Goal: Task Accomplishment & Management: Manage account settings

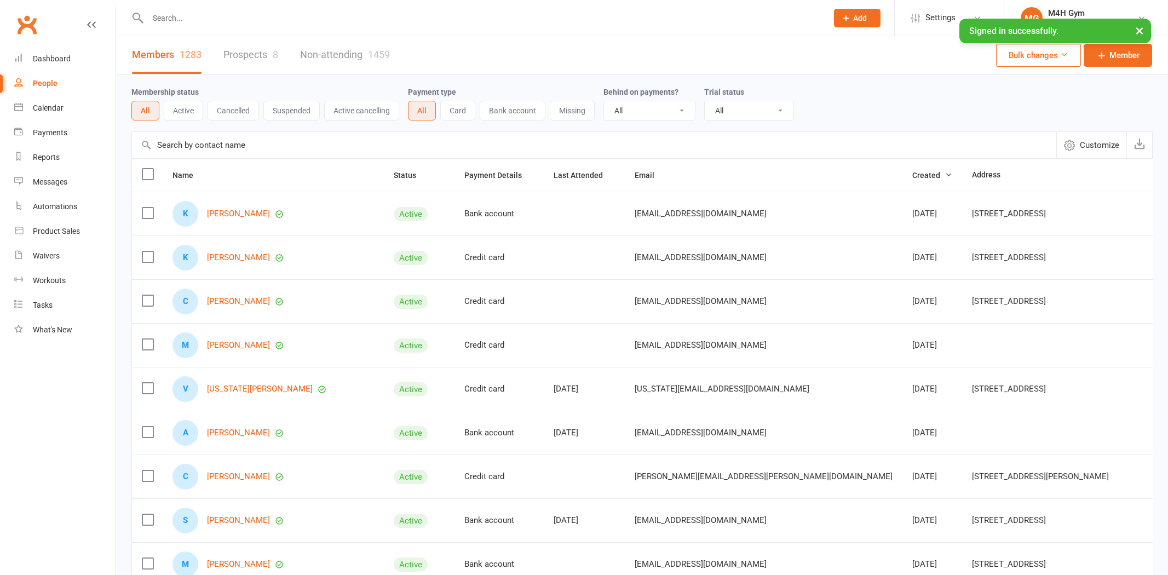
select select "100"
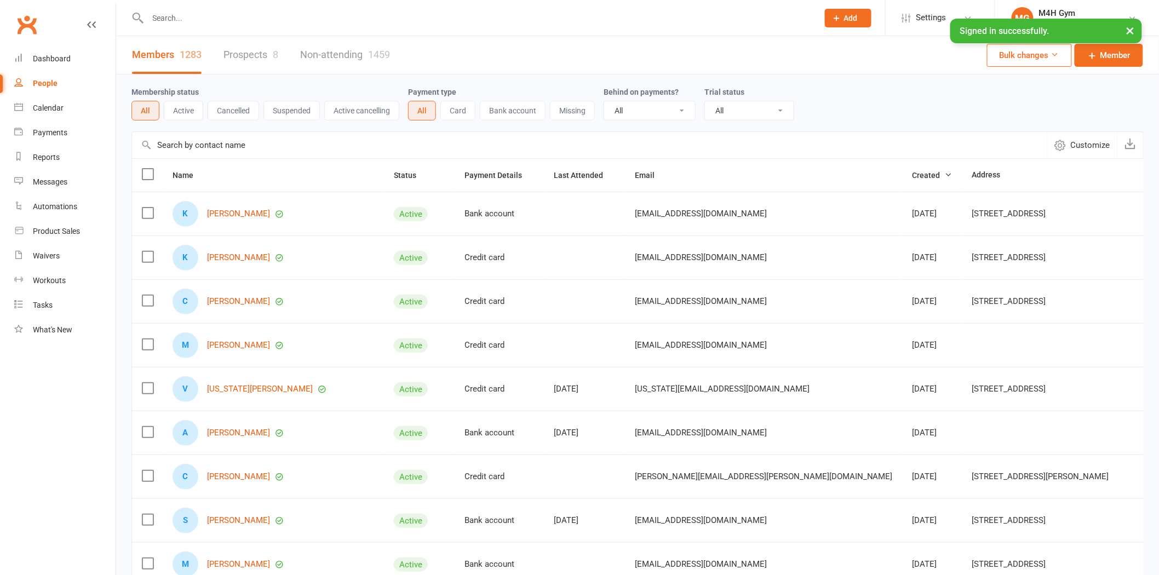
click at [228, 19] on input "text" at bounding box center [478, 17] width 666 height 15
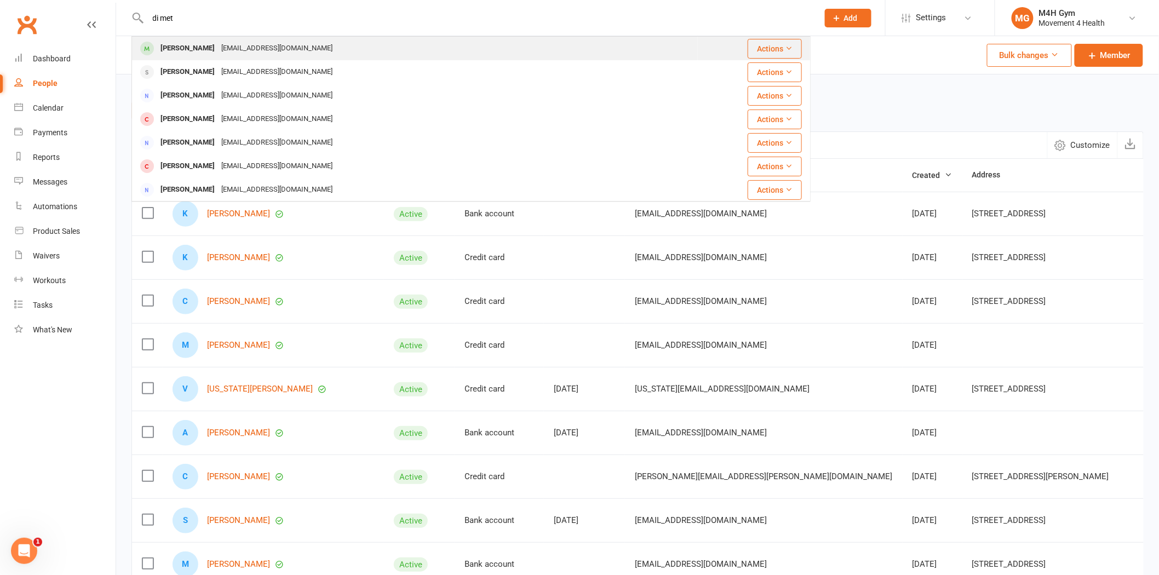
type input "di met"
click at [228, 44] on div "[EMAIL_ADDRESS][DOMAIN_NAME]" at bounding box center [277, 49] width 118 height 16
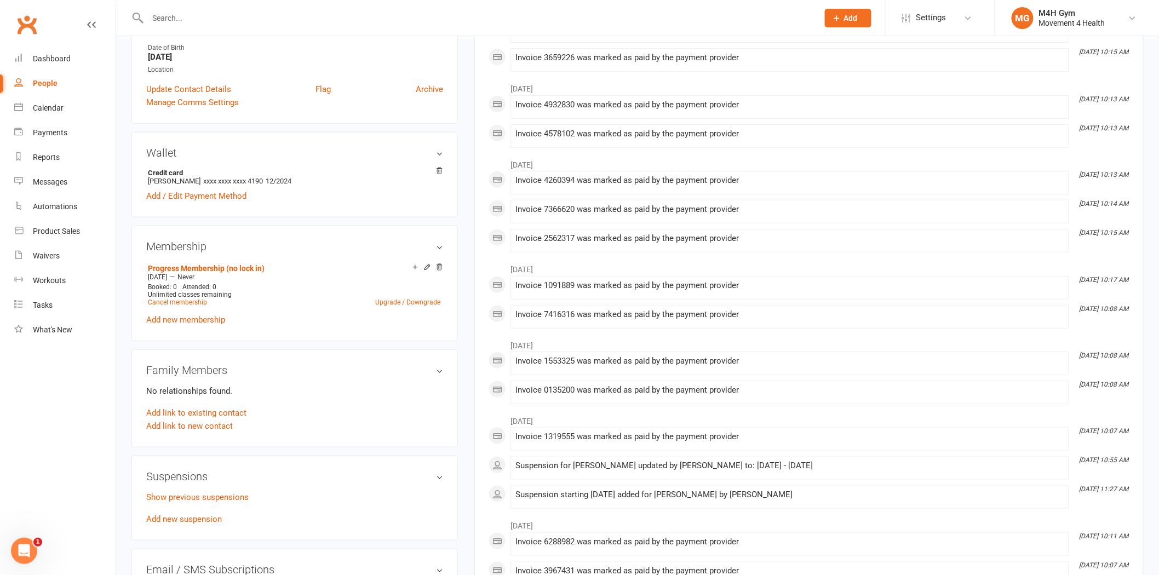
scroll to position [304, 0]
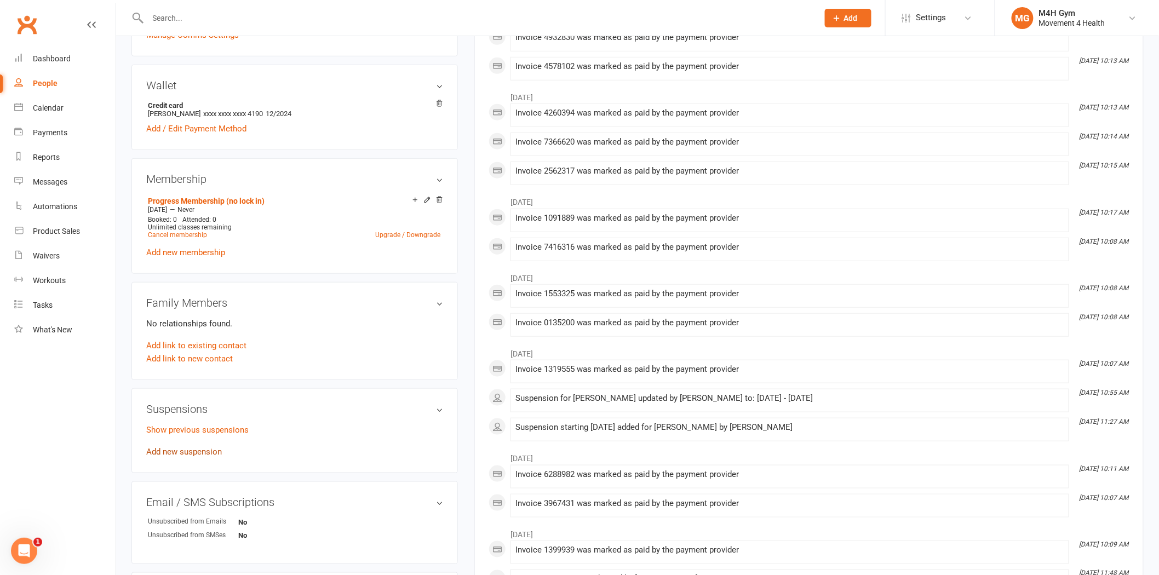
click at [190, 449] on link "Add new suspension" at bounding box center [184, 452] width 76 height 10
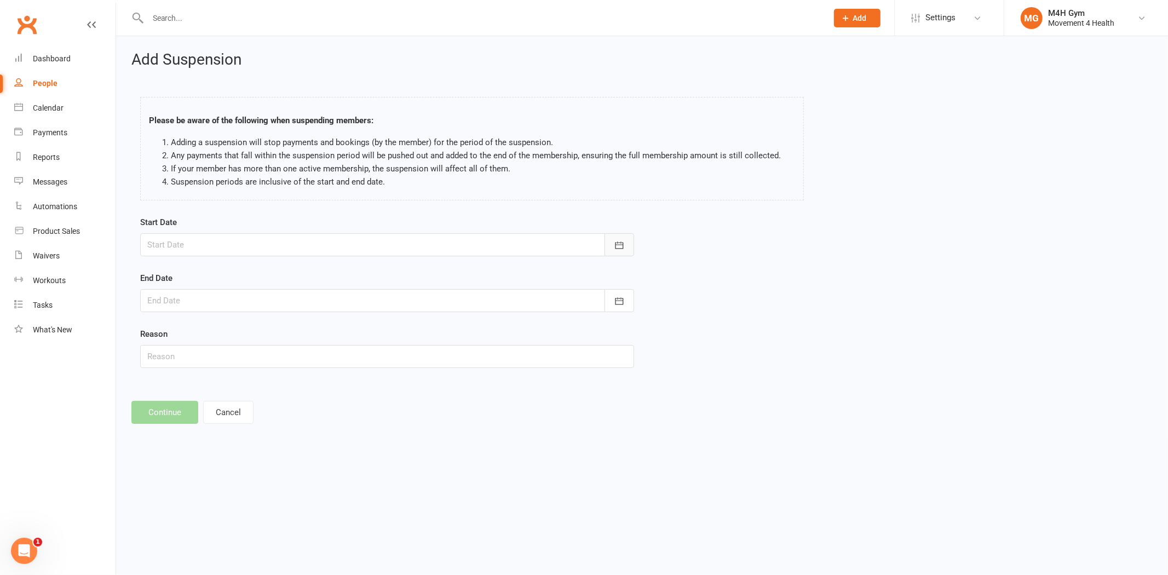
click at [621, 249] on icon "button" at bounding box center [619, 245] width 11 height 11
click at [204, 378] on span "18" at bounding box center [208, 377] width 9 height 9
type input "[DATE]"
click at [352, 301] on div at bounding box center [387, 300] width 494 height 23
click at [205, 465] on button "01" at bounding box center [208, 475] width 23 height 20
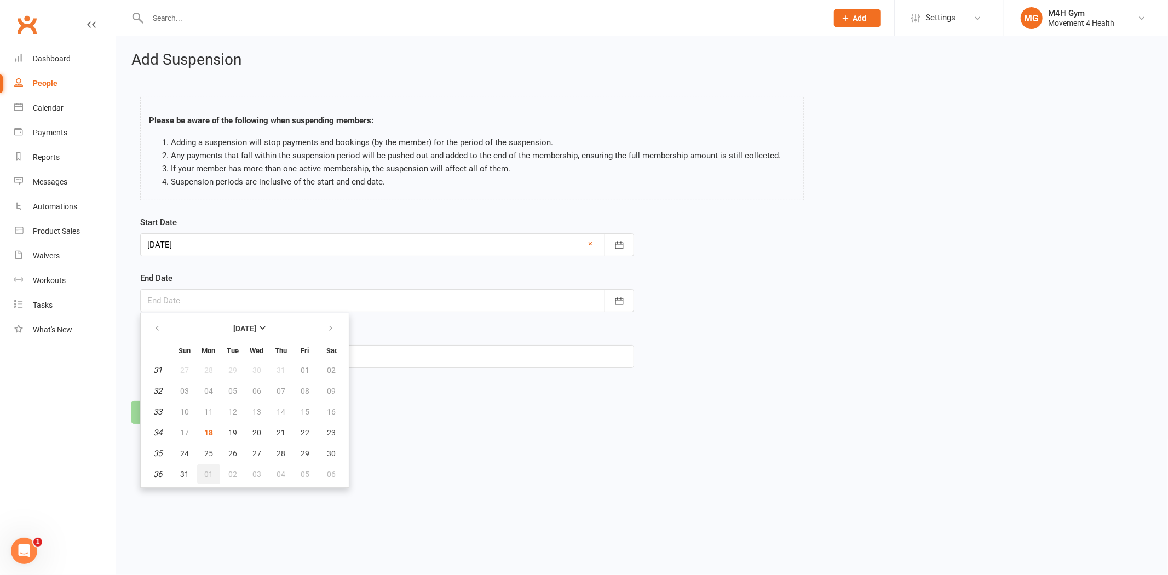
type input "[DATE]"
click at [199, 357] on input "text" at bounding box center [387, 356] width 494 height 23
click at [224, 294] on div at bounding box center [387, 300] width 494 height 23
click at [249, 275] on div "End Date [DATE] [DATE] Sun Mon Tue Wed Thu Fri Sat 36 31 01 02 03 04 05 06 37 0…" at bounding box center [387, 292] width 494 height 41
click at [192, 358] on input "text" at bounding box center [387, 356] width 494 height 23
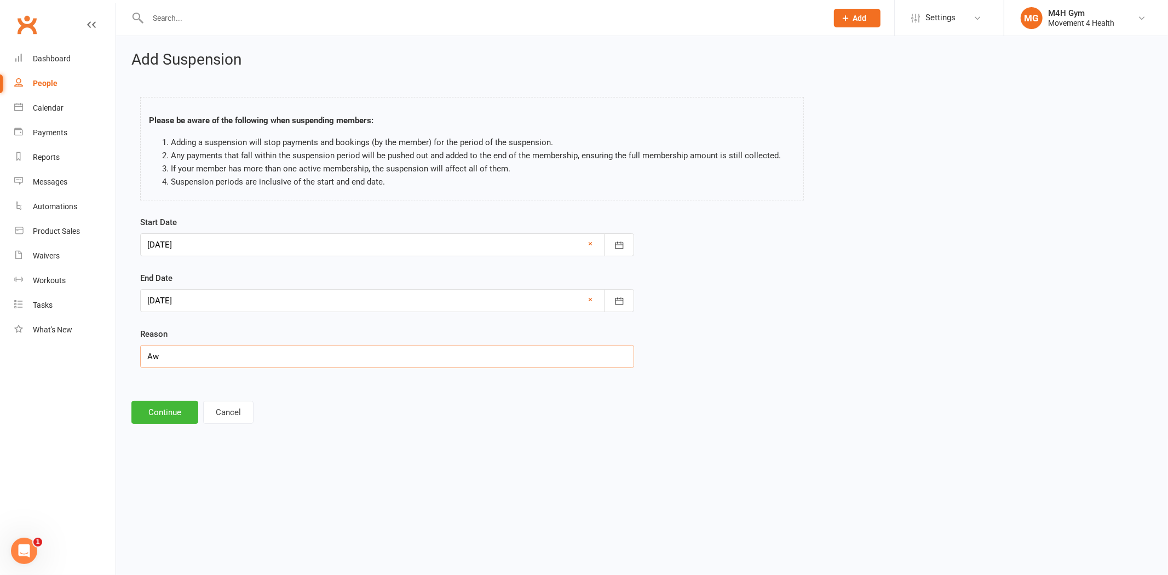
type input "A"
type input "Not mentioned"
click at [161, 410] on button "Continue" at bounding box center [164, 412] width 67 height 23
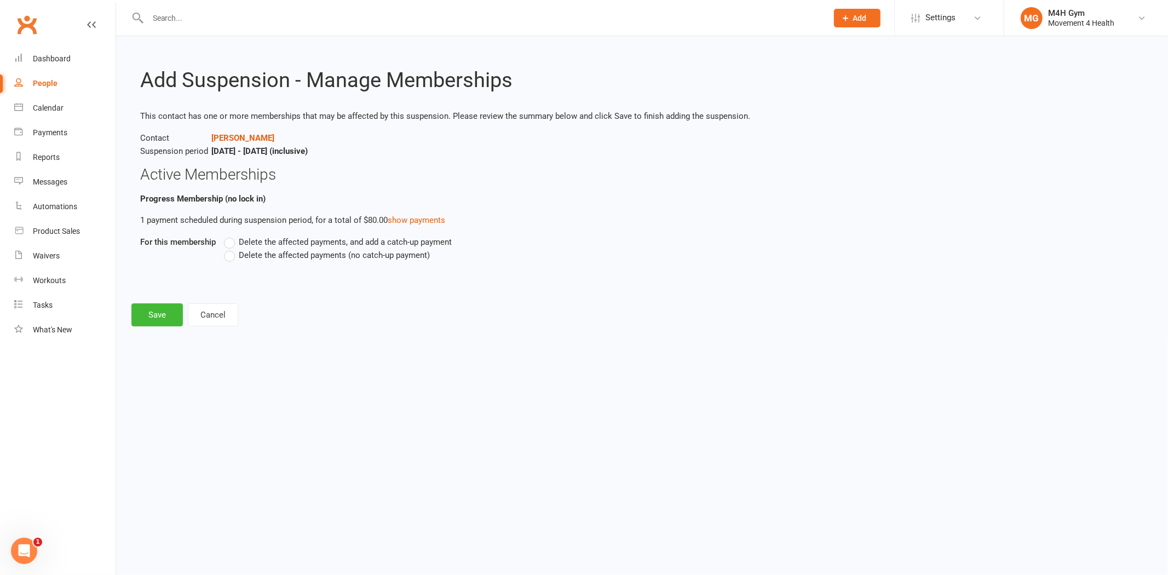
click at [260, 256] on span "Delete the affected payments (no catch-up payment)" at bounding box center [334, 255] width 191 height 12
click at [231, 249] on input "Delete the affected payments (no catch-up payment)" at bounding box center [227, 249] width 7 height 0
click at [168, 312] on button "Save" at bounding box center [156, 314] width 51 height 23
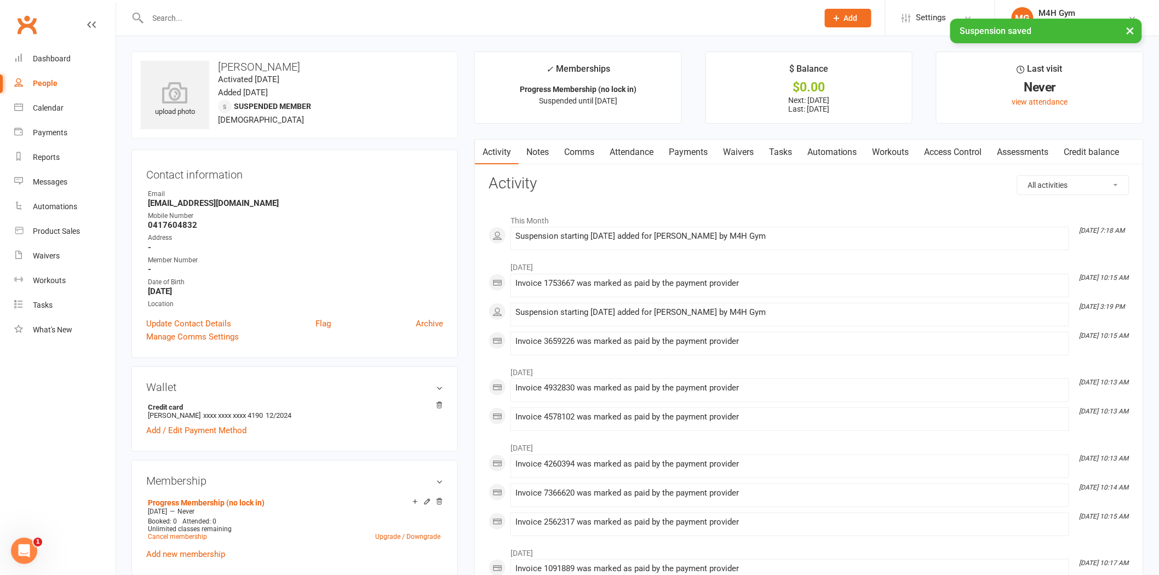
click at [535, 145] on link "Notes" at bounding box center [538, 152] width 38 height 25
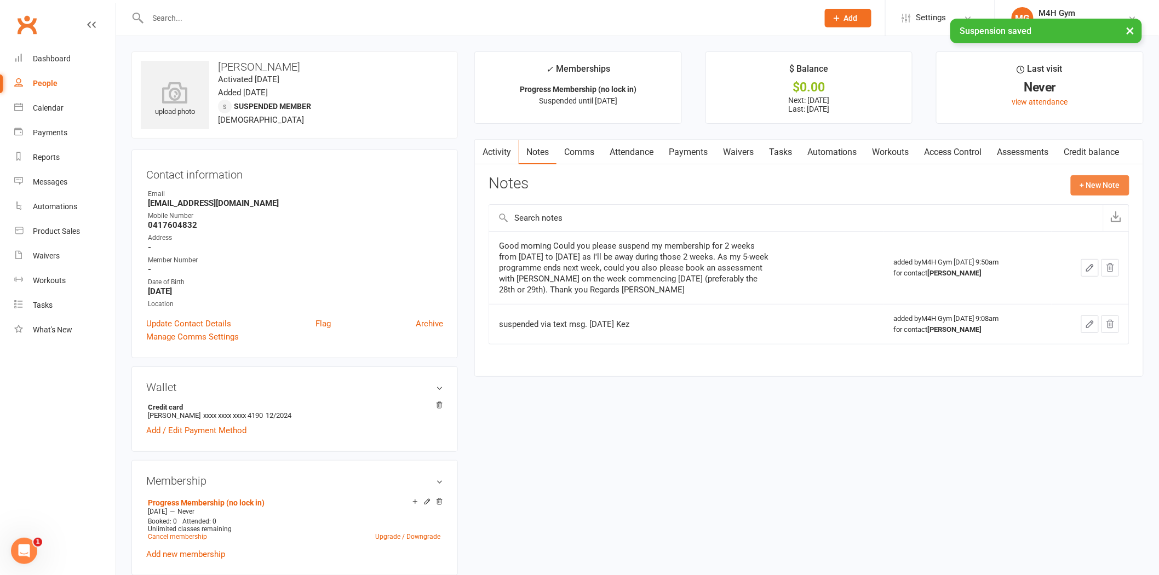
click at [1102, 188] on button "+ New Note" at bounding box center [1100, 185] width 59 height 20
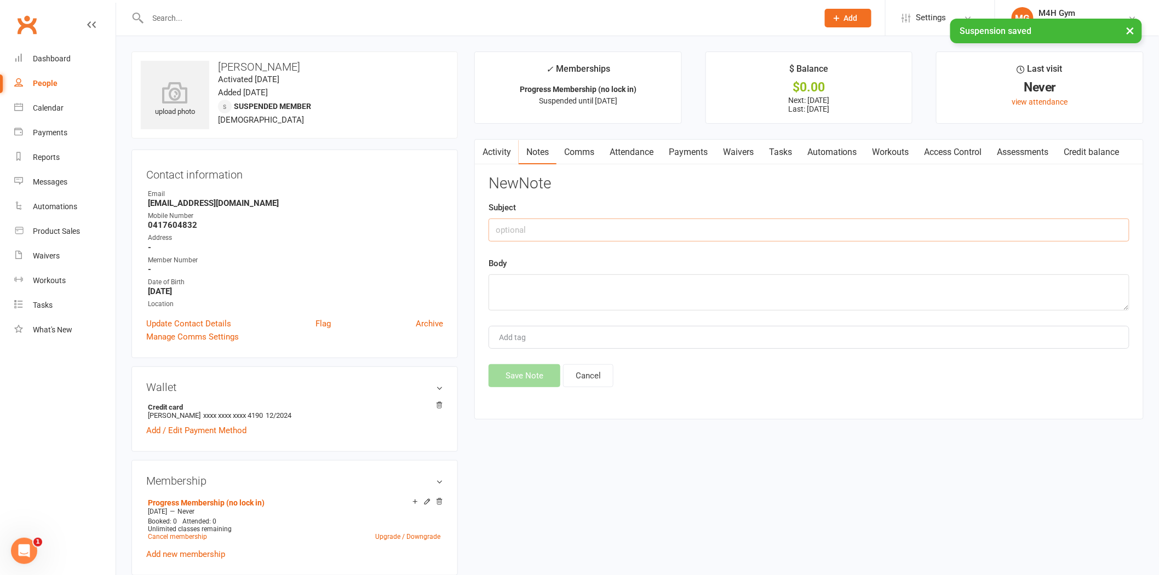
click at [621, 227] on input "text" at bounding box center [809, 230] width 641 height 23
type input "Emailed on 18.08"
click at [558, 304] on textarea at bounding box center [809, 292] width 641 height 36
paste textarea "Hi Could I please suspend my membership for [DATE] until [DATE]. Thanks Di Sent…"
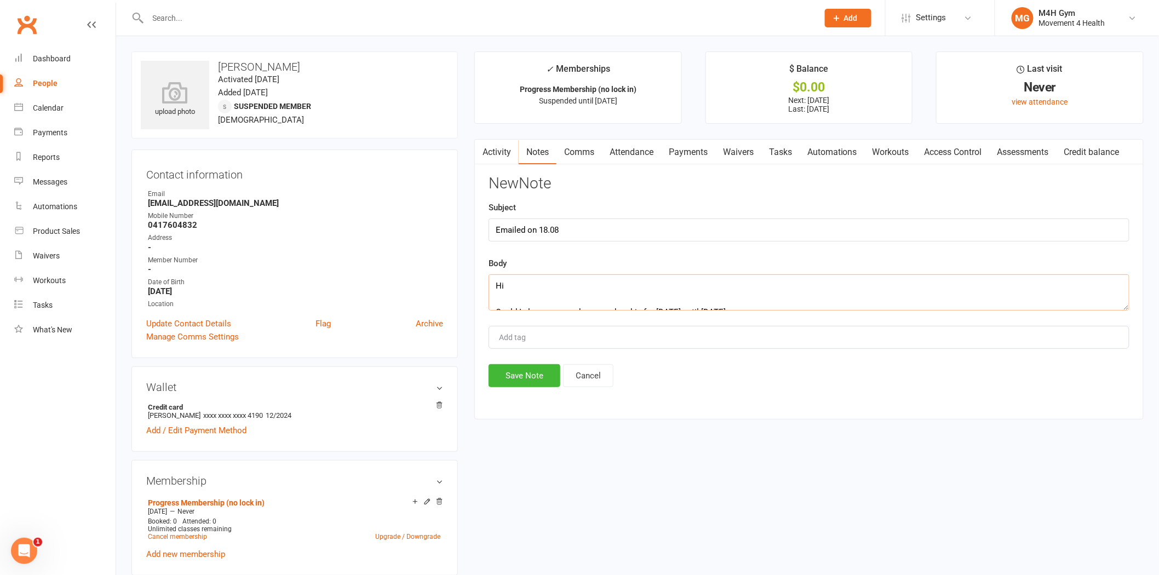
click at [543, 296] on textarea "Hi Could I please suspend my membership for [DATE] until [DATE]. Thanks Di Sent…" at bounding box center [809, 292] width 641 height 36
click at [520, 306] on textarea "Hi Could I please suspend my membership for [DATE] until [DATE]. Thanks Di Sent…" at bounding box center [809, 292] width 641 height 36
type textarea "Hi Could I please suspend my membership for [DATE] until [DATE]. Thanks Di Sent…"
click at [505, 371] on button "Save Note" at bounding box center [525, 375] width 72 height 23
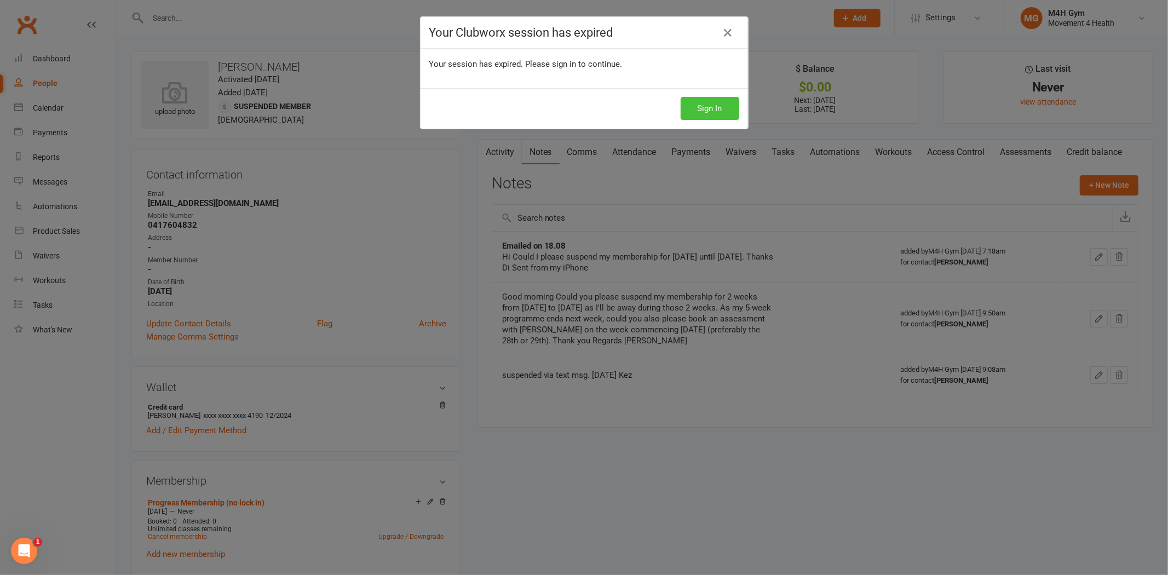
click at [719, 113] on button "Sign In" at bounding box center [710, 108] width 59 height 23
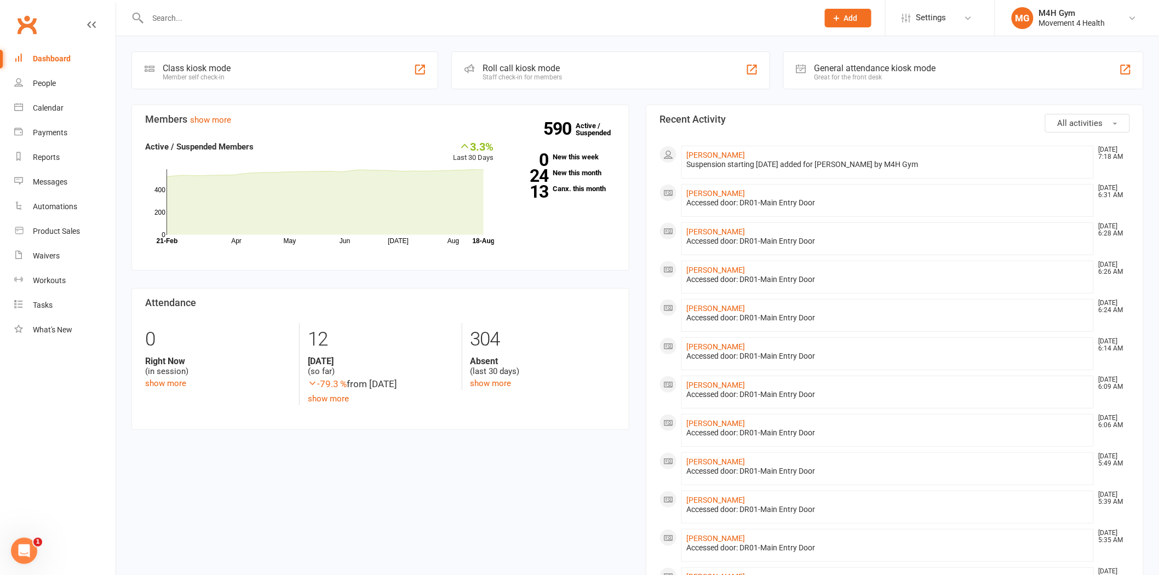
click at [282, 10] on input "text" at bounding box center [478, 17] width 666 height 15
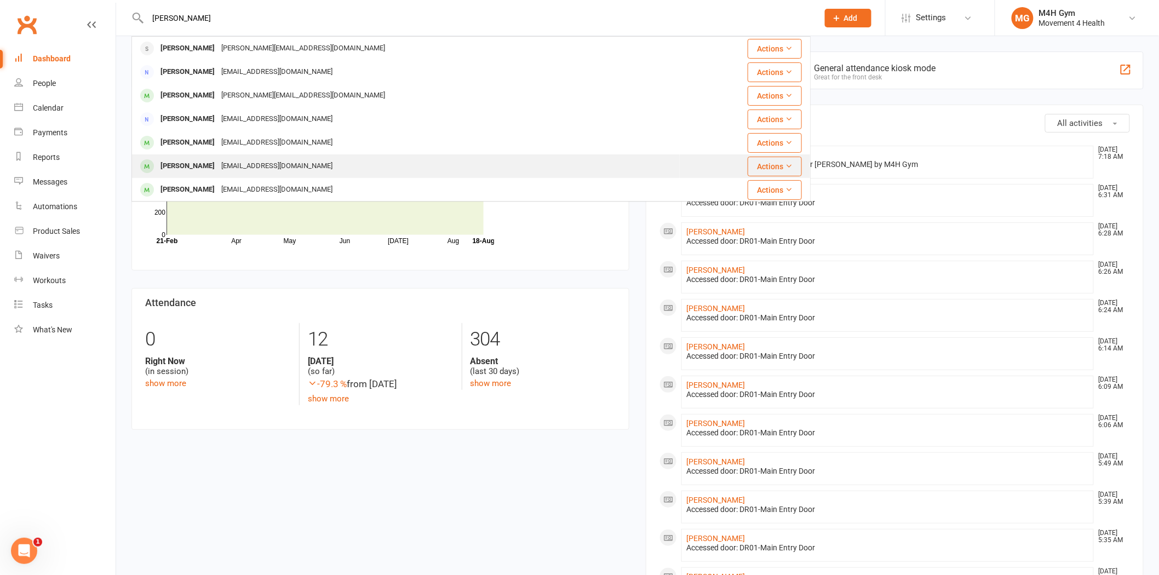
type input "edwards"
click at [237, 158] on div "andyngen@bigpond.com" at bounding box center [277, 166] width 118 height 16
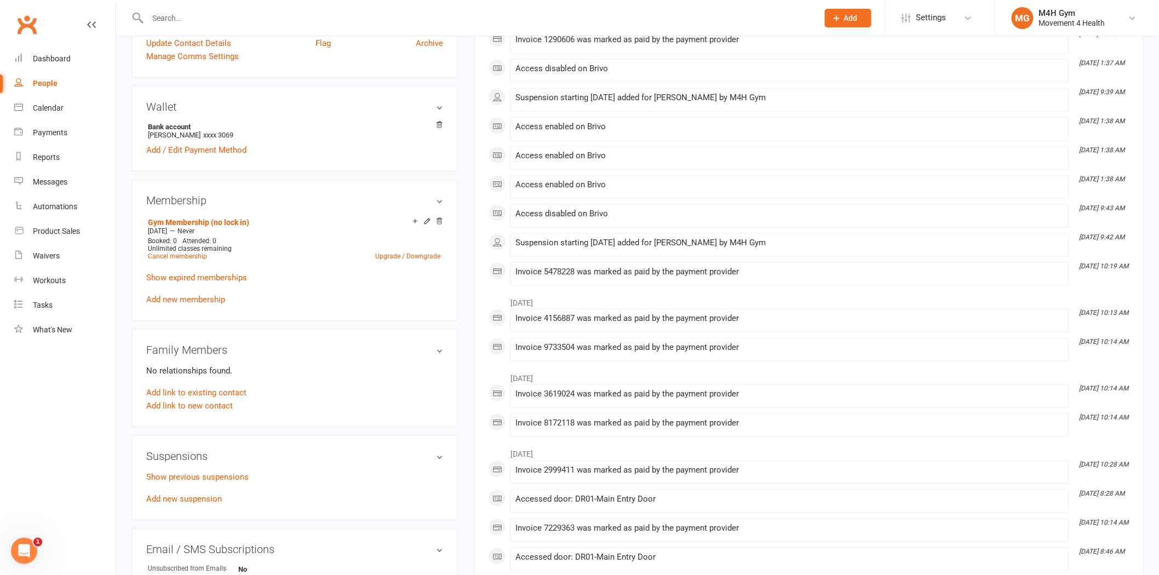
scroll to position [304, 0]
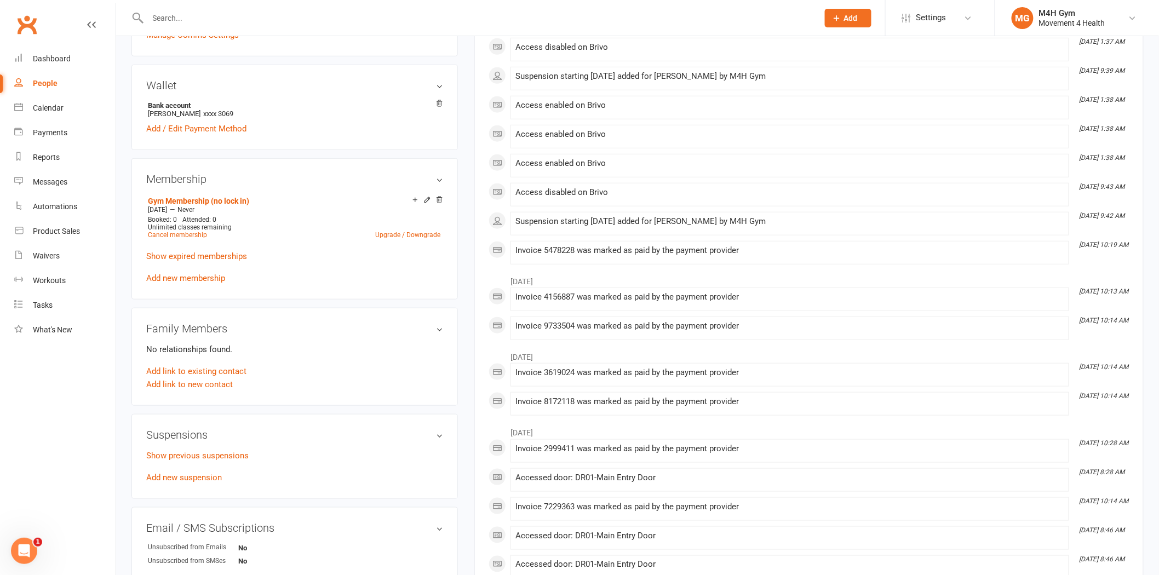
click at [179, 449] on p "Show previous suspensions" at bounding box center [294, 455] width 297 height 13
click at [180, 452] on link "Show previous suspensions" at bounding box center [197, 456] width 102 height 10
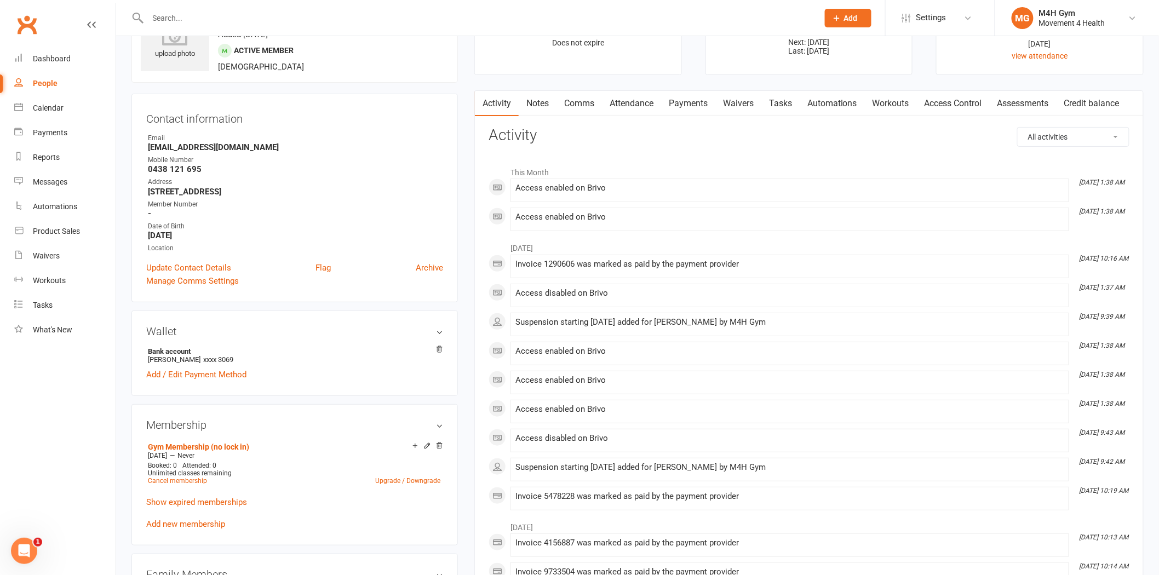
scroll to position [0, 0]
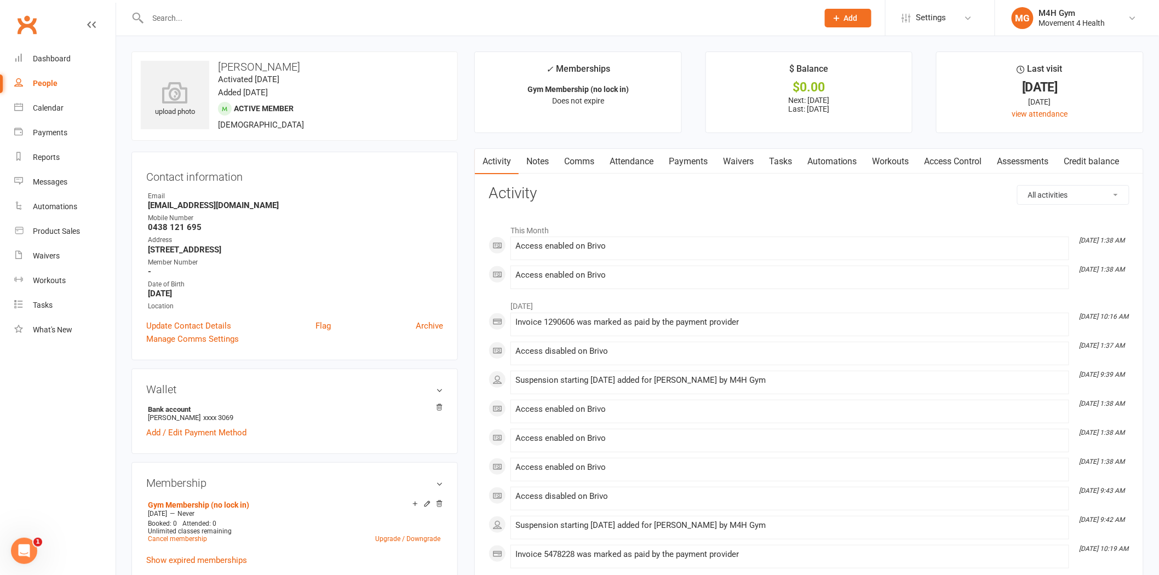
click at [942, 157] on link "Access Control" at bounding box center [953, 161] width 73 height 25
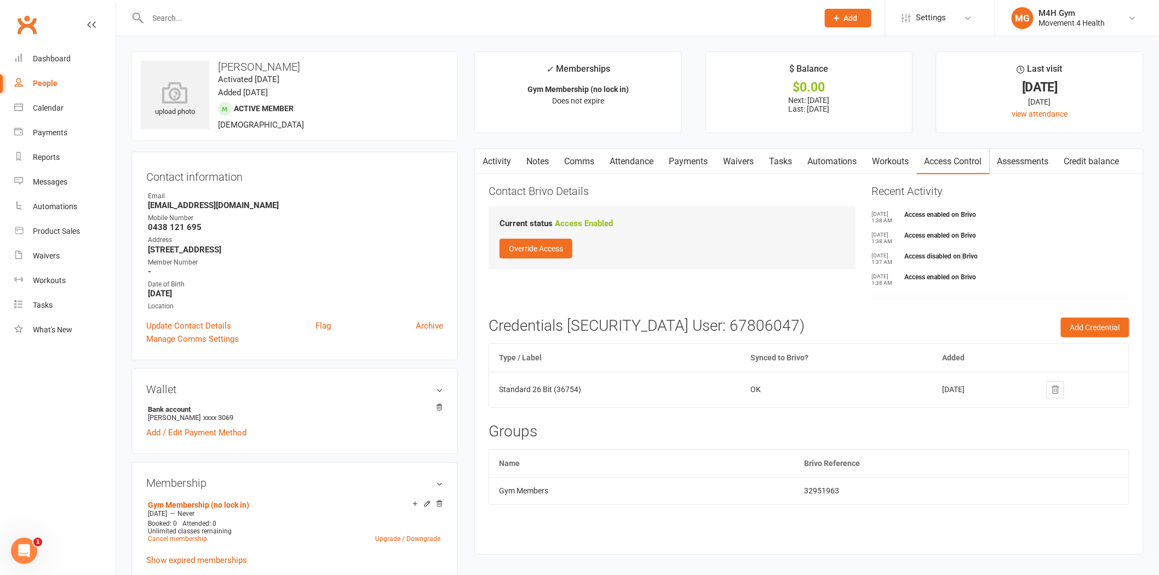
click at [505, 161] on link "Activity" at bounding box center [497, 161] width 44 height 25
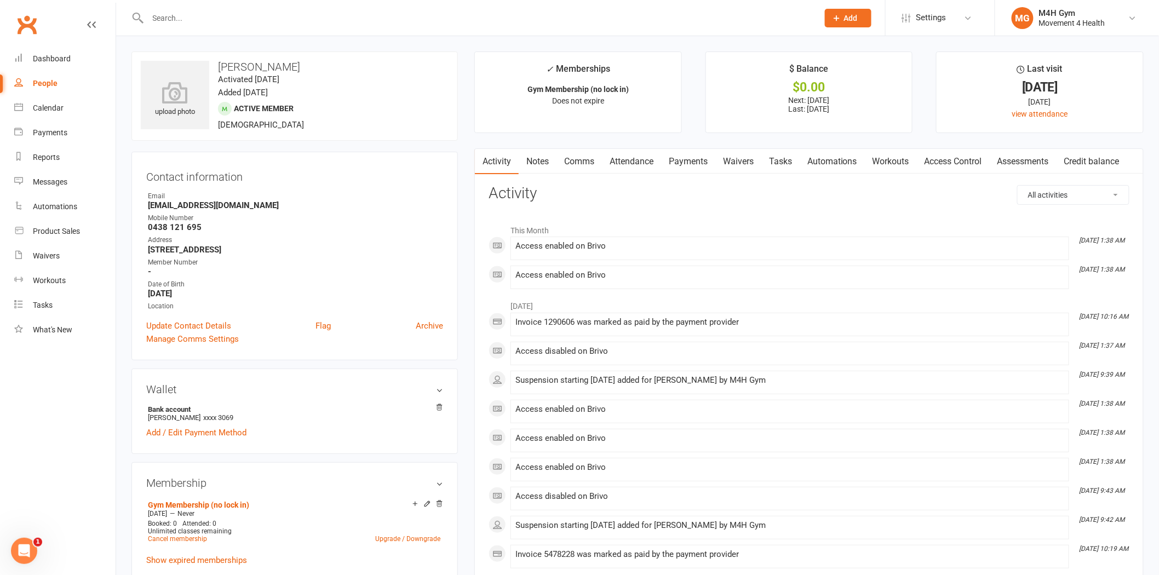
click at [929, 168] on link "Access Control" at bounding box center [953, 161] width 73 height 25
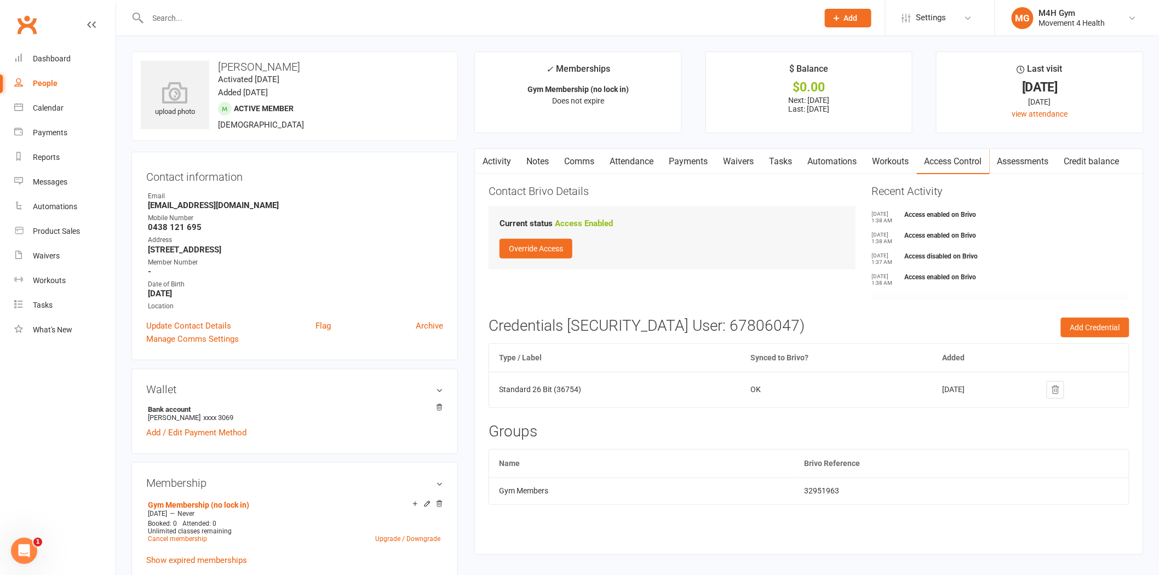
click at [499, 165] on link "Activity" at bounding box center [497, 161] width 44 height 25
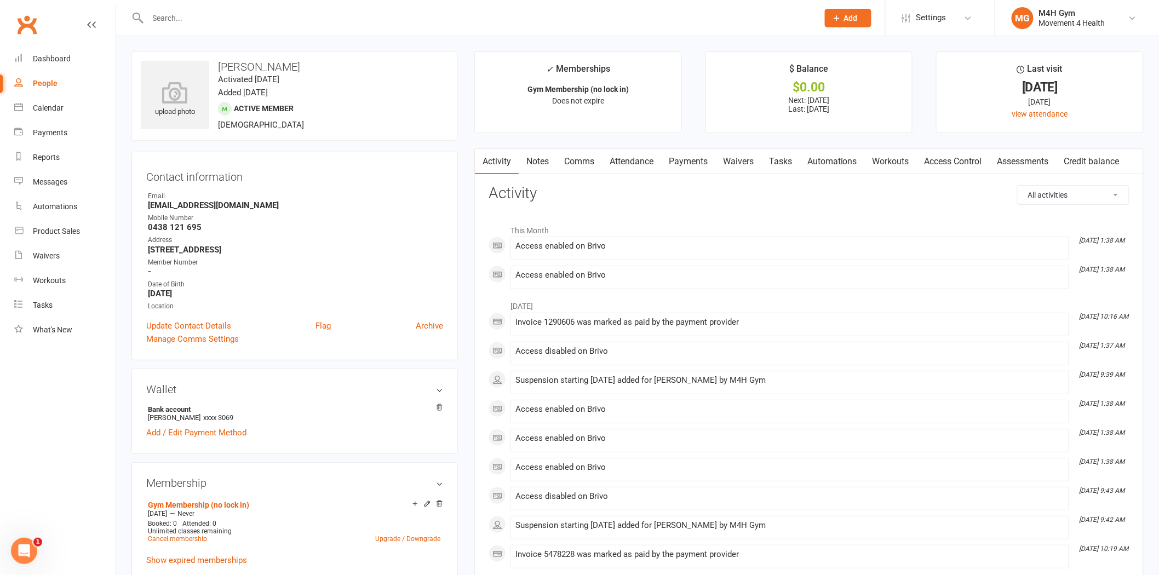
click at [668, 161] on link "Payments" at bounding box center [688, 161] width 54 height 25
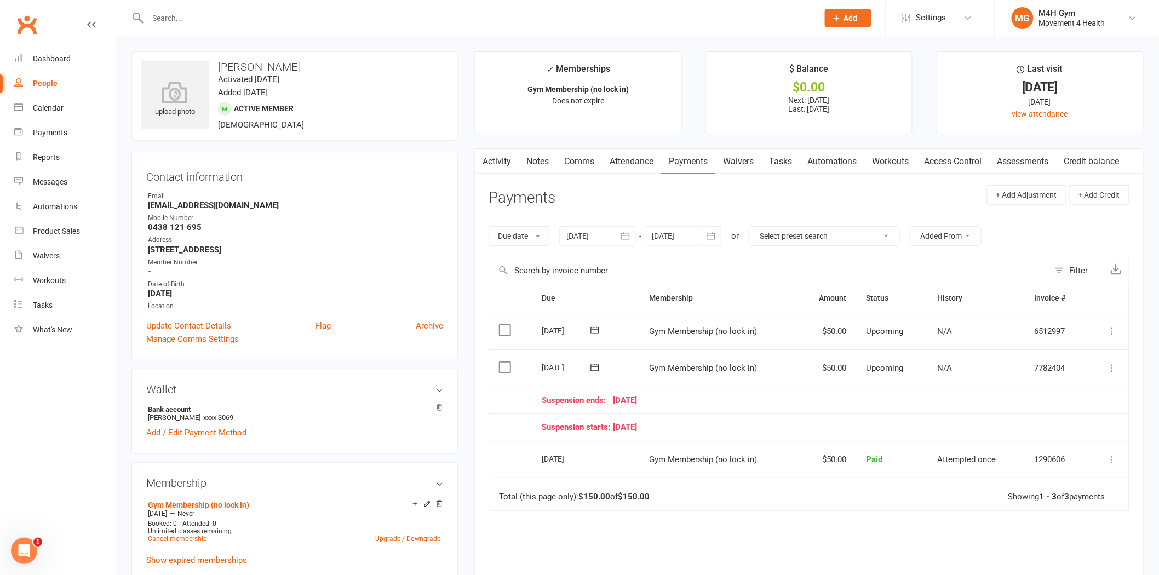
click at [494, 159] on link "Activity" at bounding box center [497, 161] width 44 height 25
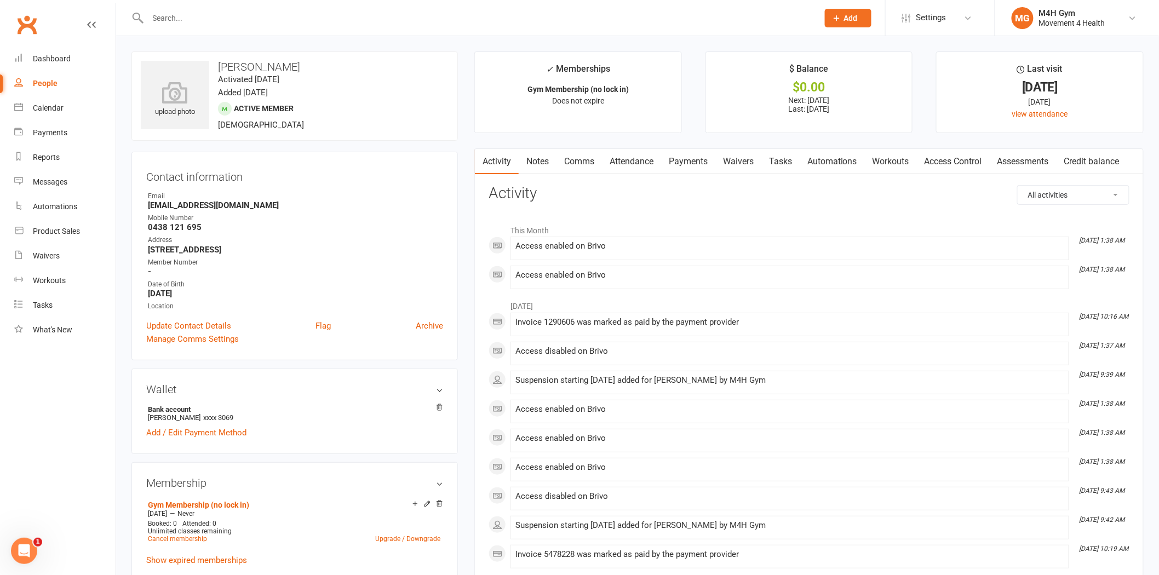
click at [586, 166] on link "Comms" at bounding box center [579, 161] width 45 height 25
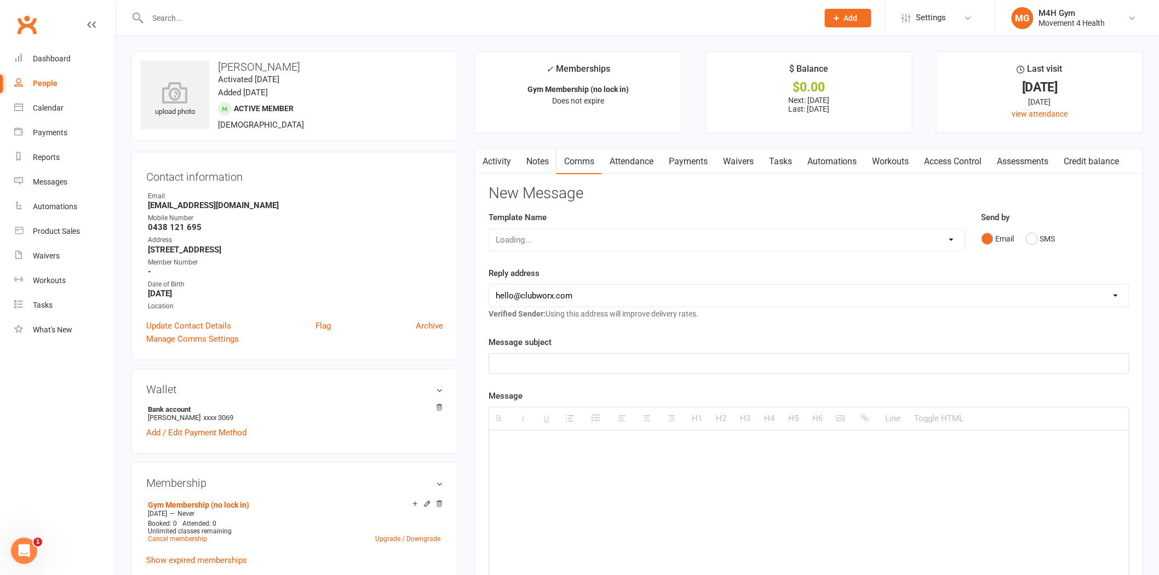
click at [632, 161] on link "Attendance" at bounding box center [631, 161] width 59 height 25
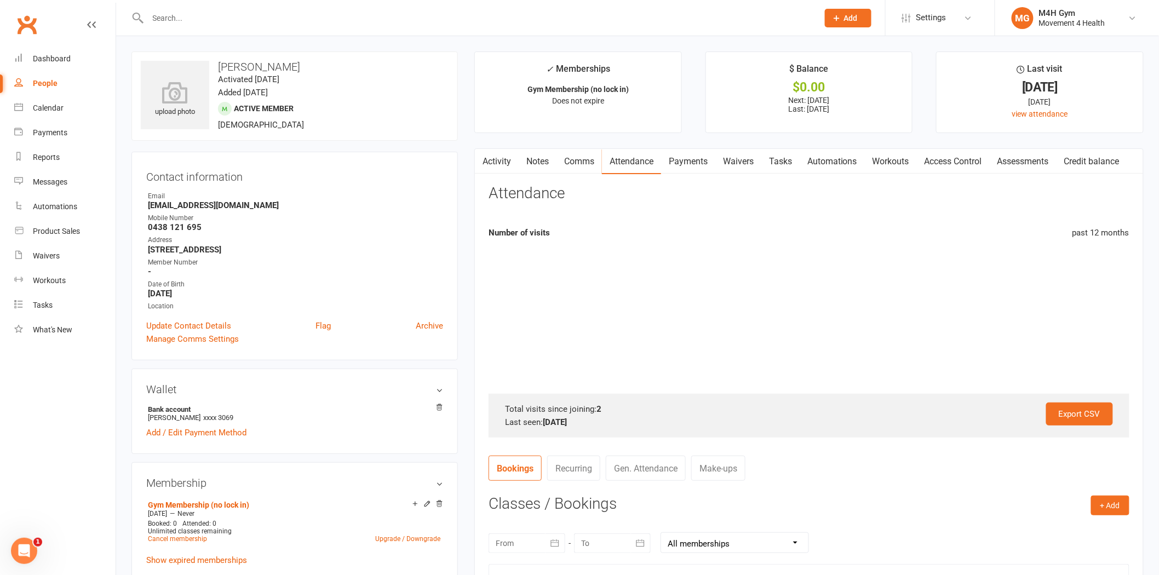
drag, startPoint x: 686, startPoint y: 160, endPoint x: 694, endPoint y: 162, distance: 8.0
click at [686, 160] on link "Payments" at bounding box center [688, 161] width 54 height 25
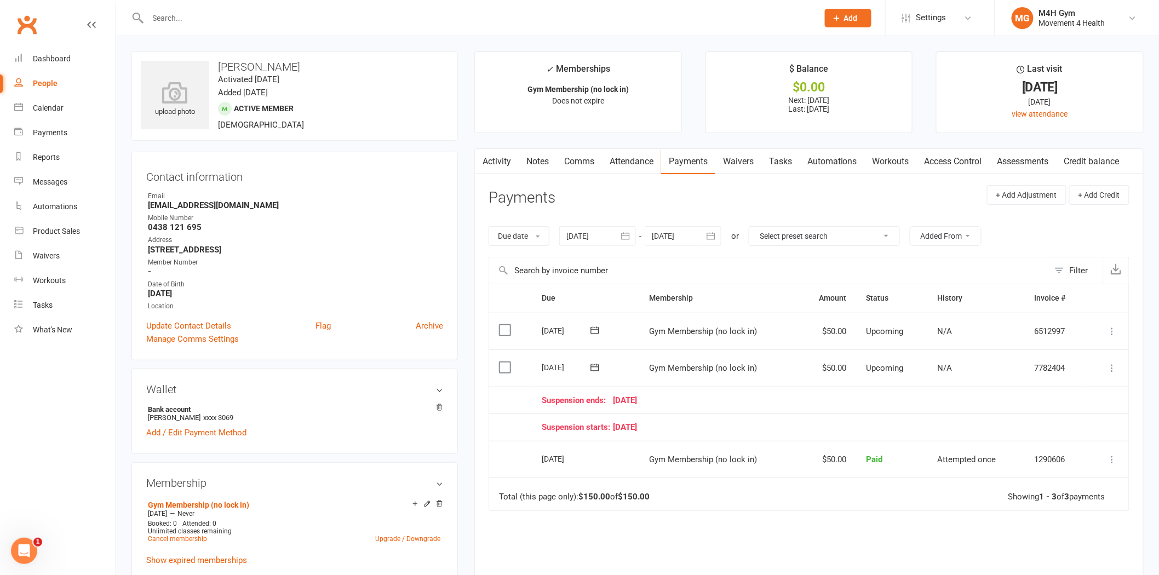
click at [957, 169] on link "Access Control" at bounding box center [953, 161] width 73 height 25
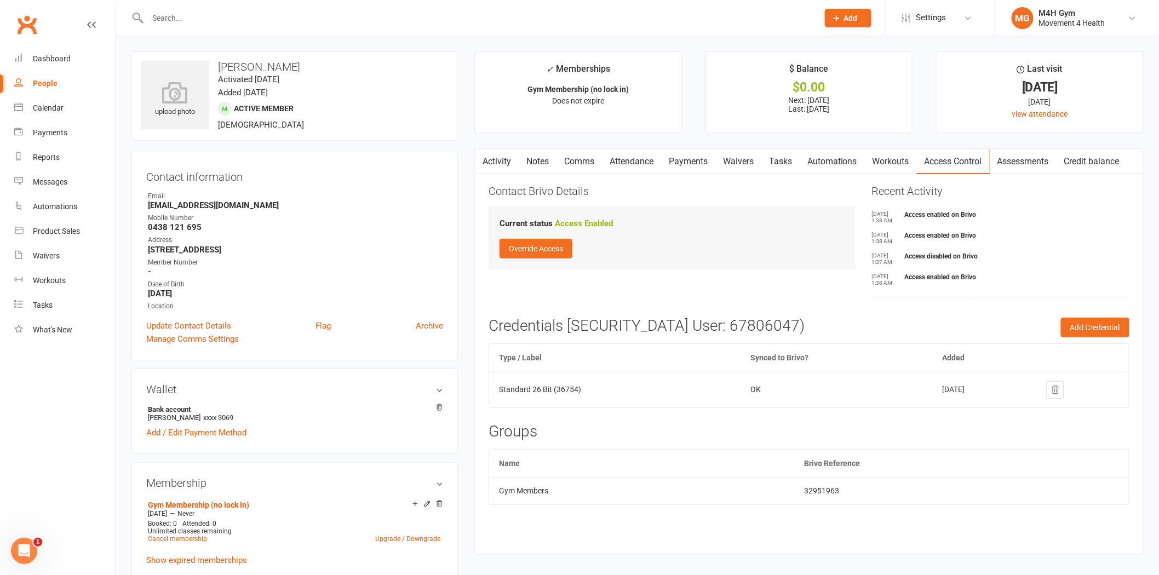
click at [501, 161] on link "Activity" at bounding box center [497, 161] width 44 height 25
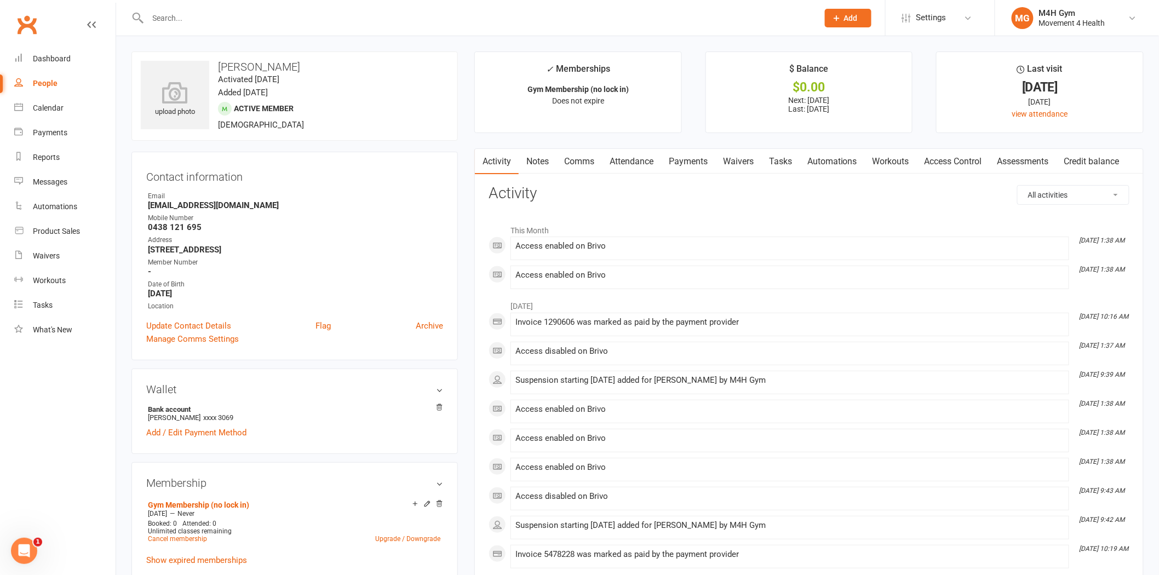
click at [545, 167] on link "Notes" at bounding box center [538, 161] width 38 height 25
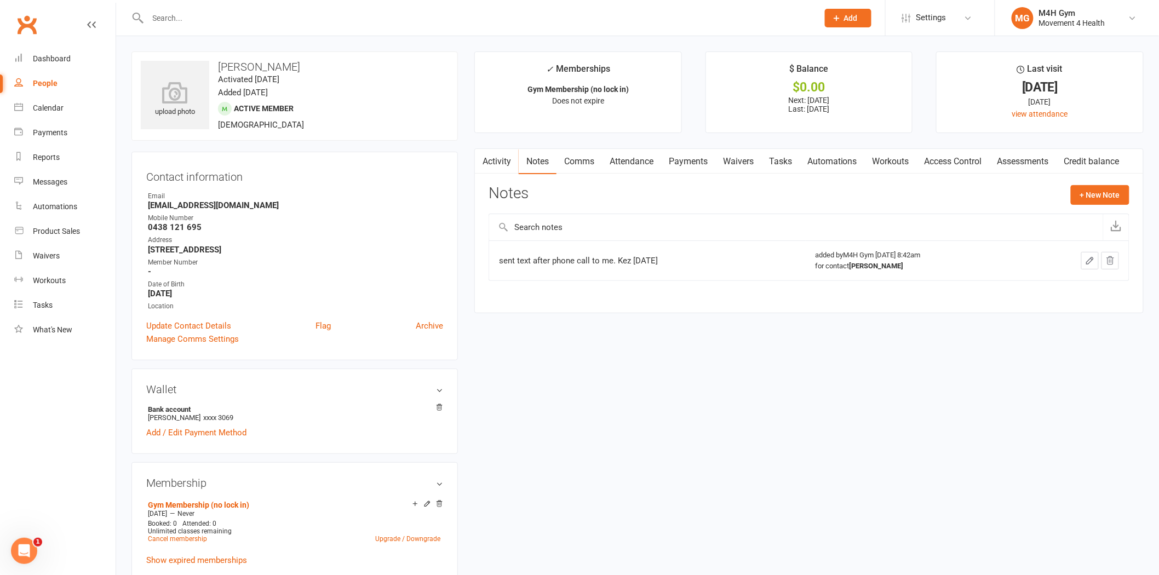
click at [494, 163] on link "Activity" at bounding box center [497, 161] width 44 height 25
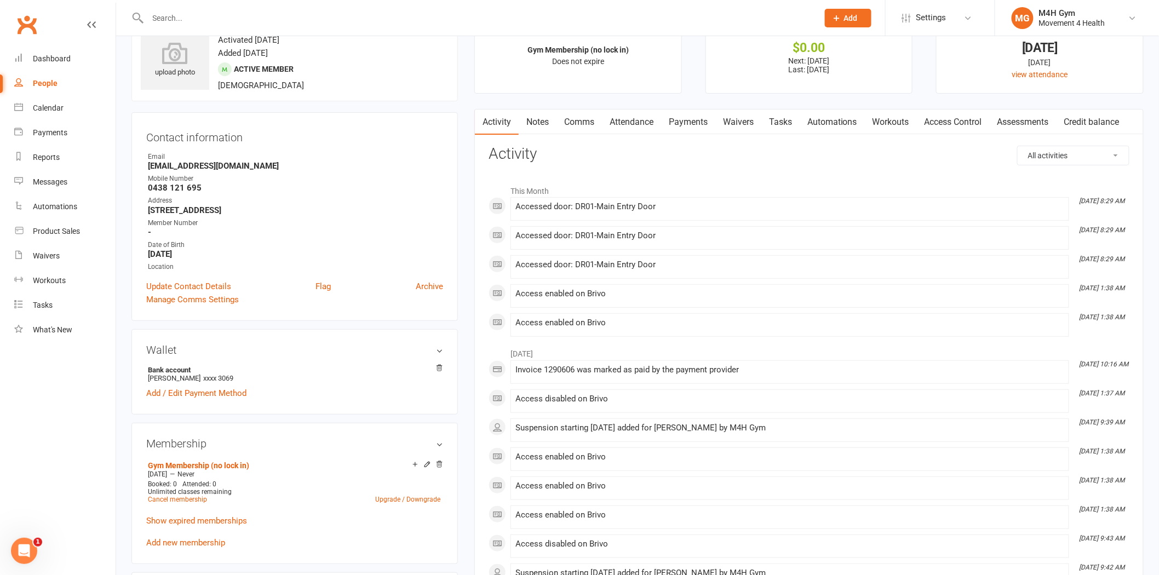
scroll to position [61, 0]
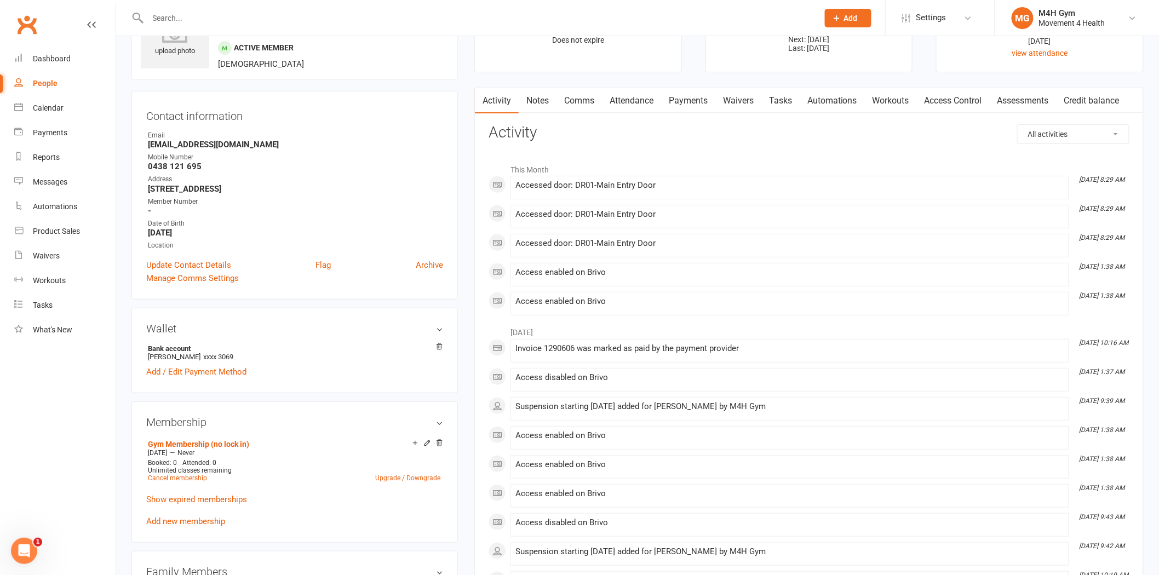
click at [239, 18] on input "text" at bounding box center [478, 17] width 666 height 15
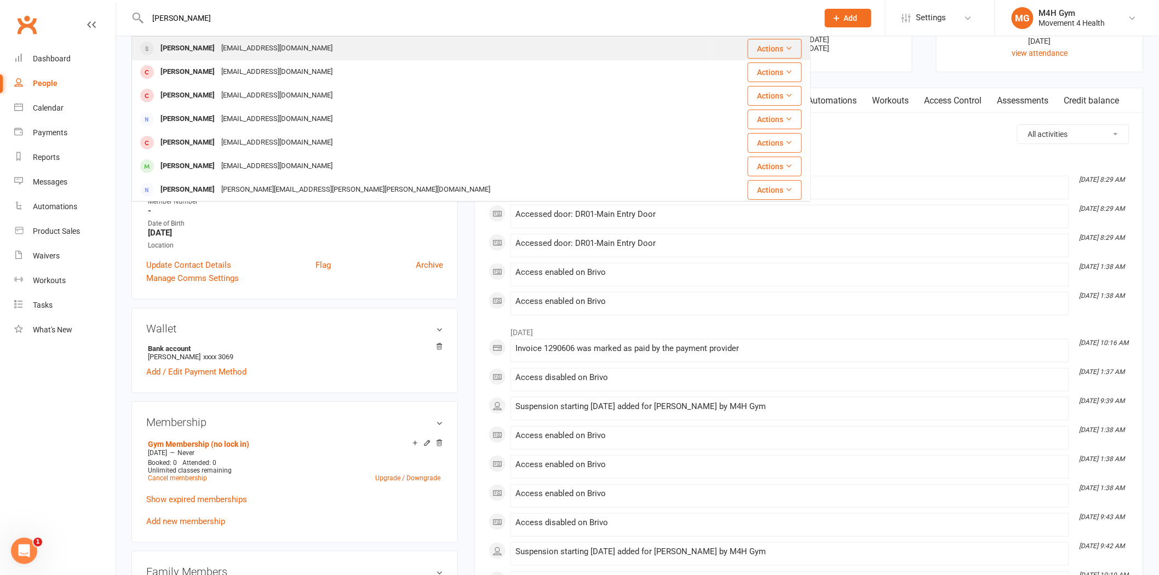
type input "ross beam"
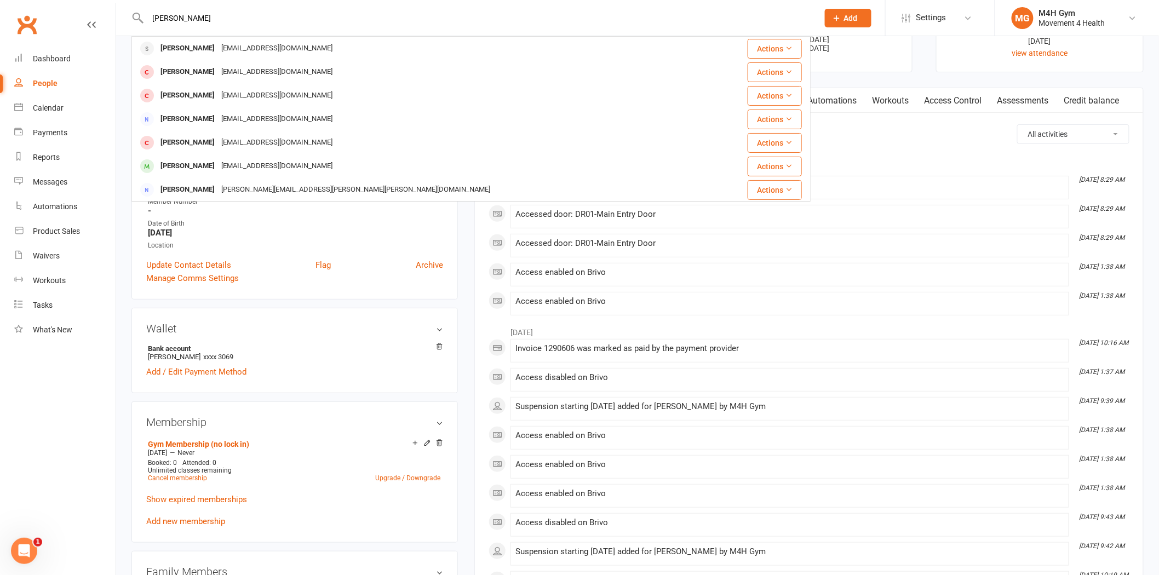
click at [230, 45] on div "Beamo1@bigpond.com" at bounding box center [277, 49] width 118 height 16
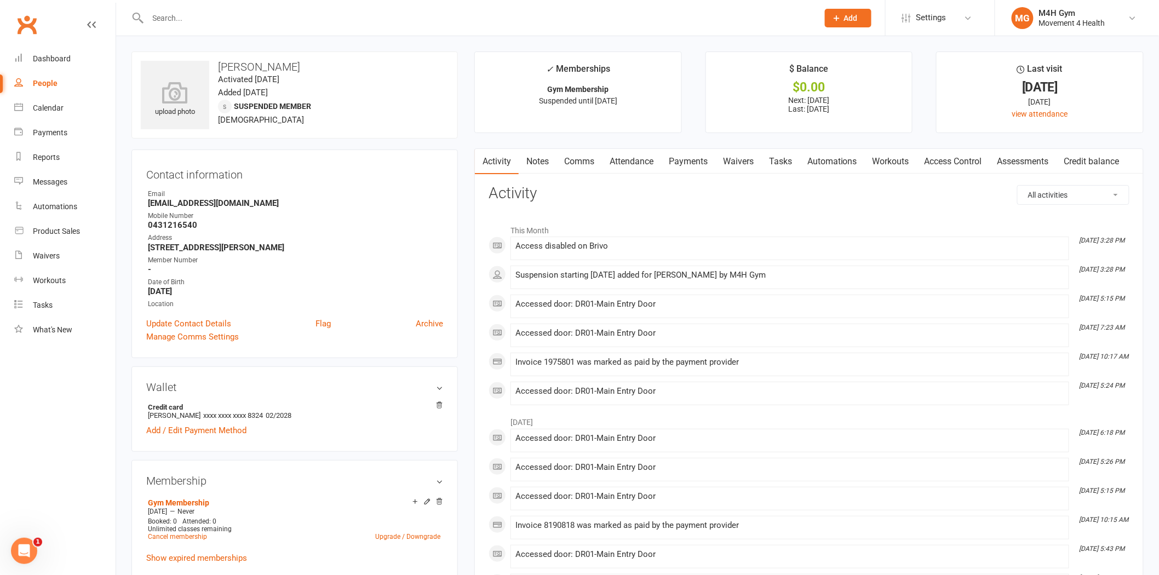
click at [534, 163] on link "Notes" at bounding box center [538, 161] width 38 height 25
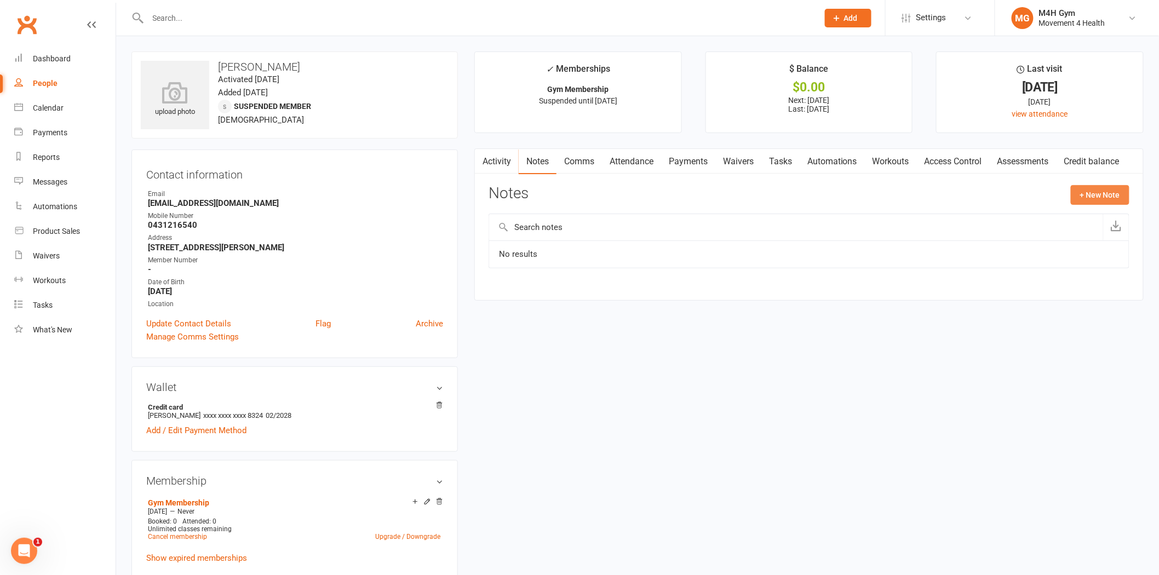
click at [1115, 190] on button "+ New Note" at bounding box center [1100, 195] width 59 height 20
click at [719, 239] on input "text" at bounding box center [809, 239] width 641 height 23
click at [498, 241] on input "suspension" at bounding box center [809, 239] width 641 height 23
click at [576, 236] on input "Suspension" at bounding box center [809, 239] width 641 height 23
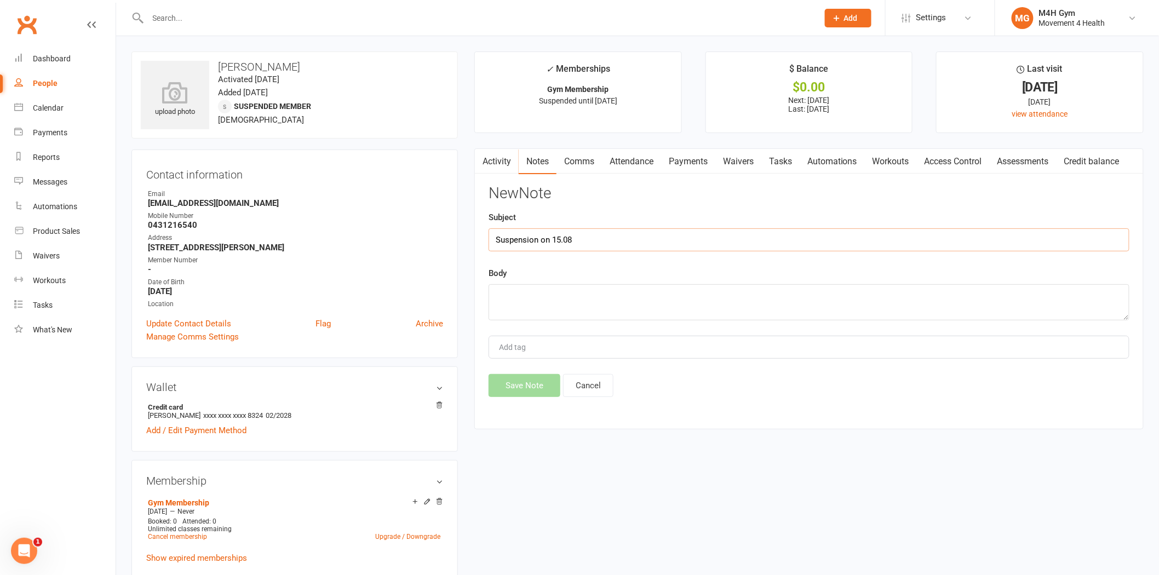
type input "Suspension on 15.08"
click at [566, 286] on textarea at bounding box center [809, 302] width 641 height 36
type textarea "pulled muscle pausing membership for 3-weeks"
click at [270, 22] on input "text" at bounding box center [478, 17] width 666 height 15
click at [526, 381] on button "Save Note" at bounding box center [525, 385] width 72 height 23
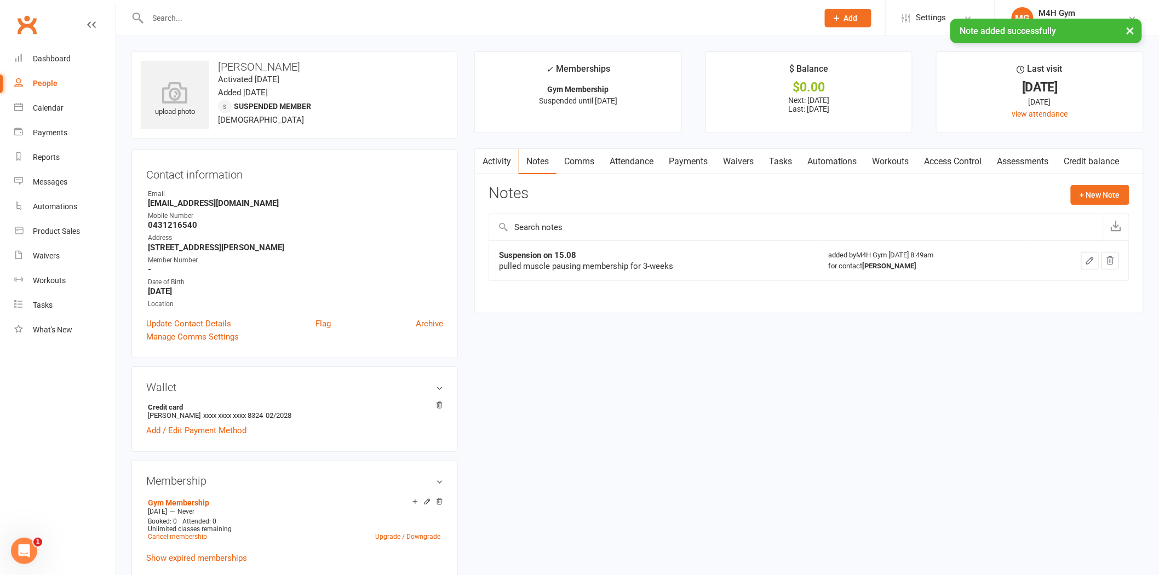
click at [283, 10] on input "text" at bounding box center [478, 17] width 666 height 15
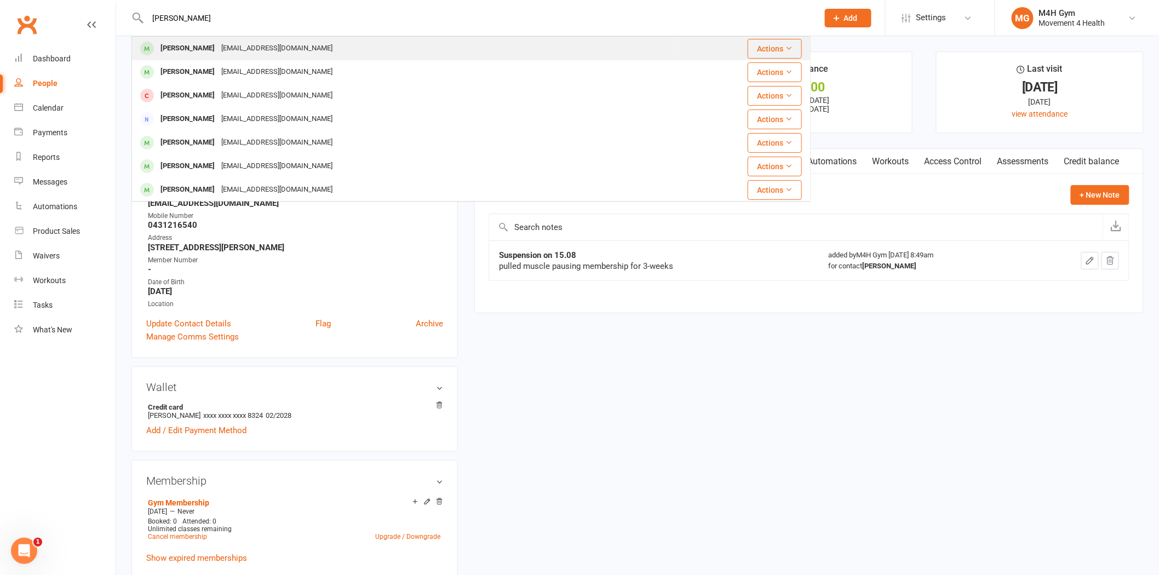
type input "kathy wil"
click at [227, 44] on div "[EMAIL_ADDRESS][DOMAIN_NAME]" at bounding box center [277, 49] width 118 height 16
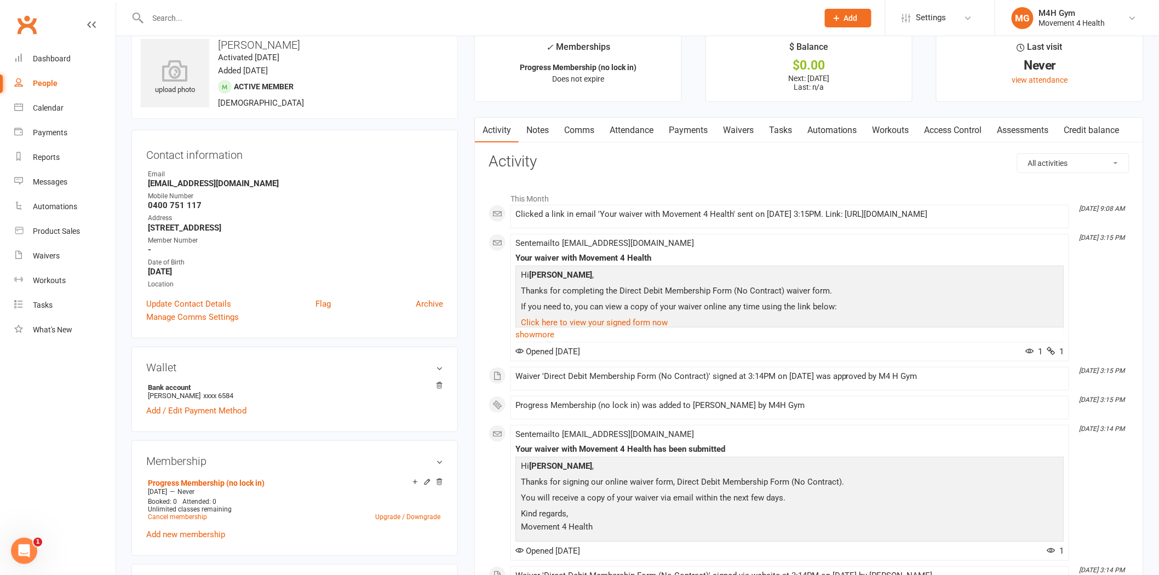
scroll to position [61, 0]
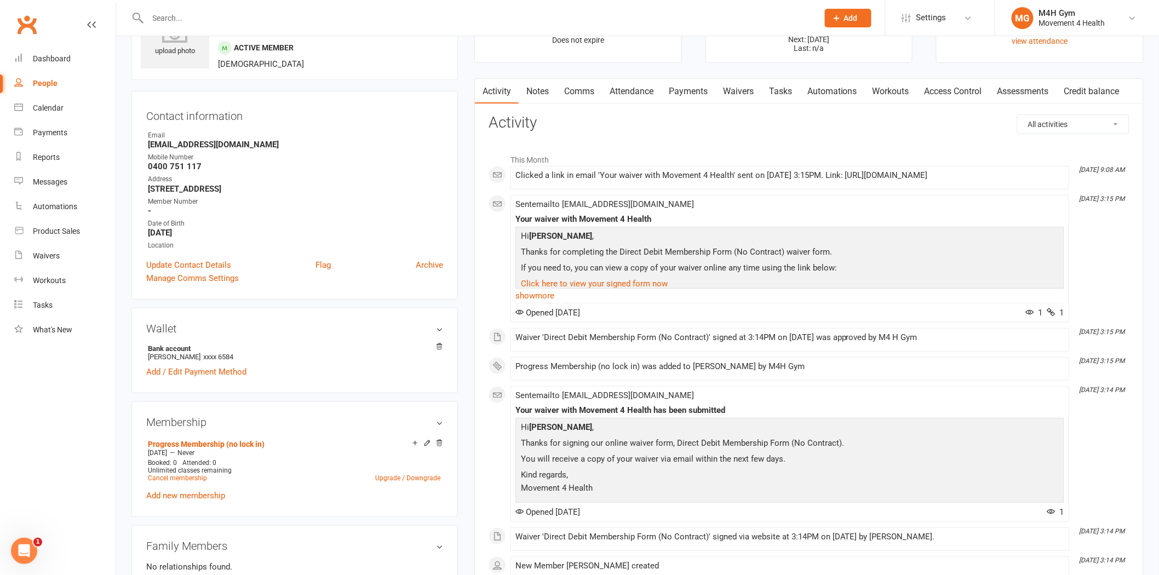
click at [337, 18] on input "text" at bounding box center [478, 17] width 666 height 15
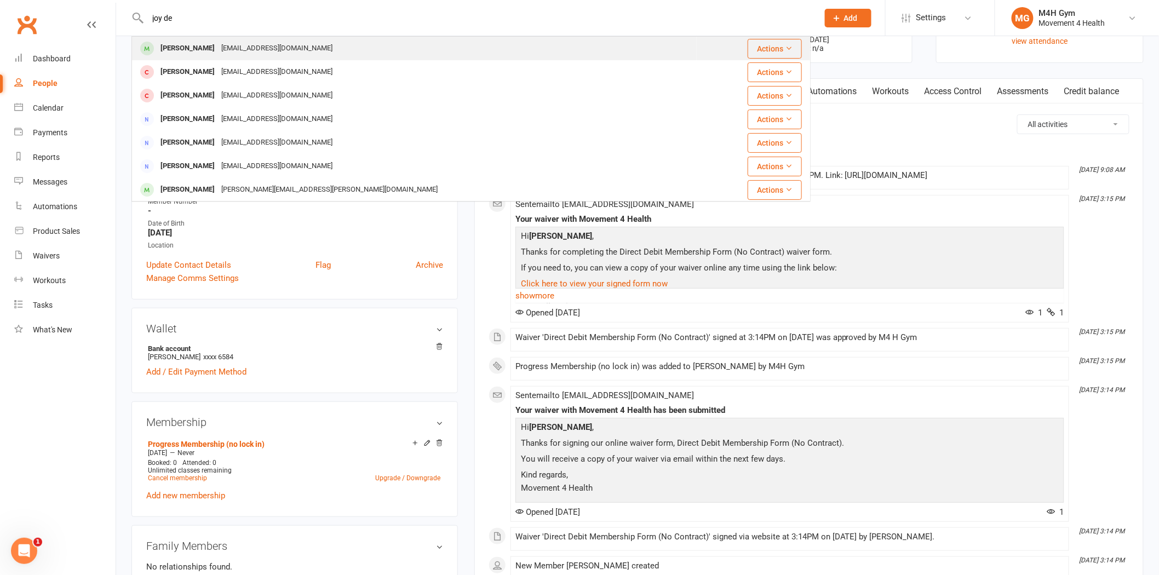
type input "joy de"
click at [259, 52] on div "[EMAIL_ADDRESS][DOMAIN_NAME]" at bounding box center [277, 49] width 118 height 16
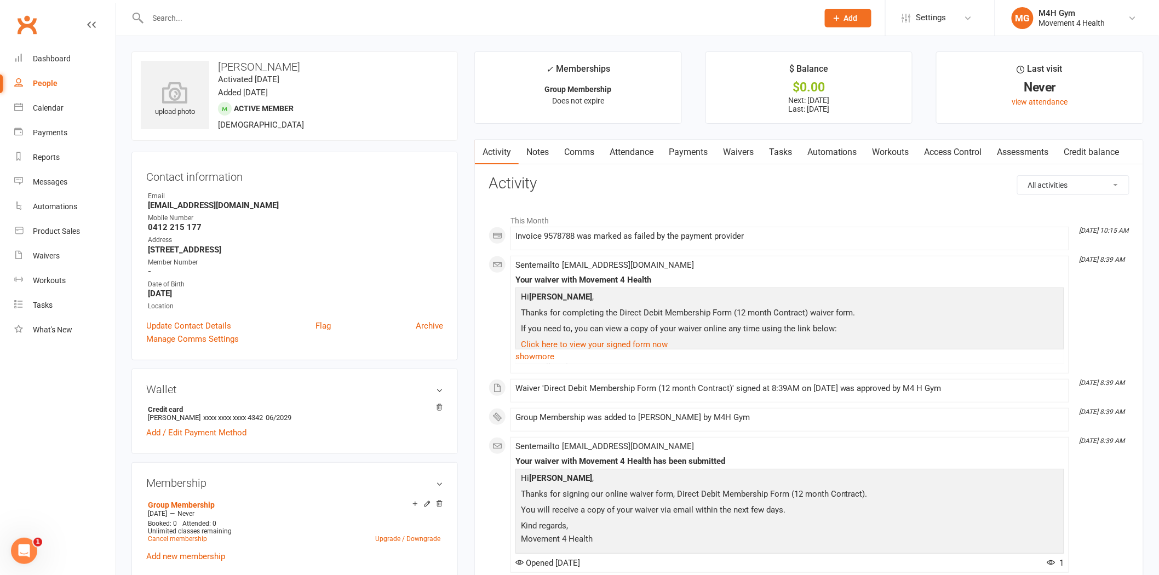
click at [689, 147] on link "Payments" at bounding box center [688, 152] width 54 height 25
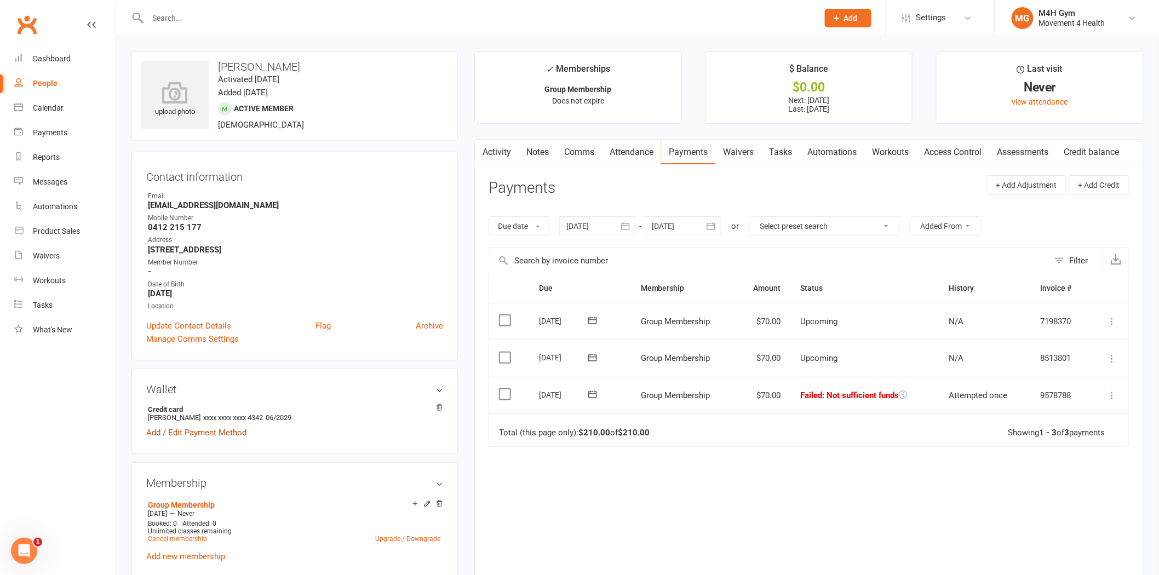
click at [224, 431] on link "Add / Edit Payment Method" at bounding box center [196, 432] width 100 height 13
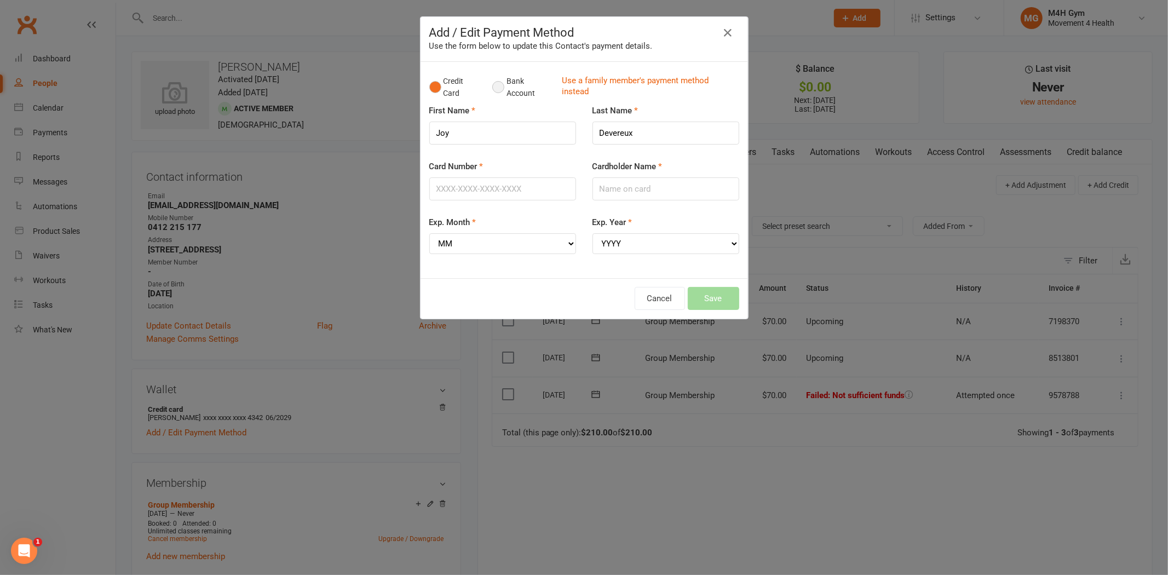
click at [495, 86] on button "Bank Account" at bounding box center [522, 87] width 61 height 33
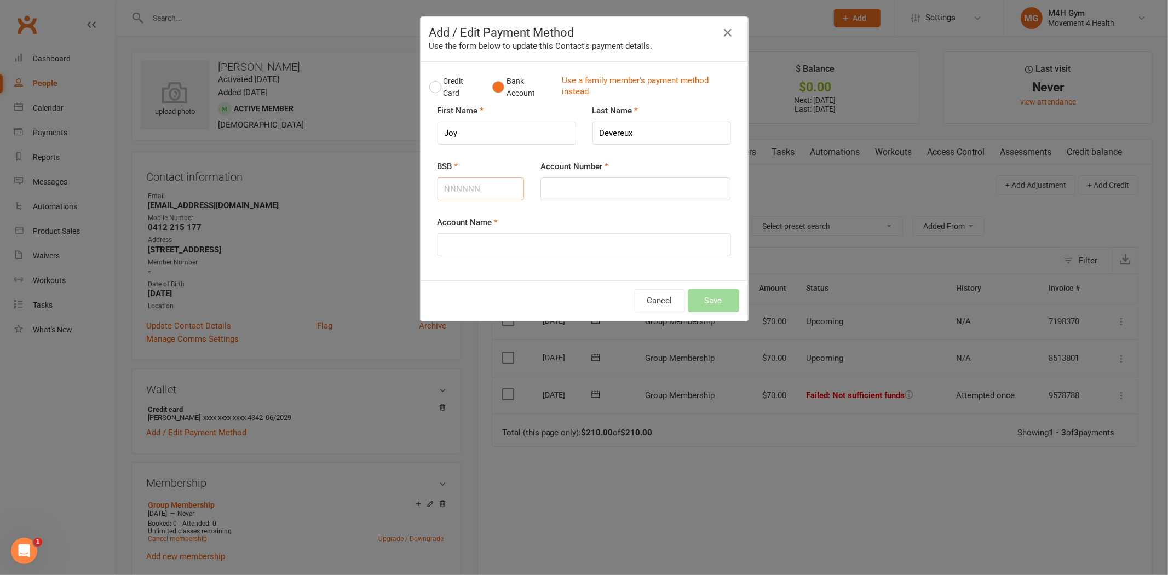
click at [475, 190] on input "BSB" at bounding box center [481, 188] width 87 height 23
type input "014111"
click at [561, 191] on input "Account Number" at bounding box center [636, 188] width 190 height 23
type input "169687688"
click at [532, 248] on input "Account Name" at bounding box center [585, 244] width 294 height 23
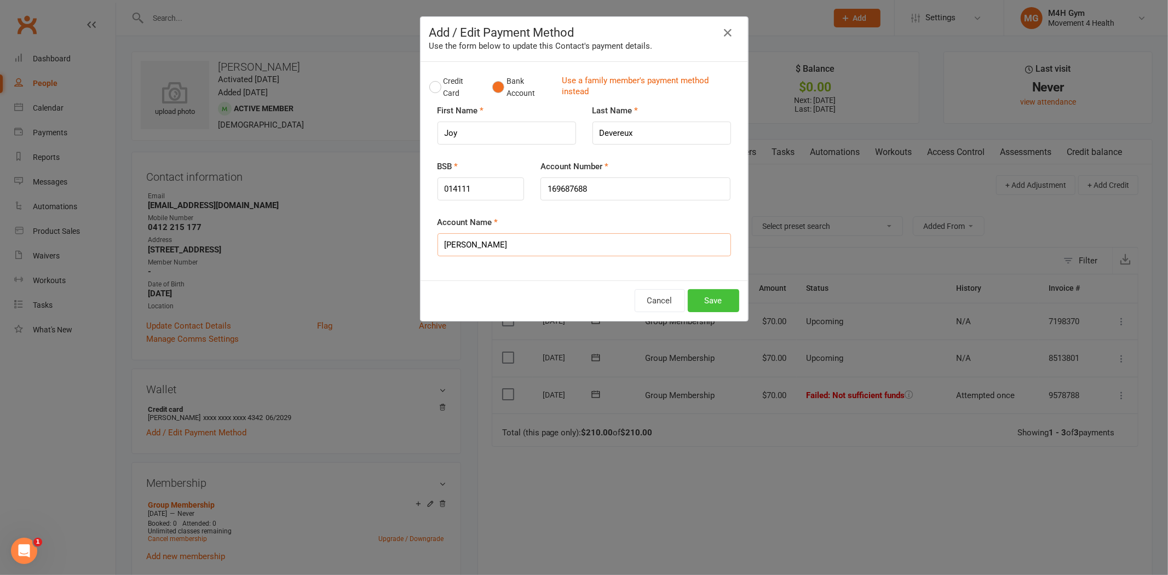
type input "[PERSON_NAME]"
click at [725, 296] on button "Save" at bounding box center [713, 300] width 51 height 23
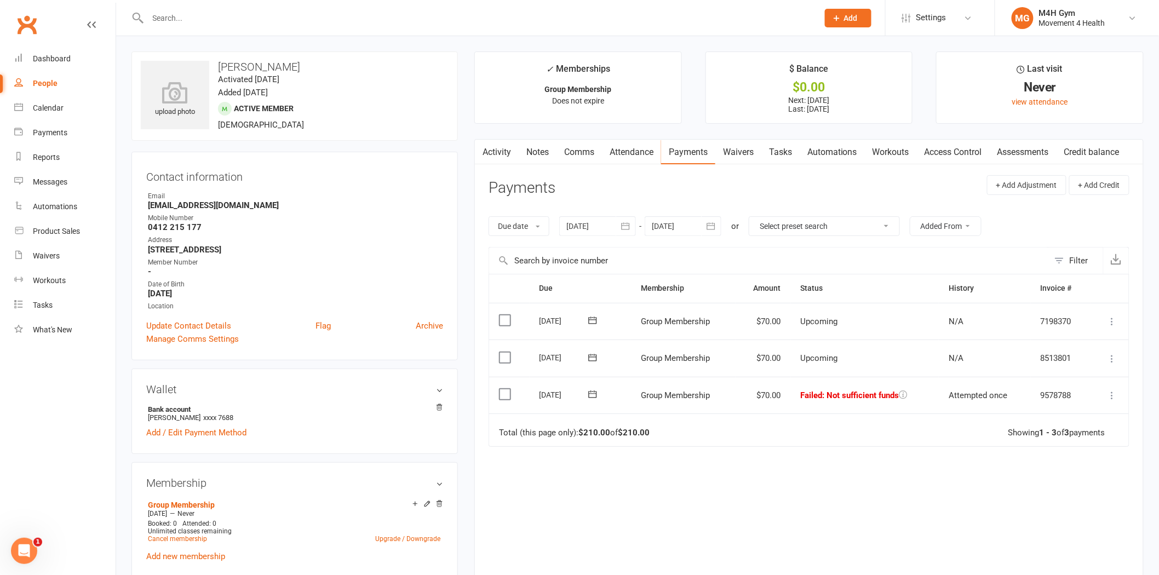
click at [1115, 396] on icon at bounding box center [1112, 395] width 11 height 11
click at [1067, 432] on link "Mark as Paid (POS)" at bounding box center [1064, 439] width 108 height 22
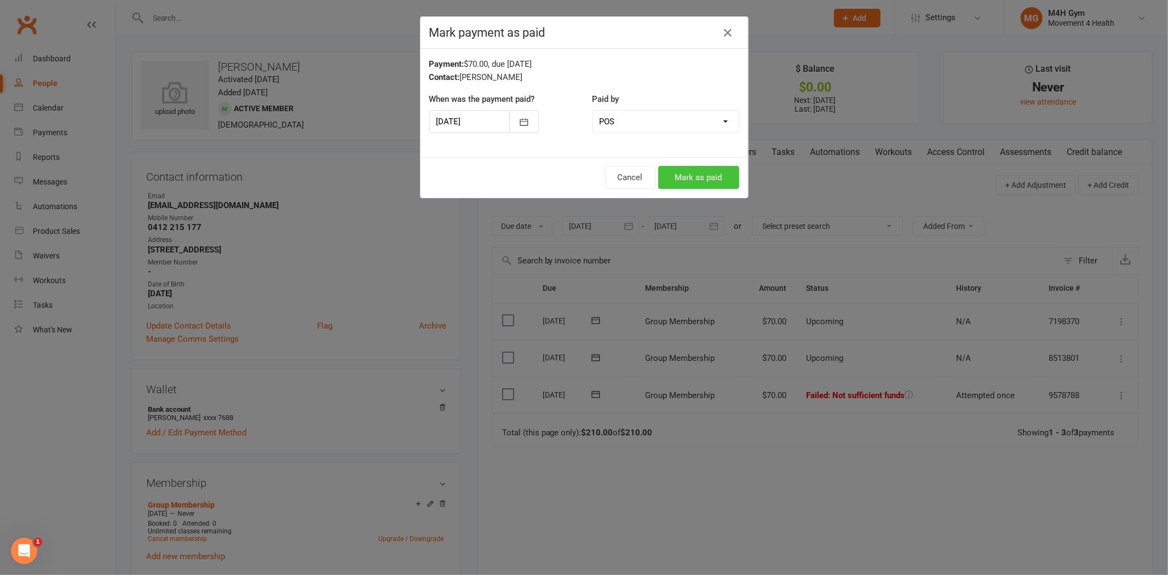
click at [687, 179] on button "Mark as paid" at bounding box center [698, 177] width 81 height 23
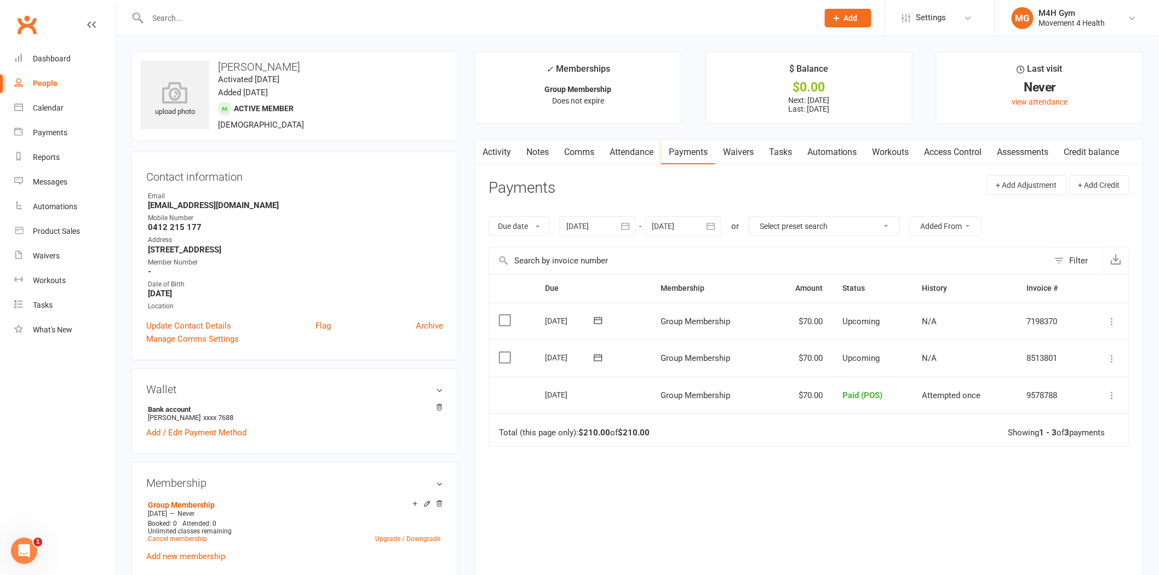
click at [255, 12] on input "text" at bounding box center [478, 17] width 666 height 15
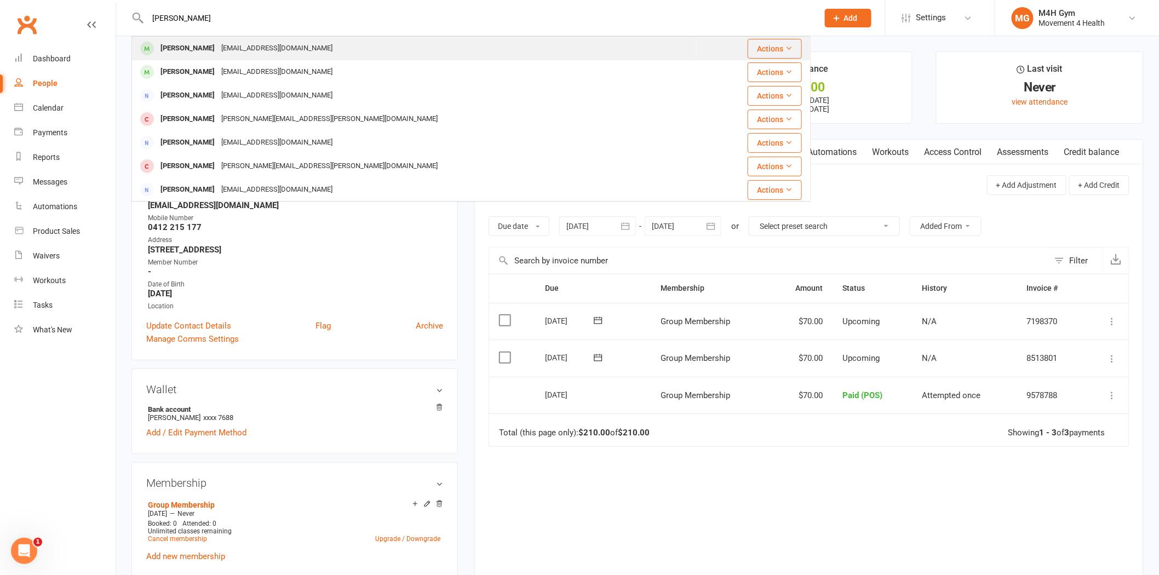
type input "nathan b"
click at [257, 49] on div "Nathanbihai@gmail.com" at bounding box center [277, 49] width 118 height 16
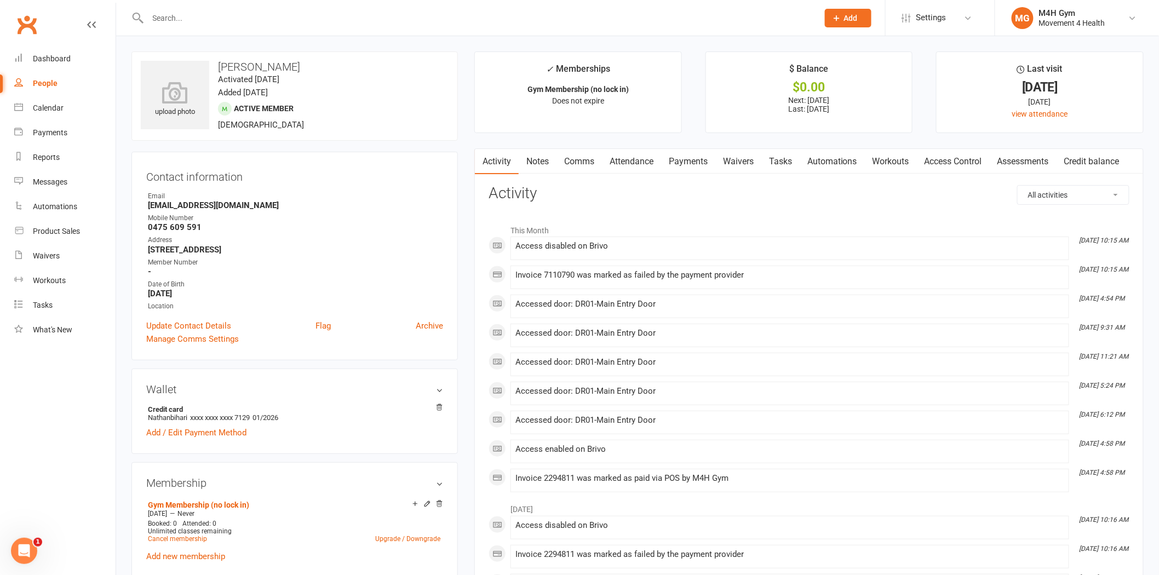
click at [680, 168] on link "Payments" at bounding box center [688, 161] width 54 height 25
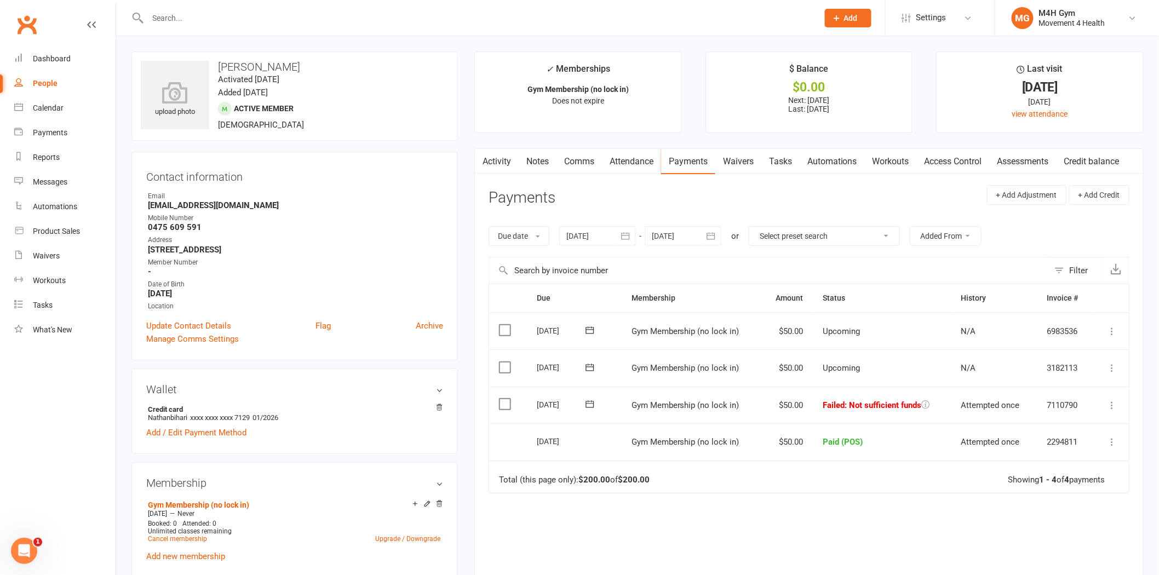
click at [389, 24] on input "text" at bounding box center [478, 17] width 666 height 15
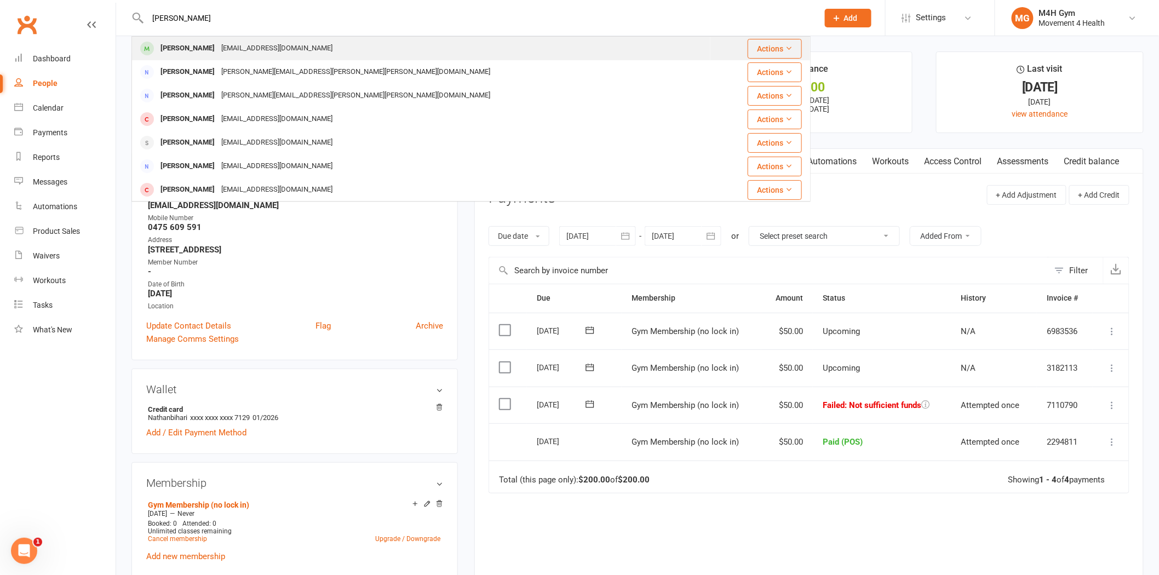
type input "ross ha"
click at [252, 59] on div "Ross Hanna 67rhanna@gmail.com" at bounding box center [421, 48] width 577 height 22
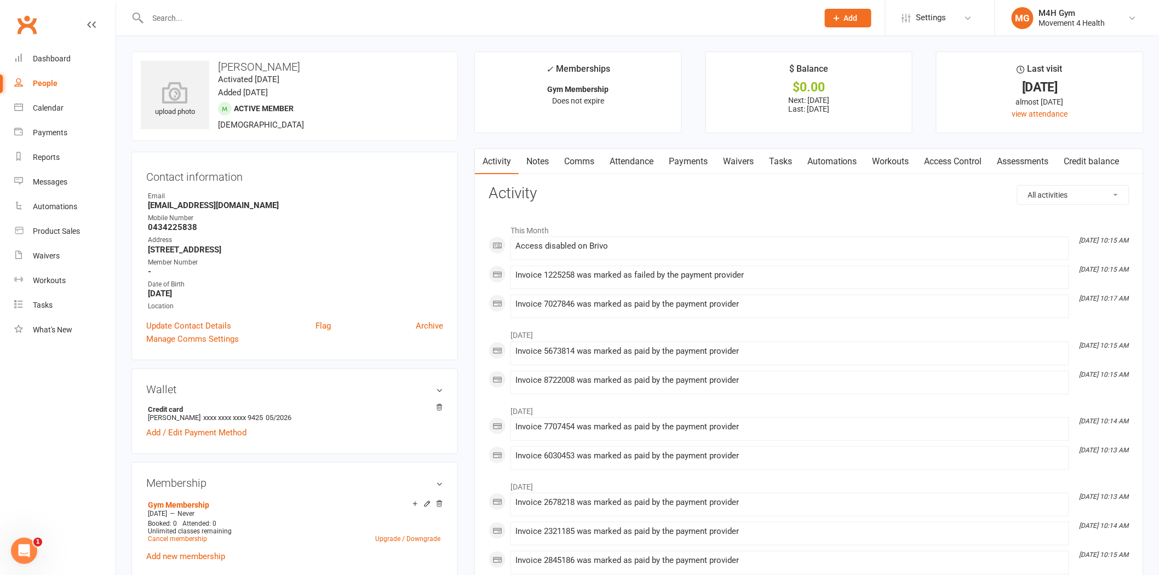
click at [691, 162] on link "Payments" at bounding box center [688, 161] width 54 height 25
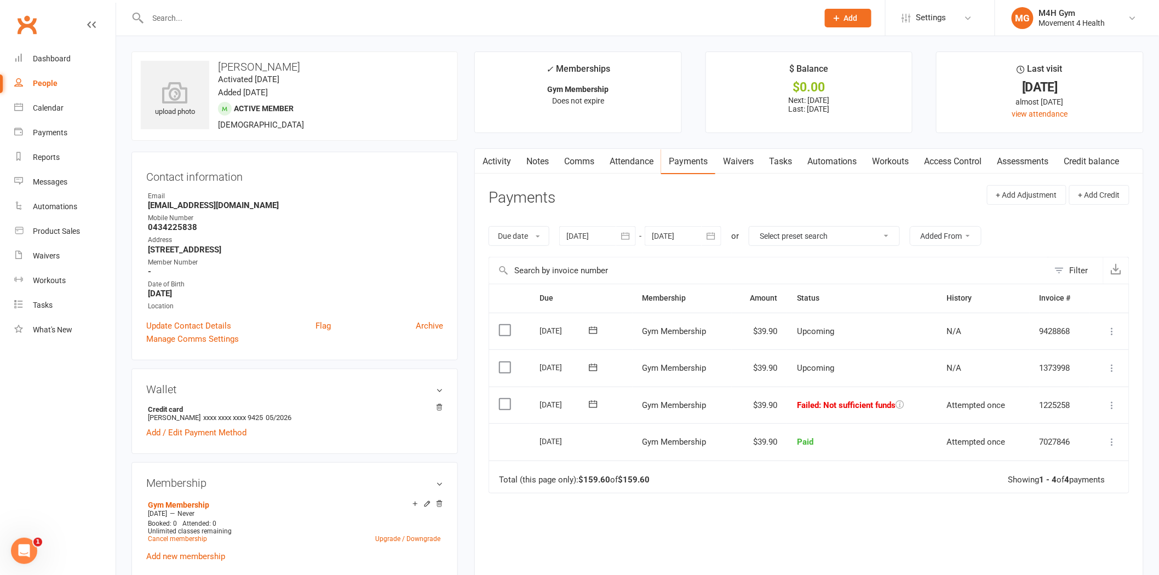
click at [178, 26] on div at bounding box center [470, 18] width 679 height 36
click at [178, 24] on input "text" at bounding box center [478, 17] width 666 height 15
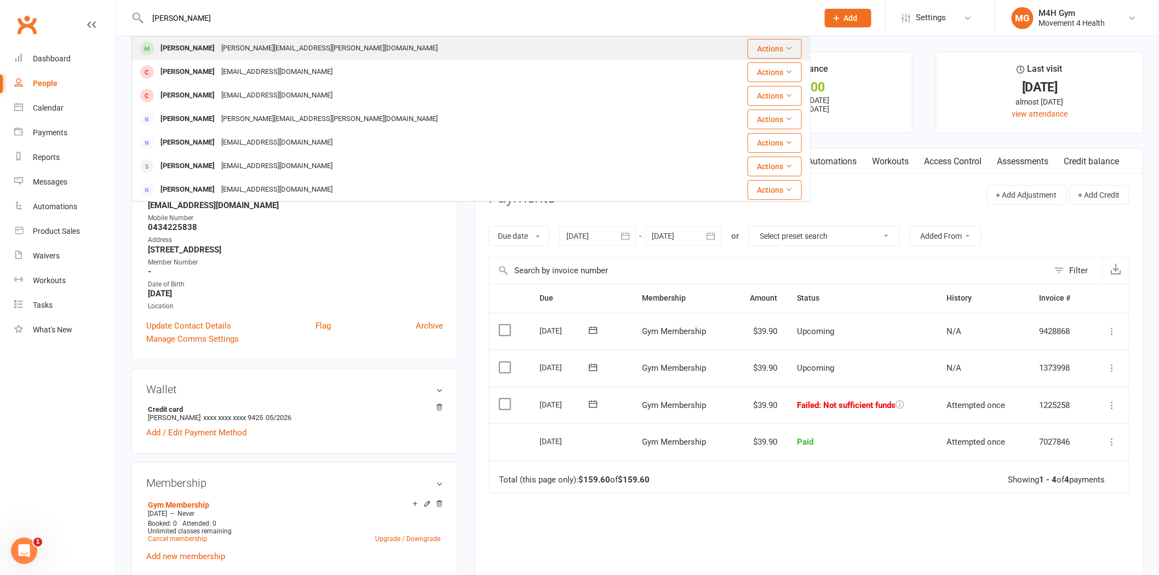
type input "terry fl"
click at [200, 49] on div "Terry Flaton" at bounding box center [187, 49] width 61 height 16
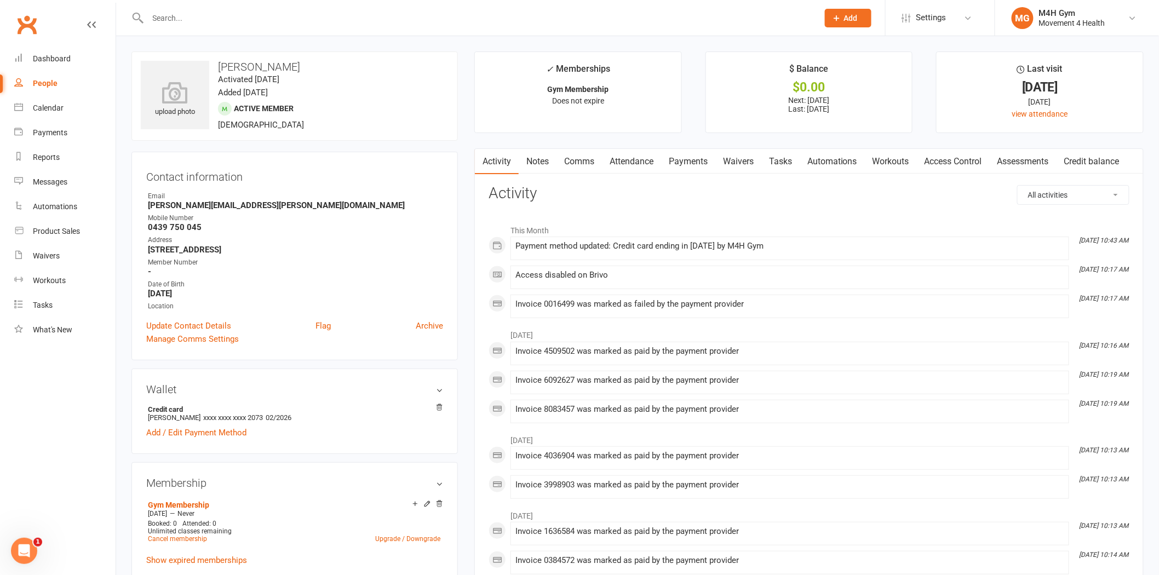
click at [713, 159] on link "Payments" at bounding box center [688, 161] width 54 height 25
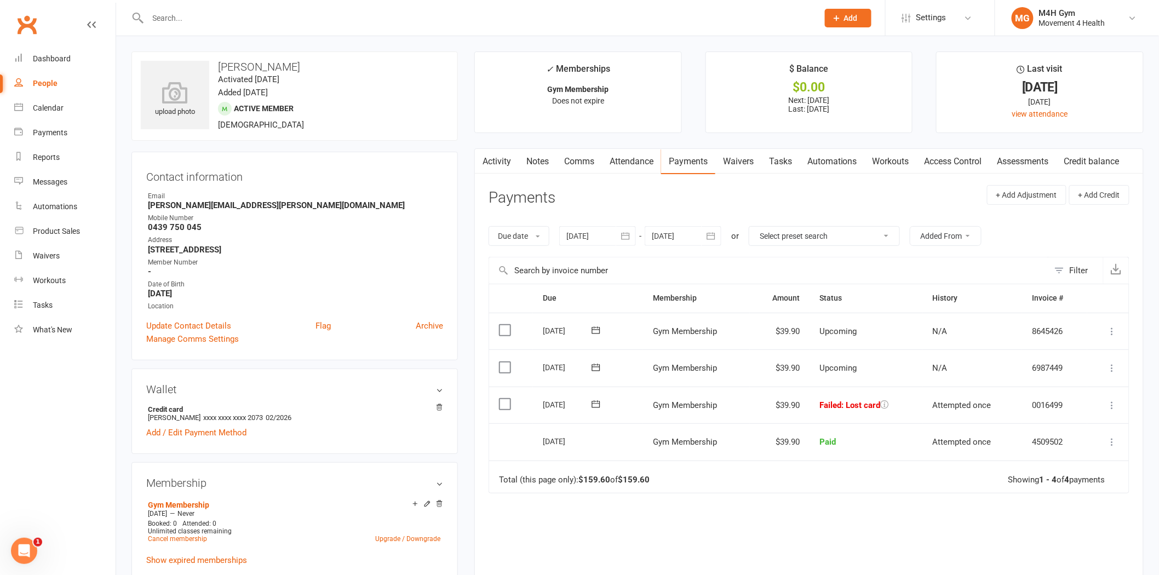
click at [381, 18] on input "text" at bounding box center [478, 17] width 666 height 15
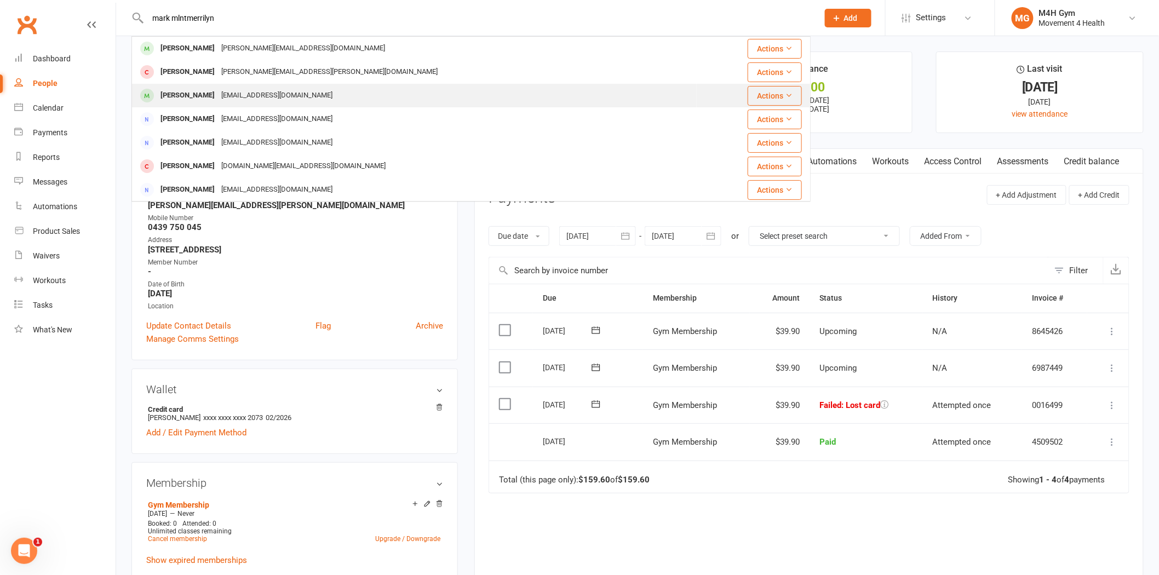
type input "mark mlntmerrilyn"
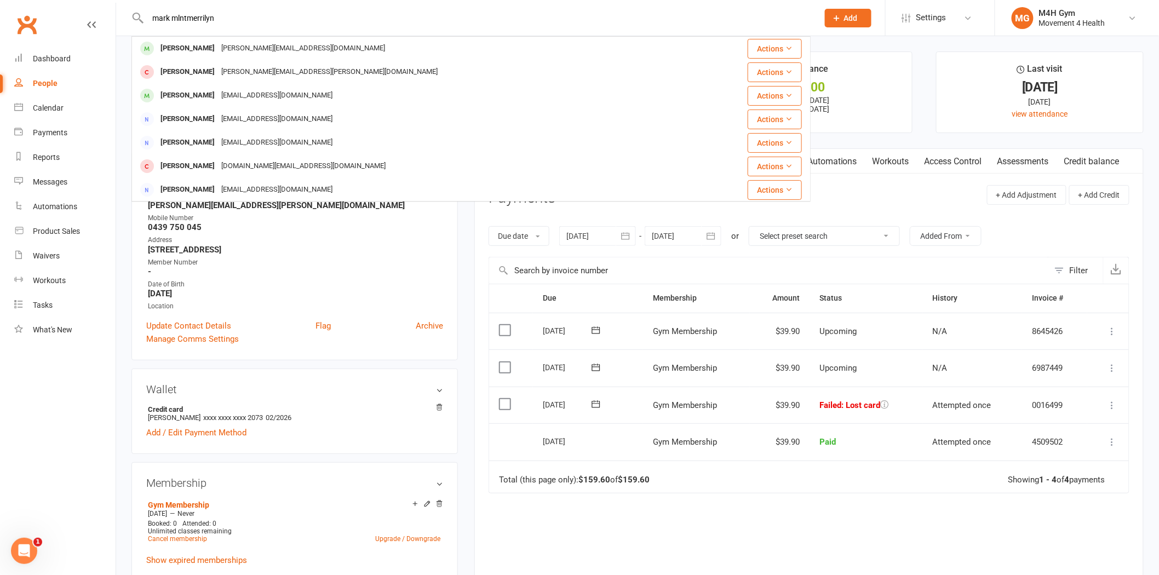
click at [255, 96] on div "tmnewey@bigpond.com" at bounding box center [277, 96] width 118 height 16
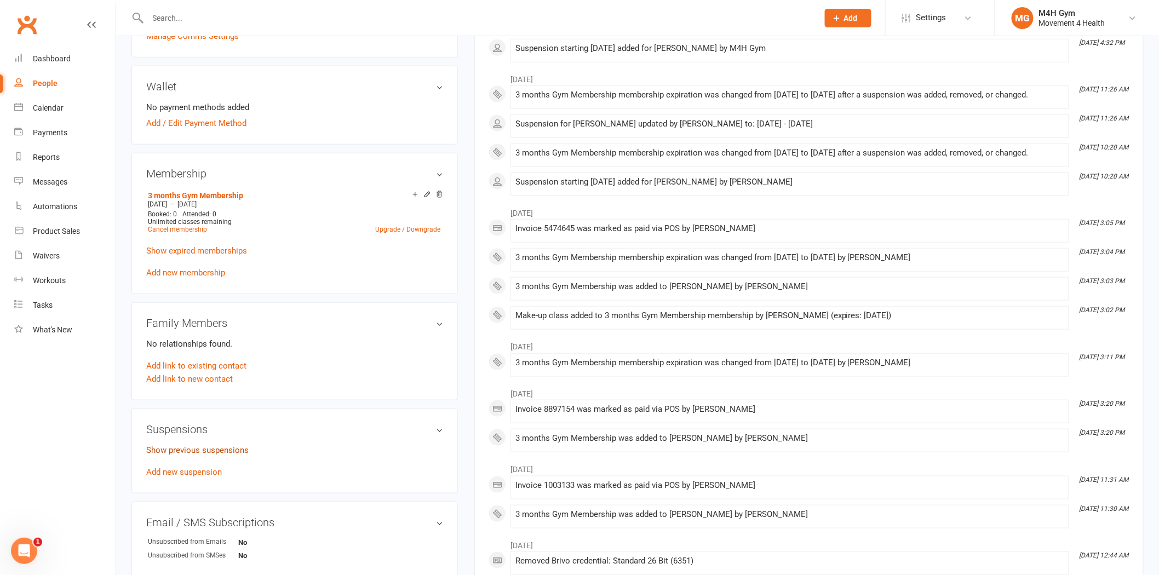
scroll to position [304, 0]
click at [220, 446] on link "Show previous suspensions" at bounding box center [197, 449] width 102 height 10
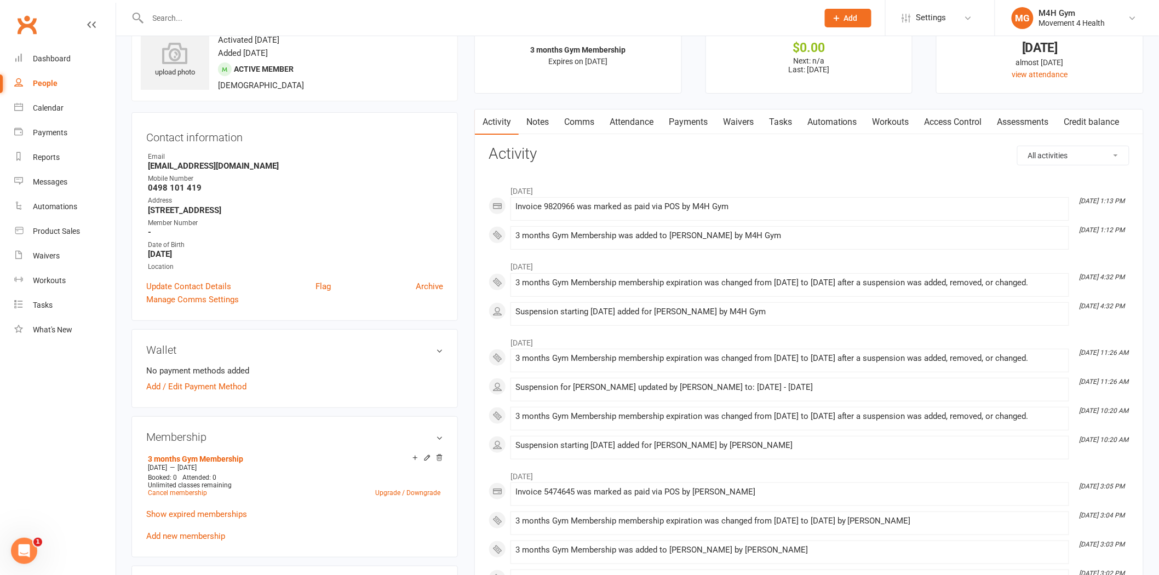
scroll to position [61, 0]
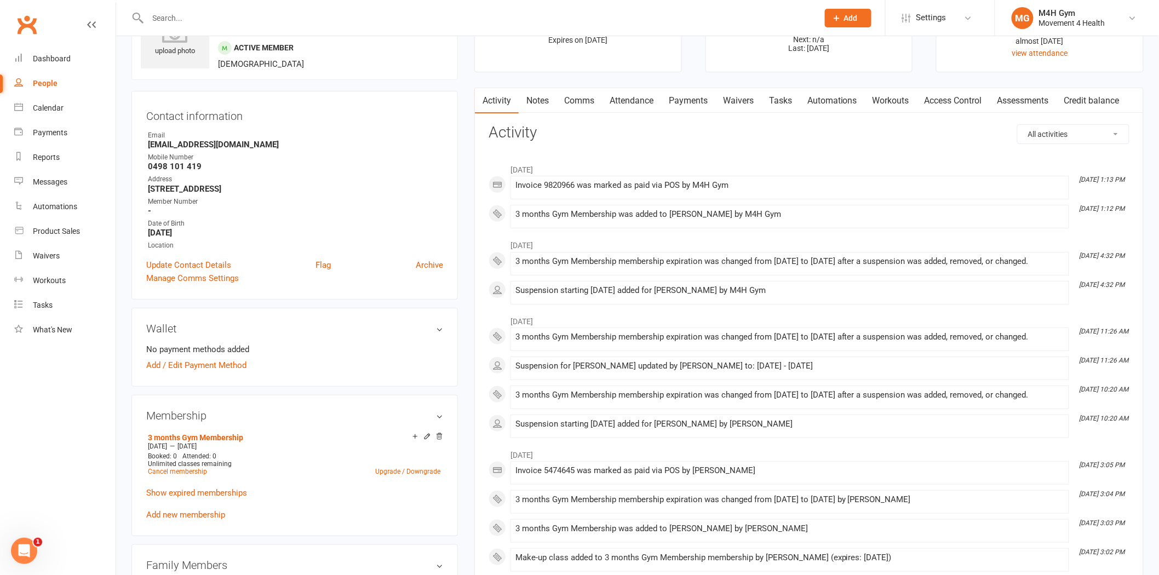
click at [528, 104] on link "Notes" at bounding box center [538, 100] width 38 height 25
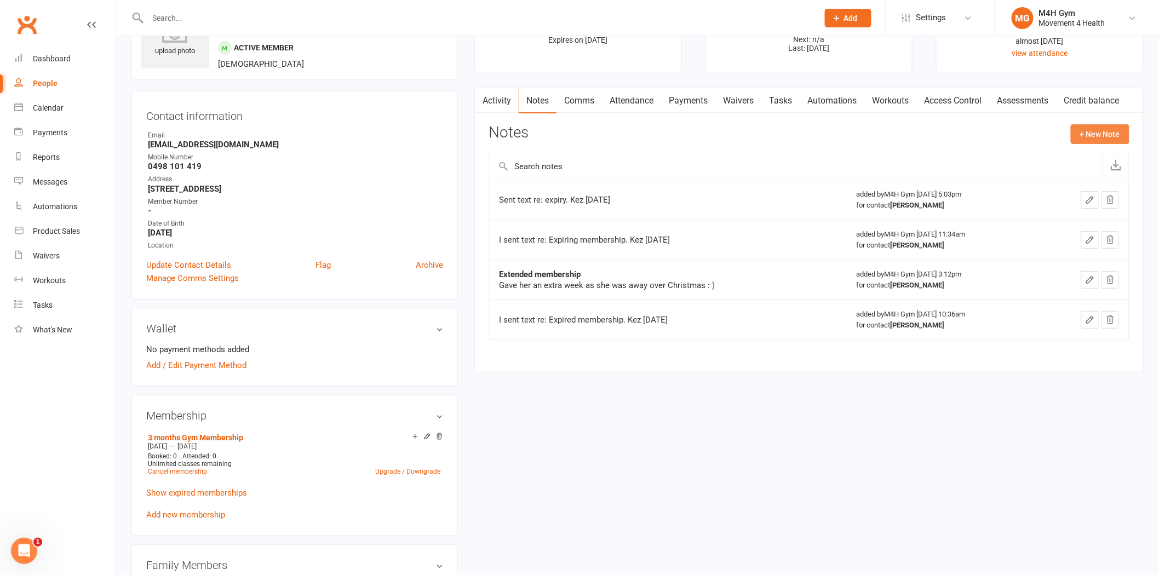
click at [1113, 133] on button "+ New Note" at bounding box center [1100, 134] width 59 height 20
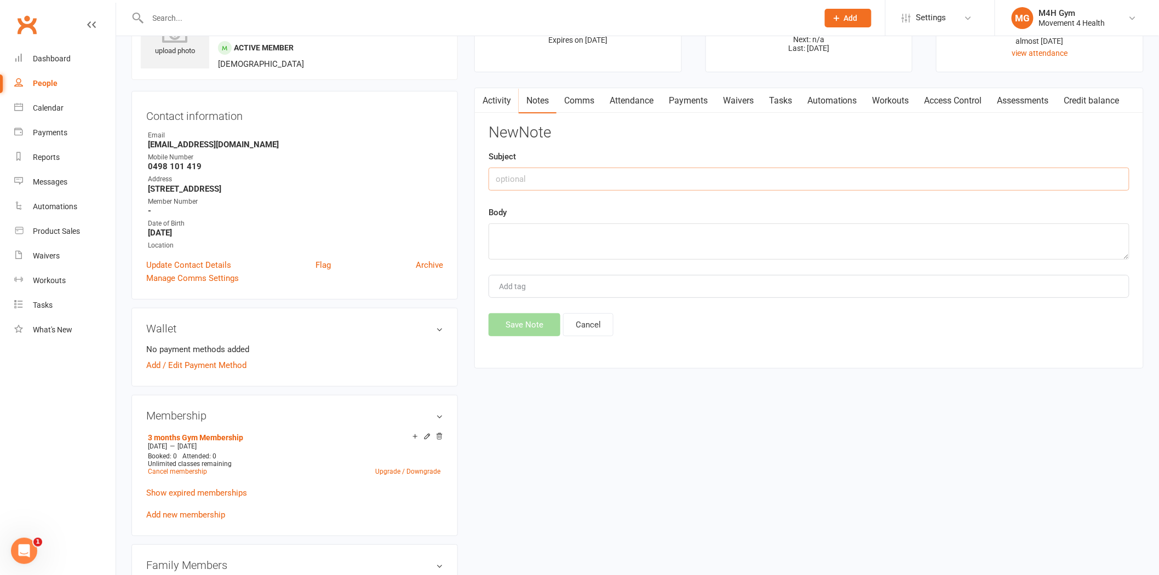
click at [630, 185] on input "text" at bounding box center [809, 179] width 641 height 23
type input "Sent text re-expiry."
click at [555, 242] on textarea at bounding box center [809, 242] width 641 height 36
type textarea "Mg 18.08"
click at [522, 319] on button "Save Note" at bounding box center [525, 324] width 72 height 23
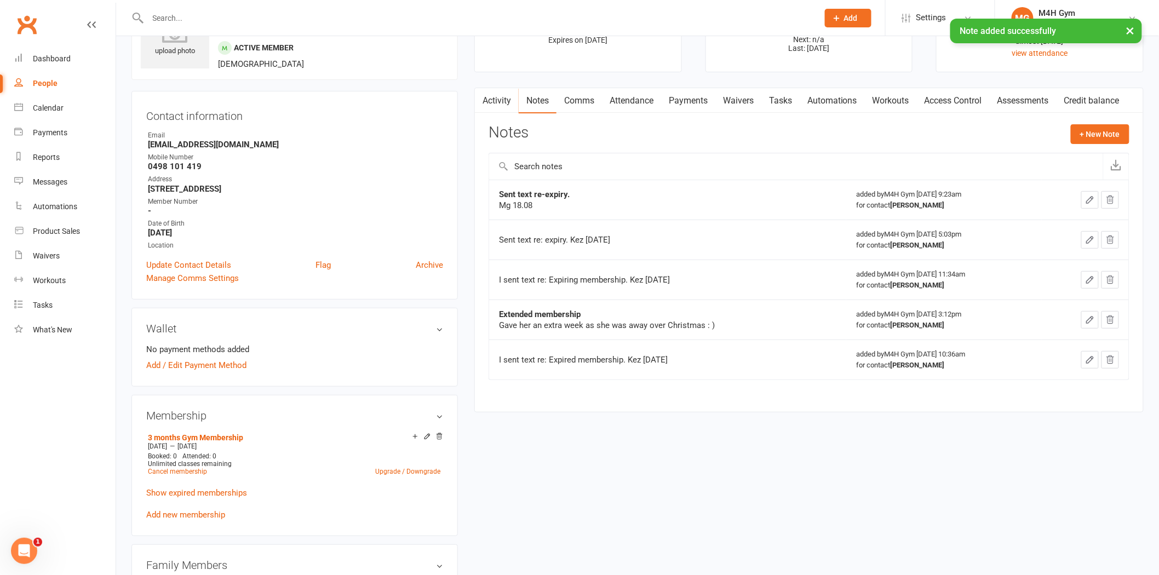
click at [480, 162] on div "Activity Notes Comms Attendance Payments Waivers Tasks Automations Workouts Acc…" at bounding box center [808, 250] width 669 height 325
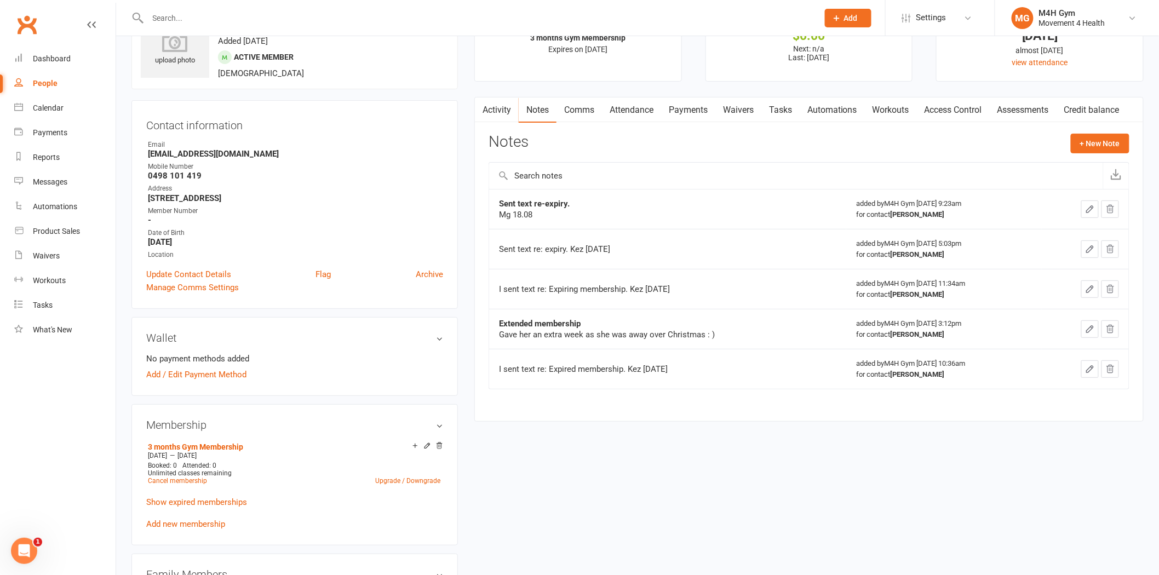
scroll to position [122, 0]
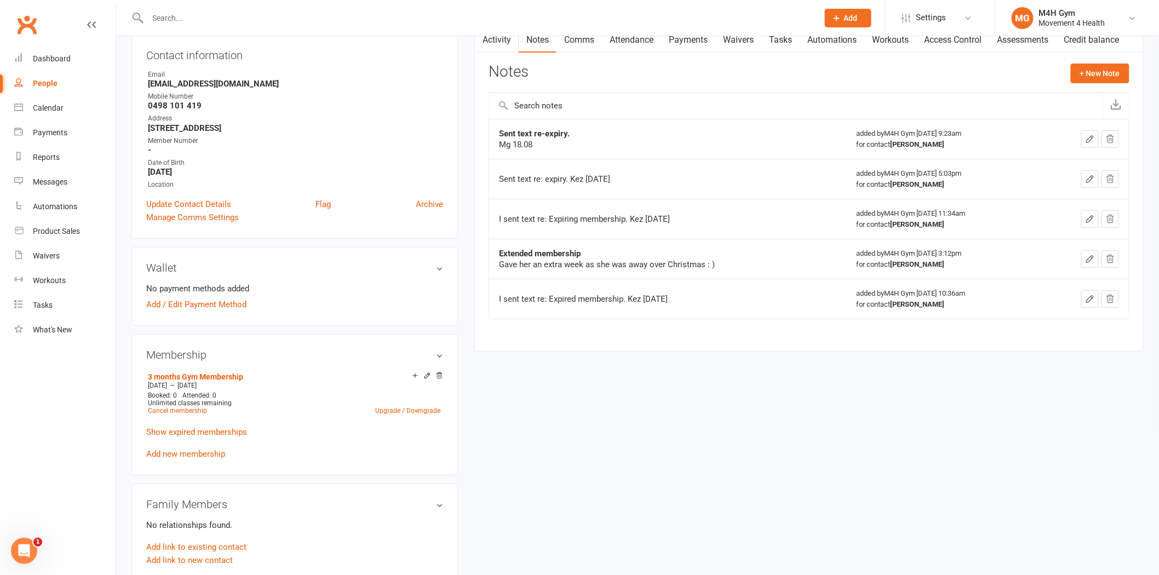
click at [186, 18] on input "text" at bounding box center [478, 17] width 666 height 15
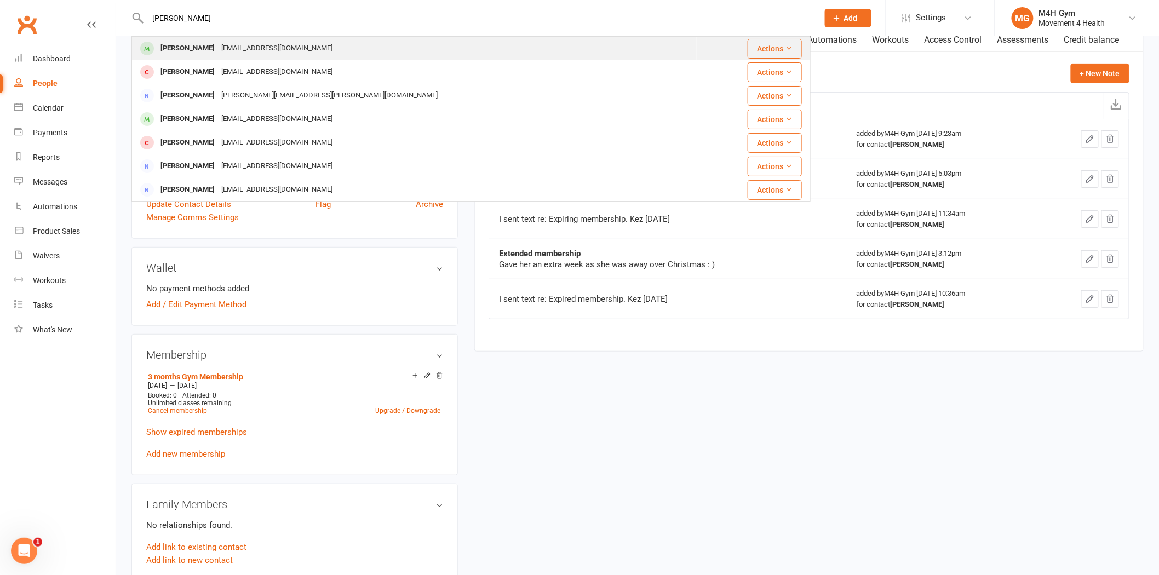
type input "bruce su"
click at [205, 56] on div "Bruce Sutton bjandlrsutton@bigpond.com" at bounding box center [415, 48] width 564 height 22
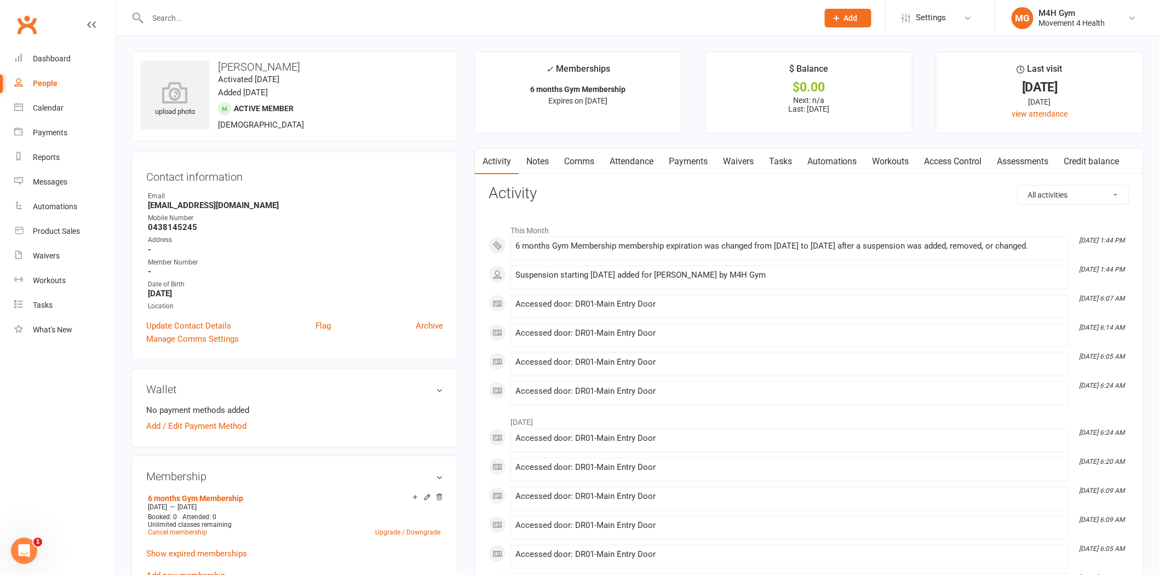
click at [548, 158] on link "Notes" at bounding box center [538, 161] width 38 height 25
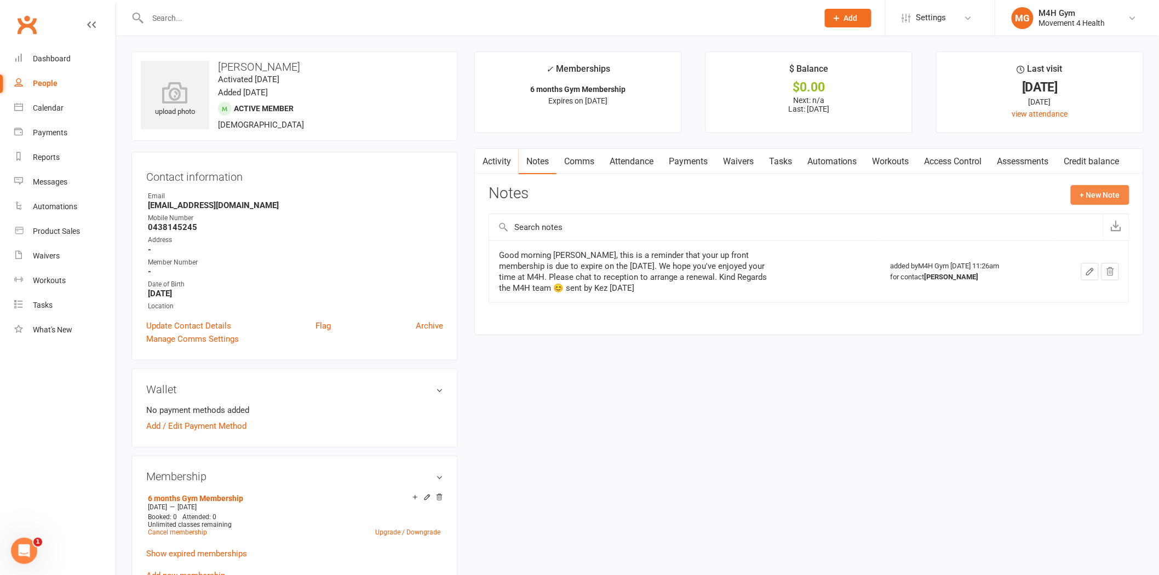
click at [1084, 185] on button "+ New Note" at bounding box center [1100, 195] width 59 height 20
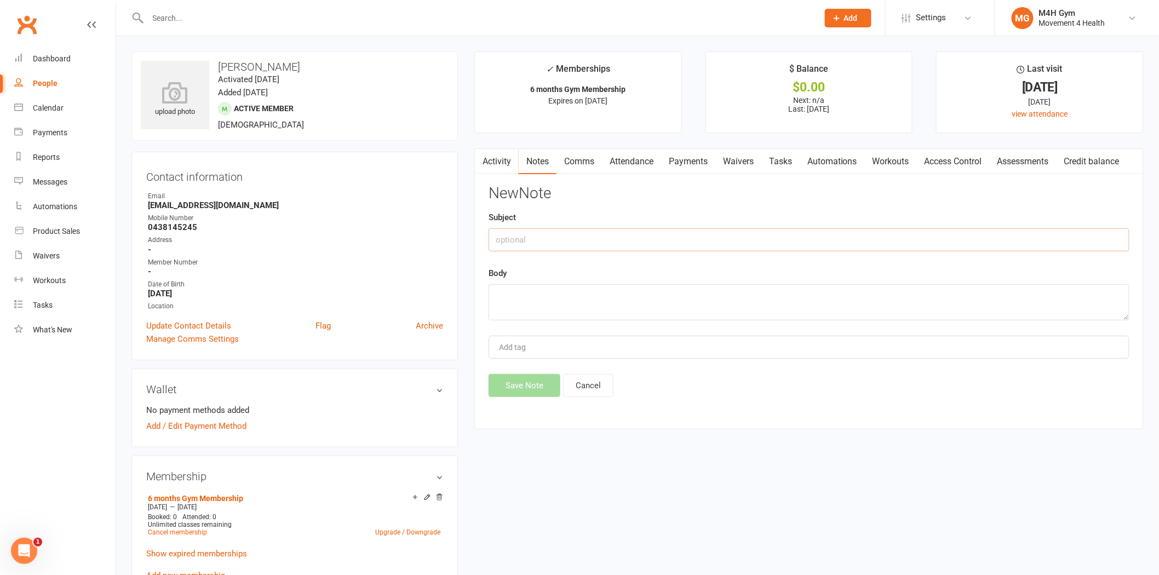
click at [567, 247] on input "text" at bounding box center [809, 239] width 641 height 23
type input "Sent text re-expiry."
click at [530, 300] on textarea at bounding box center [809, 302] width 641 height 36
type textarea "Mg 18.08"
click at [526, 386] on button "Save Note" at bounding box center [525, 385] width 72 height 23
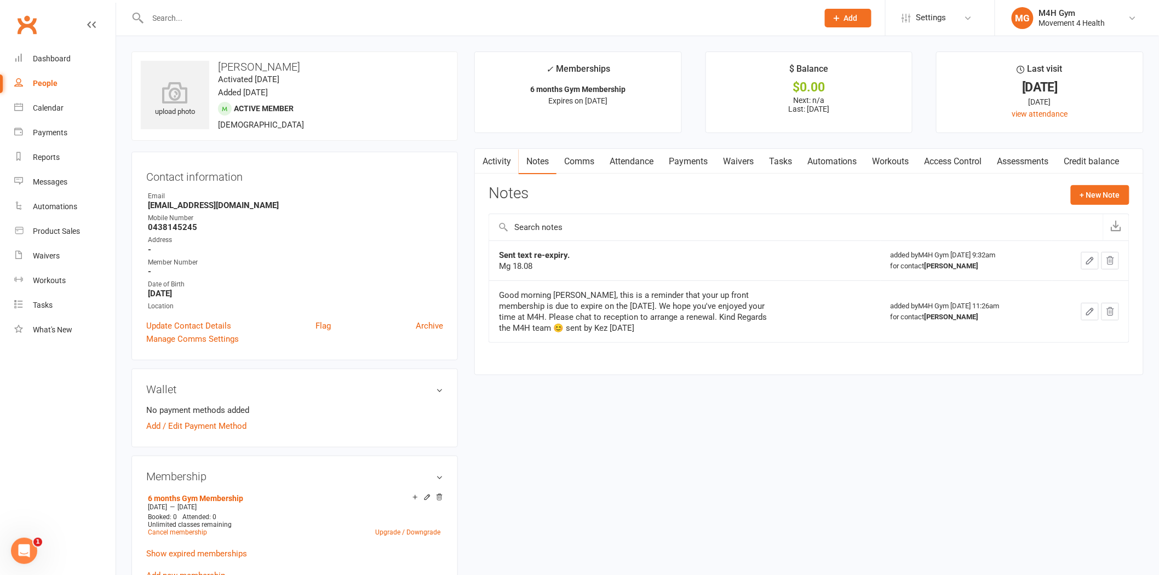
click at [386, 14] on input "text" at bounding box center [478, 17] width 666 height 15
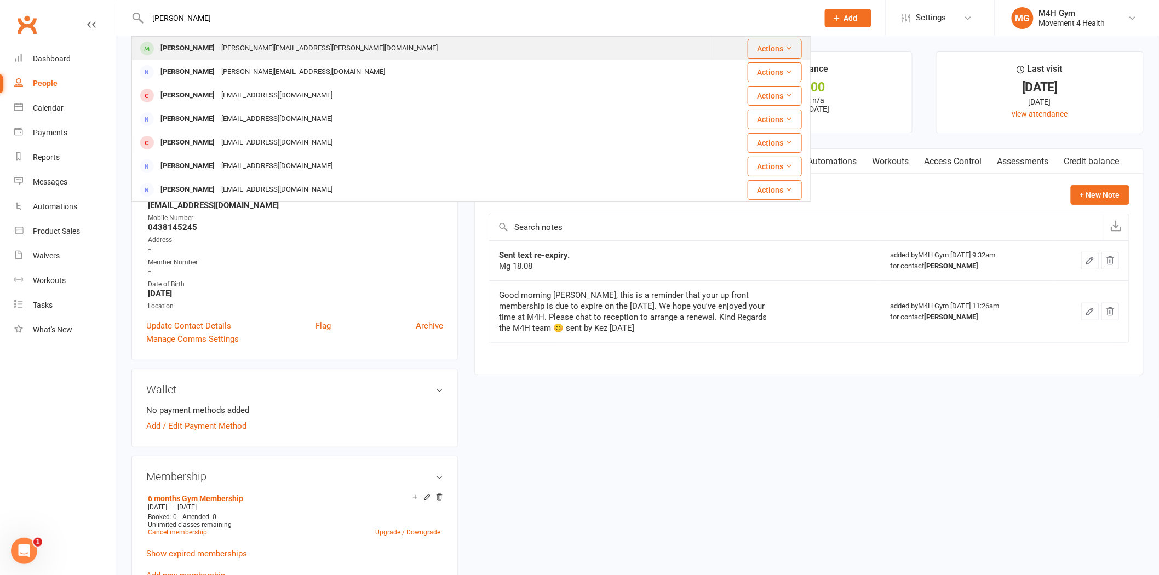
type input "cher"
click at [237, 48] on div "cheryl.dixon@bigpond.com" at bounding box center [329, 49] width 223 height 16
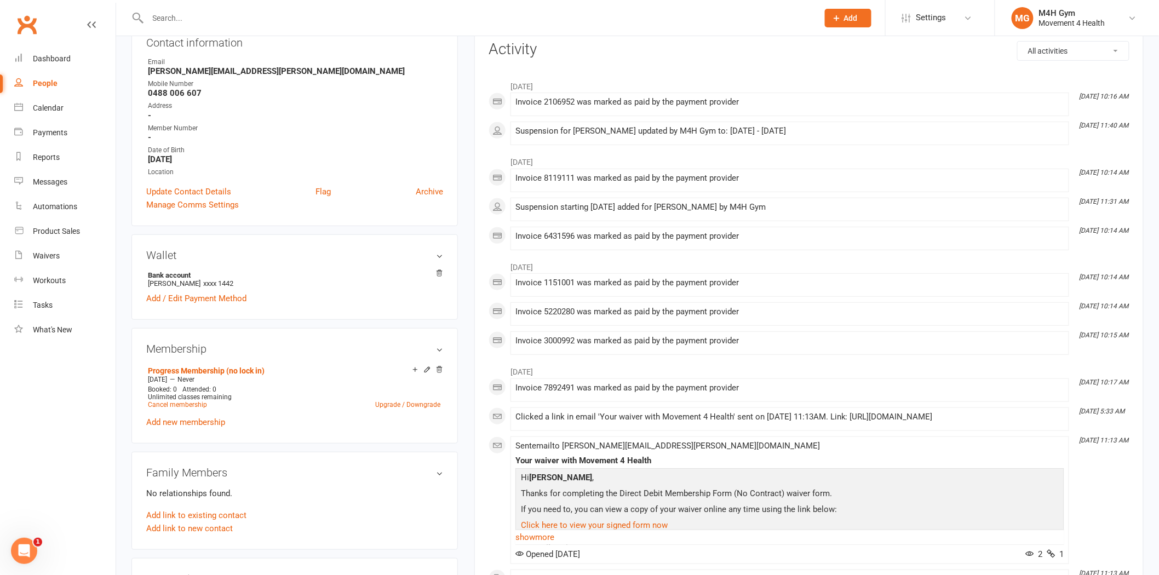
scroll to position [182, 0]
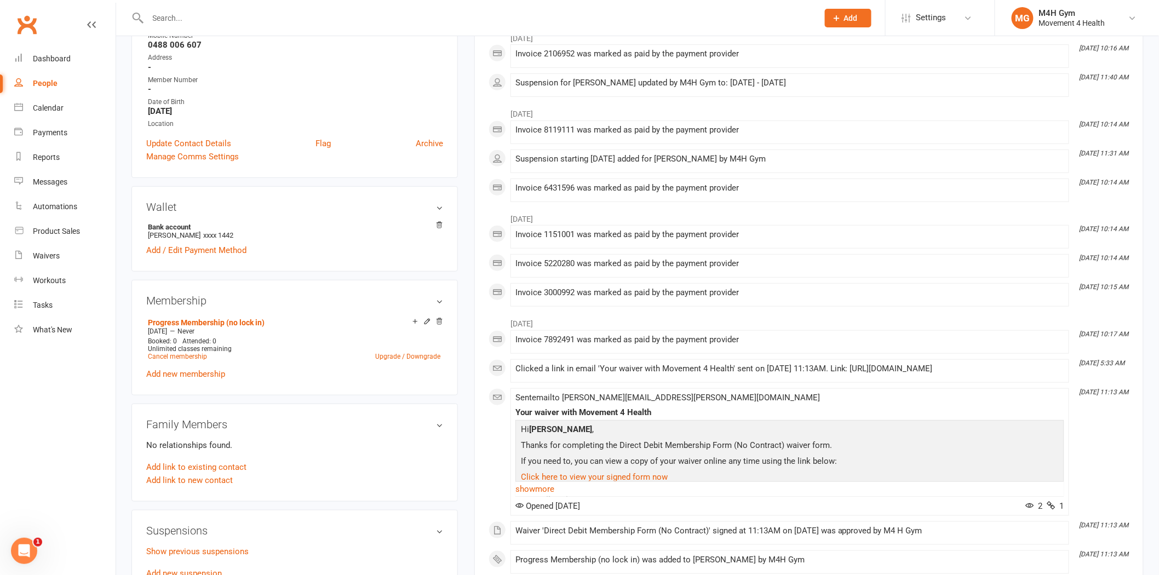
click at [325, 24] on input "text" at bounding box center [478, 17] width 666 height 15
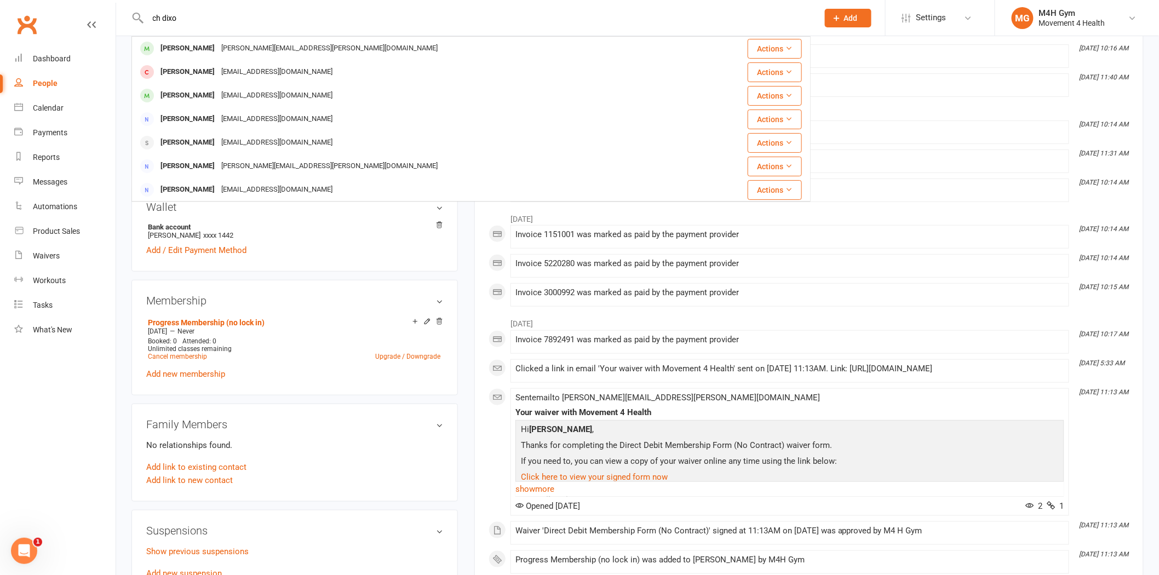
type input "ch dixo"
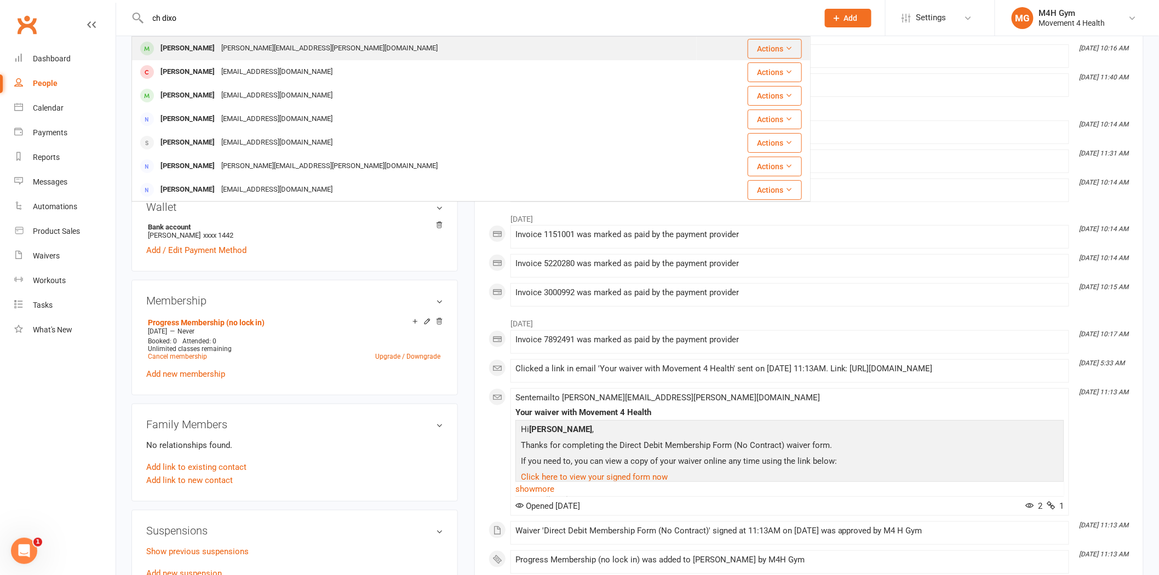
click at [283, 44] on div "cheryl.dixon@bigpond.com" at bounding box center [329, 49] width 223 height 16
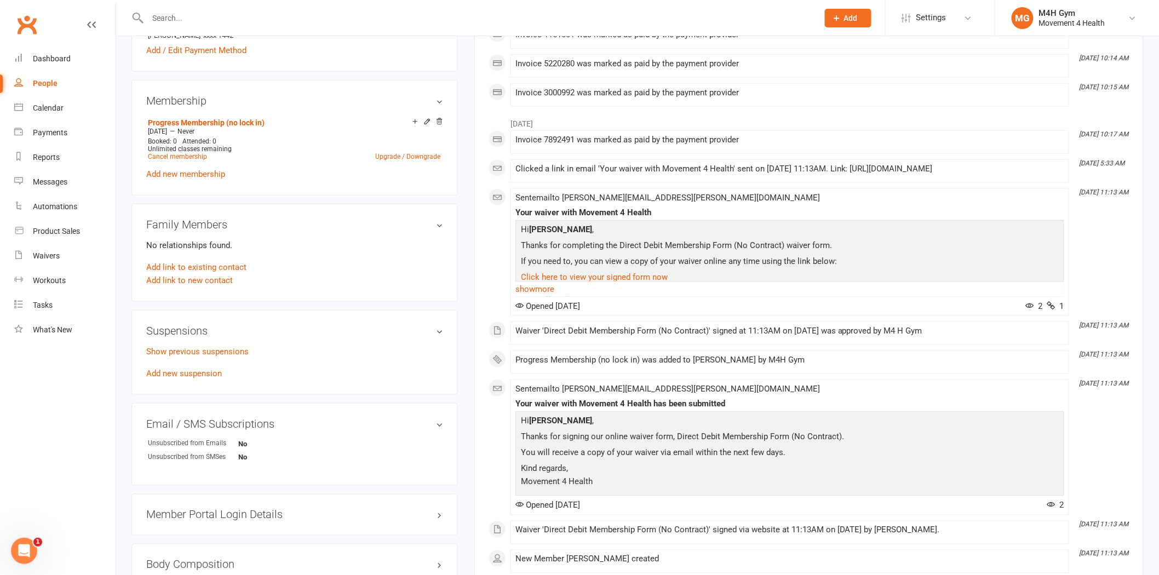
scroll to position [486, 0]
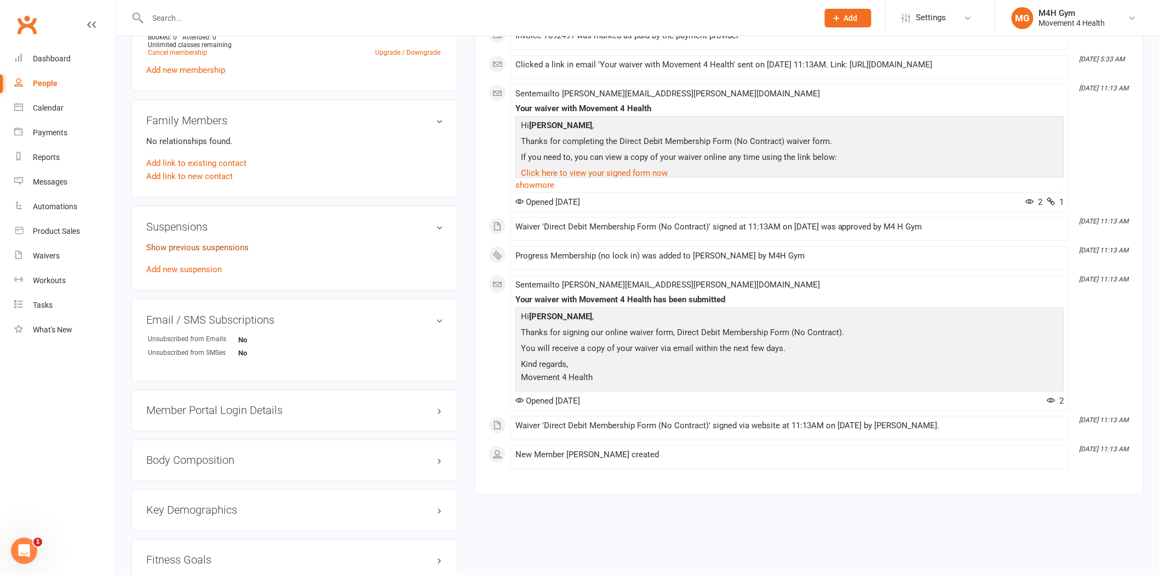
click at [214, 248] on link "Show previous suspensions" at bounding box center [197, 248] width 102 height 10
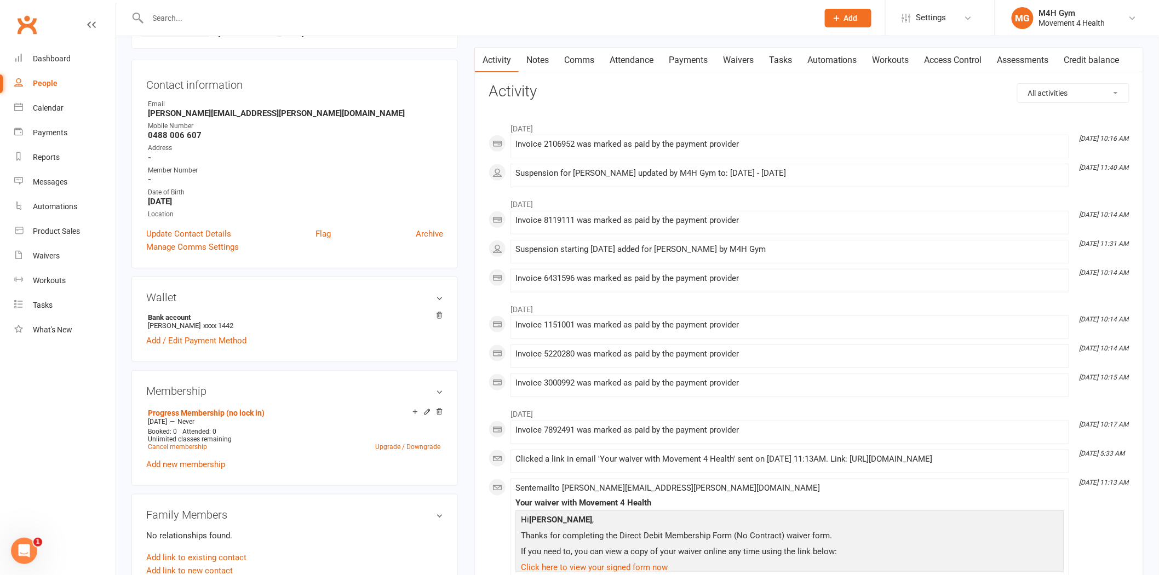
scroll to position [61, 0]
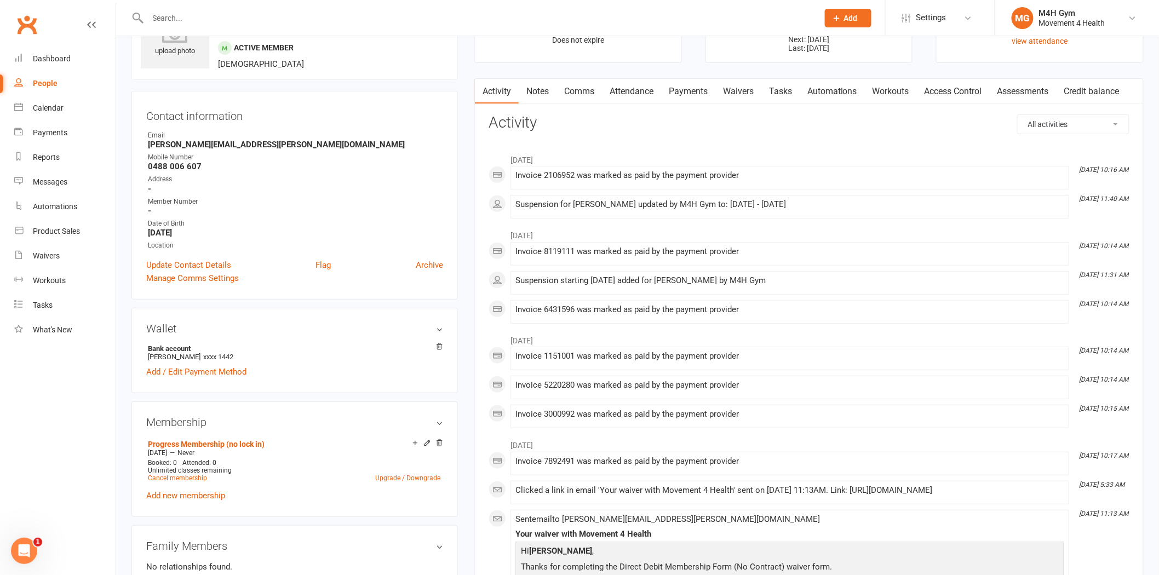
click at [700, 97] on link "Payments" at bounding box center [688, 91] width 54 height 25
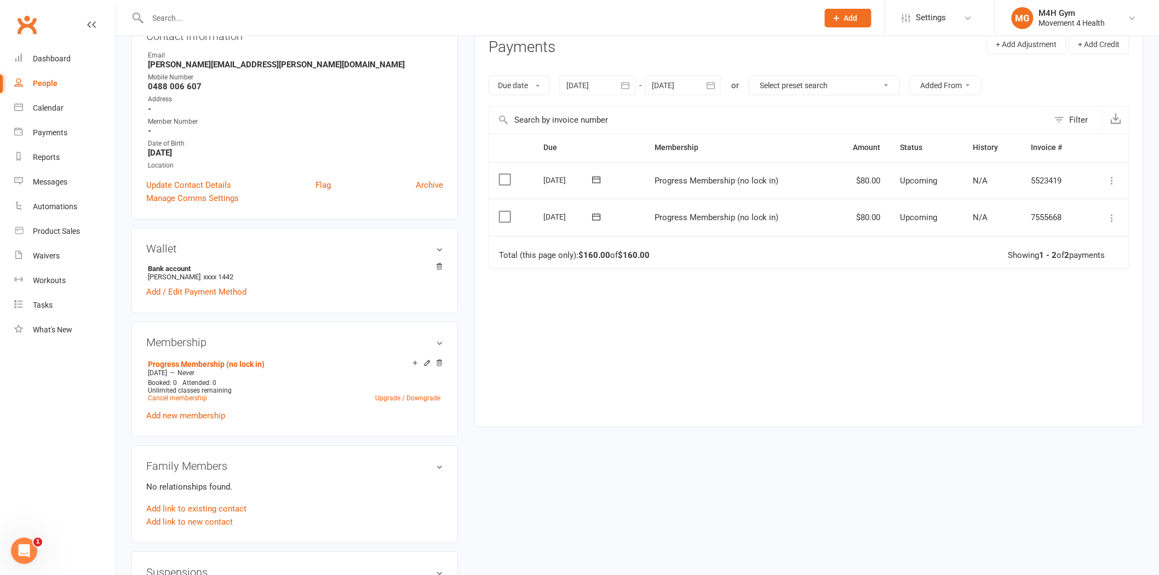
scroll to position [182, 0]
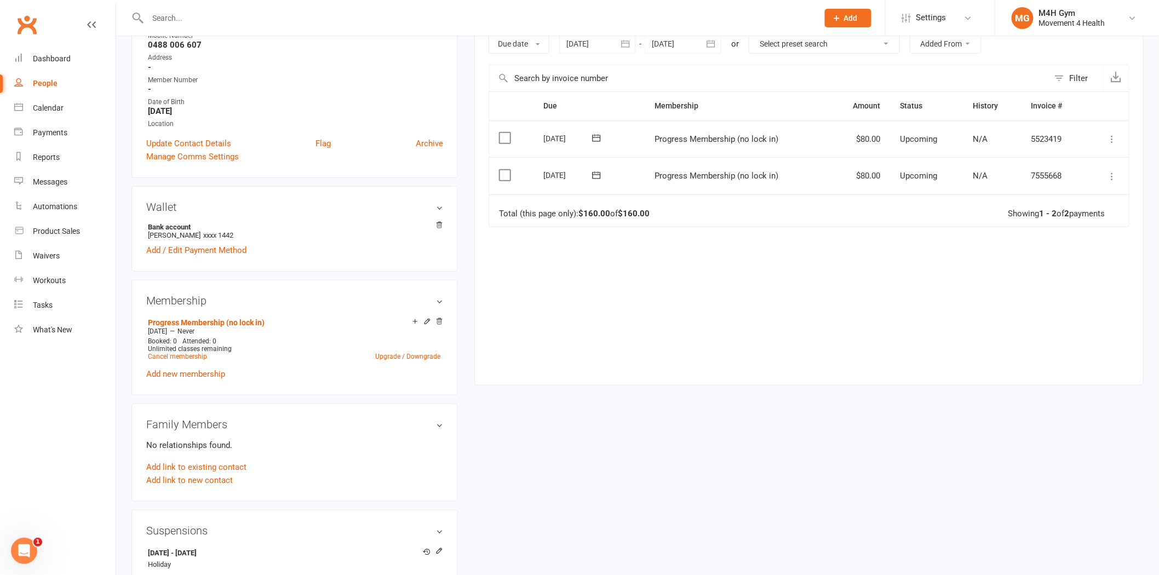
click at [1113, 177] on icon at bounding box center [1112, 176] width 11 height 11
click at [911, 288] on div "Due Contact Membership Amount Status History Invoice # Select this 11 Sep 2025 …" at bounding box center [809, 229] width 641 height 277
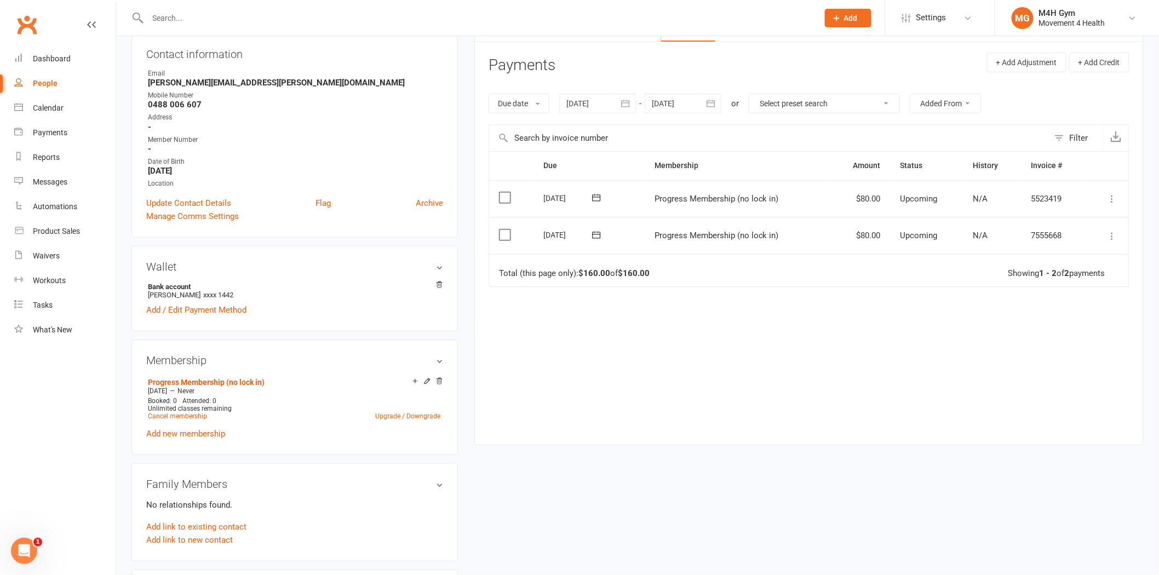
scroll to position [122, 0]
click at [425, 385] on icon at bounding box center [427, 383] width 8 height 8
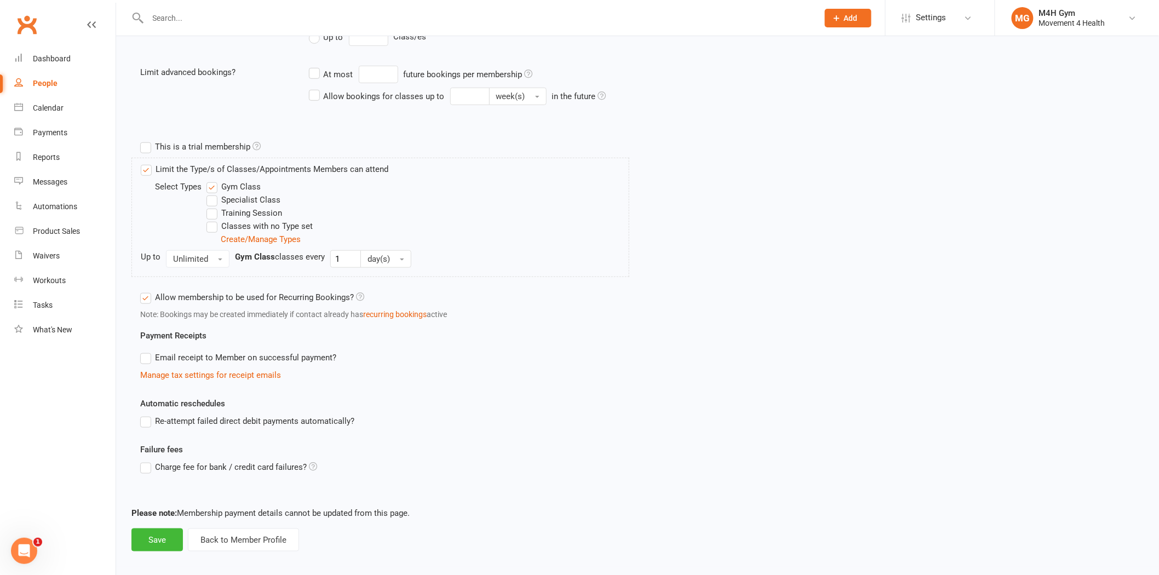
scroll to position [305, 0]
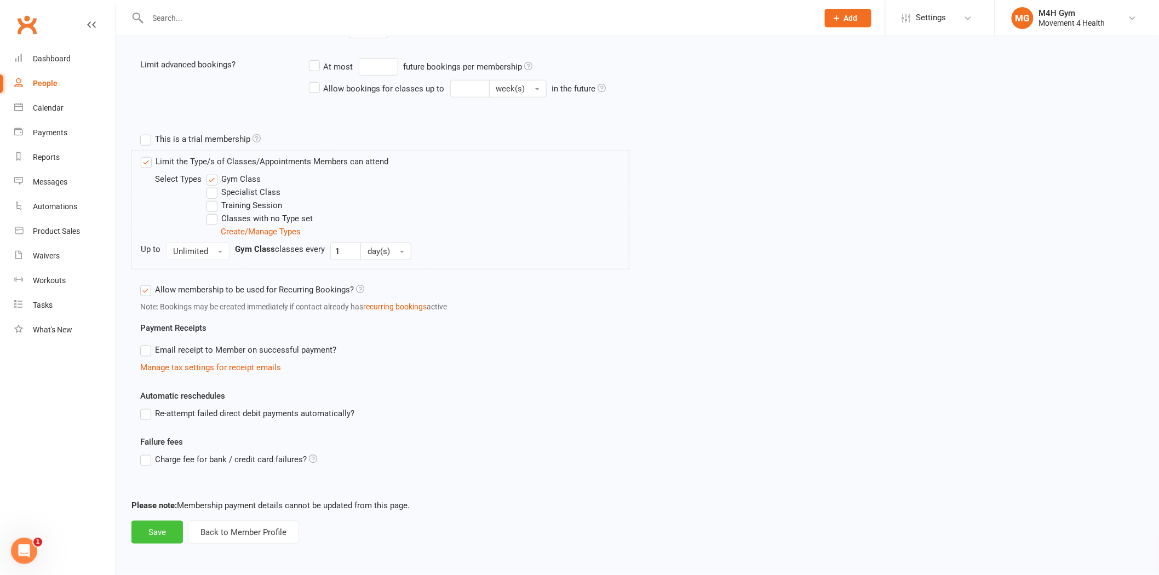
click at [142, 525] on button "Save" at bounding box center [156, 532] width 51 height 23
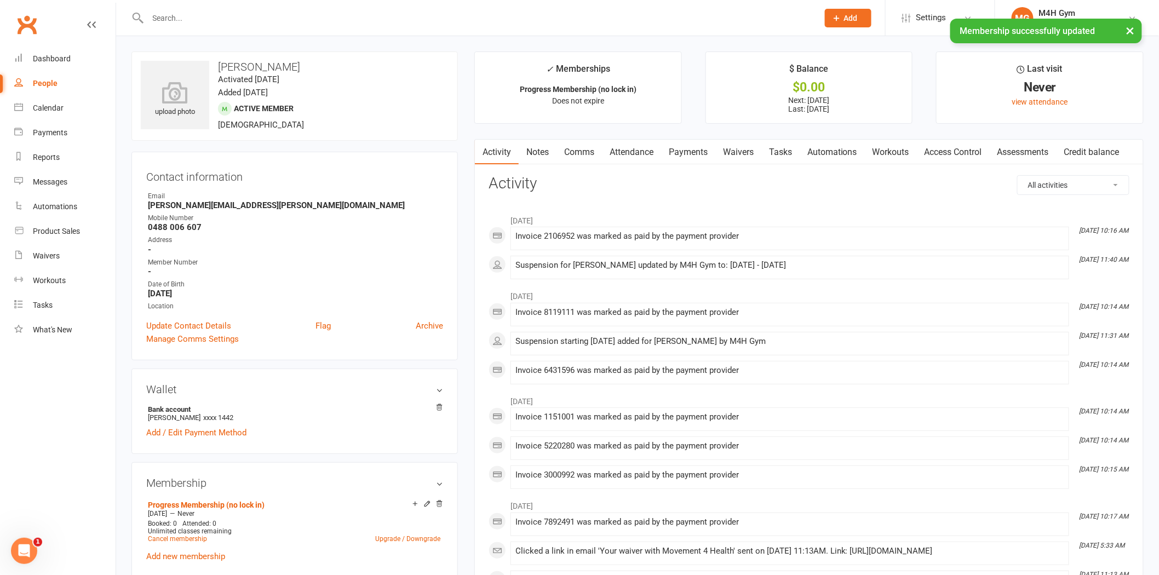
click at [695, 155] on link "Payments" at bounding box center [688, 152] width 54 height 25
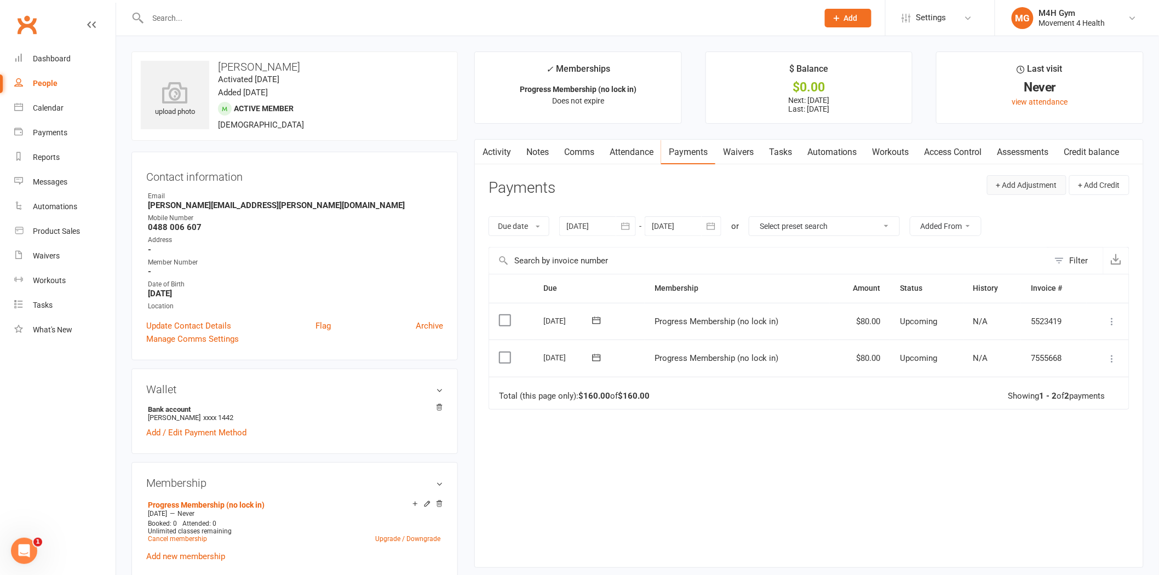
click at [1032, 186] on button "+ Add Adjustment" at bounding box center [1026, 185] width 79 height 20
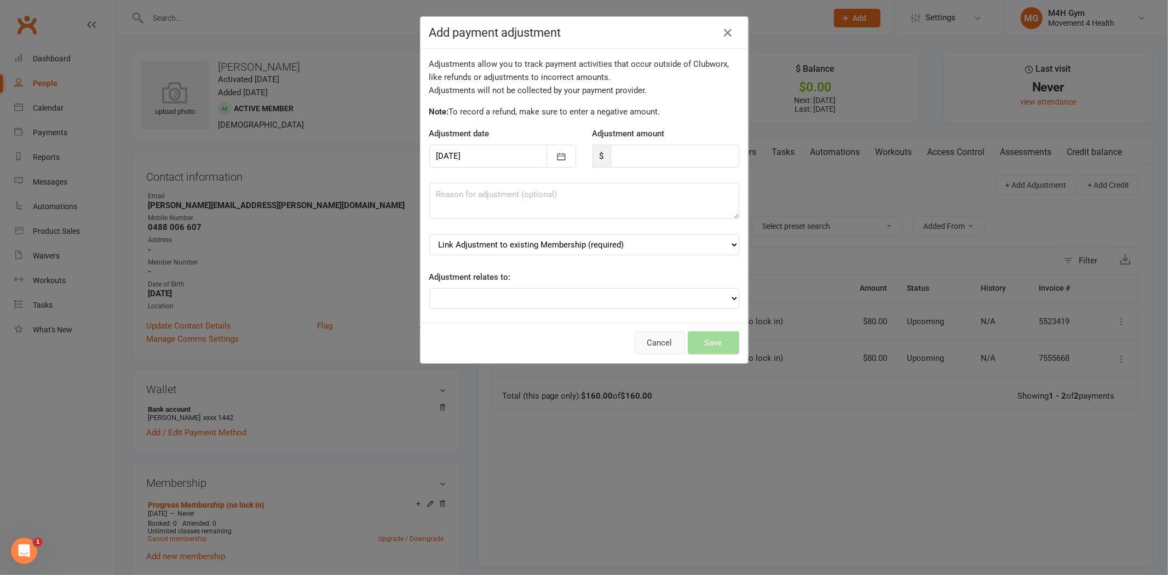
click at [645, 340] on button "Cancel" at bounding box center [660, 342] width 50 height 23
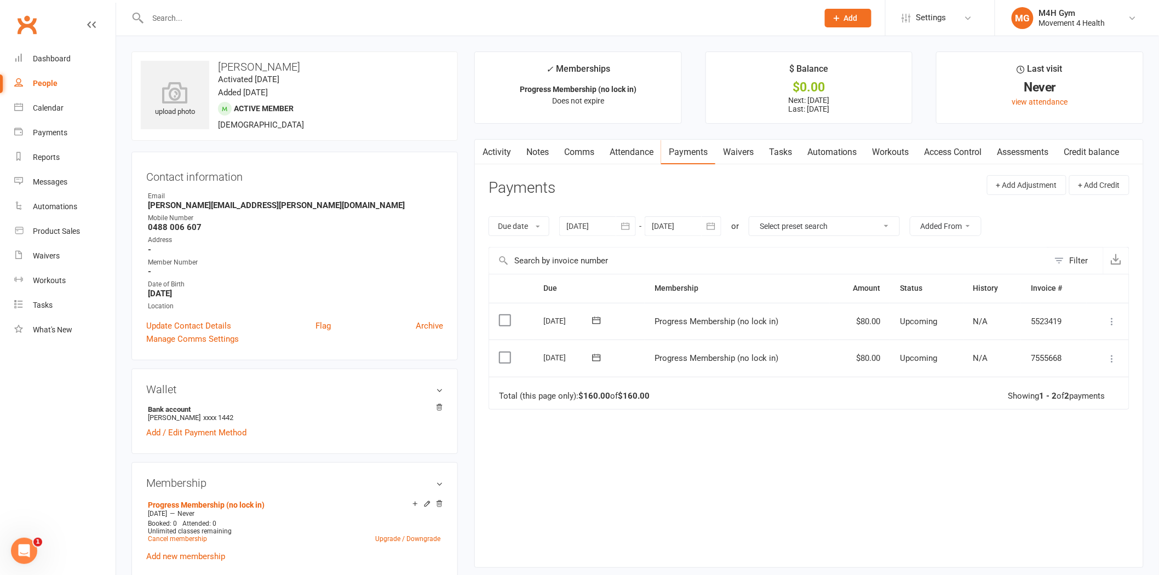
click at [594, 354] on icon at bounding box center [596, 357] width 11 height 11
click at [708, 507] on button "29" at bounding box center [708, 507] width 23 height 20
click at [967, 364] on link "show history" at bounding box center [974, 363] width 55 height 10
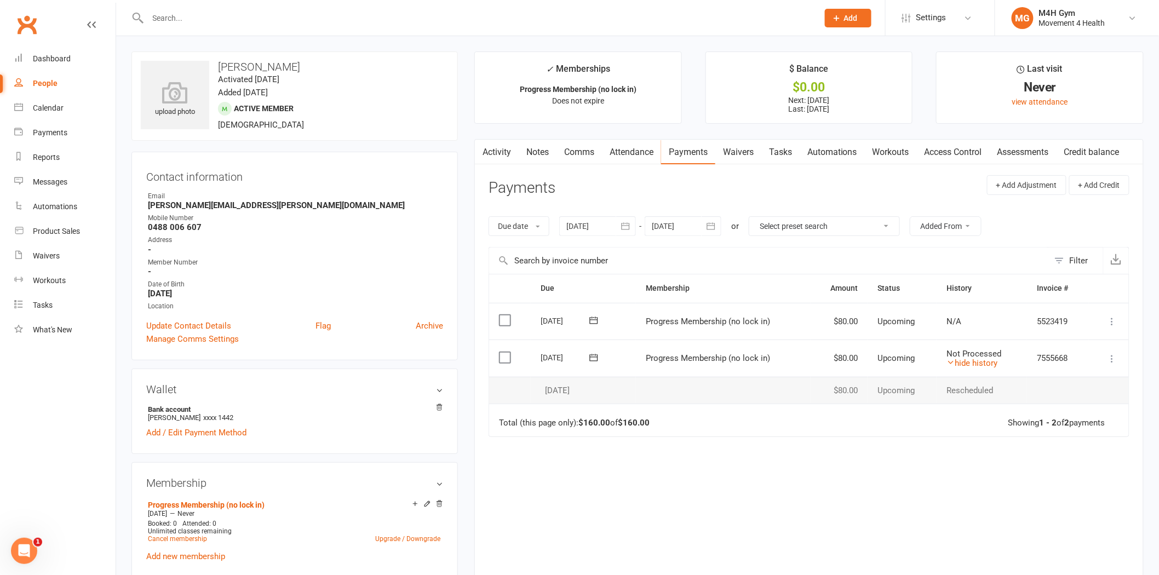
click at [609, 232] on div at bounding box center [597, 226] width 77 height 20
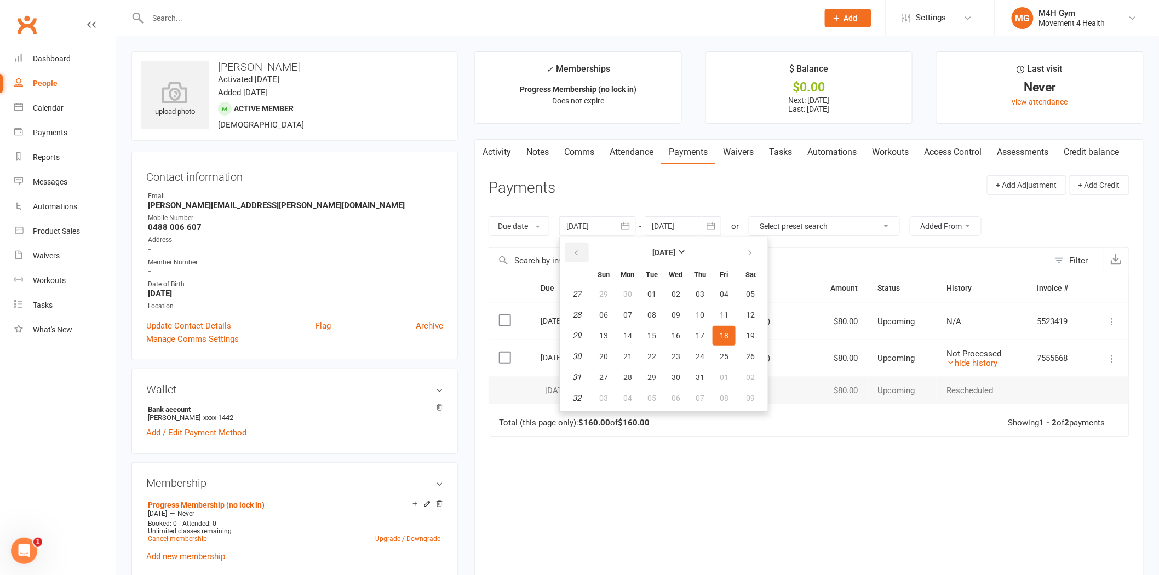
click at [577, 253] on icon "button" at bounding box center [576, 253] width 8 height 9
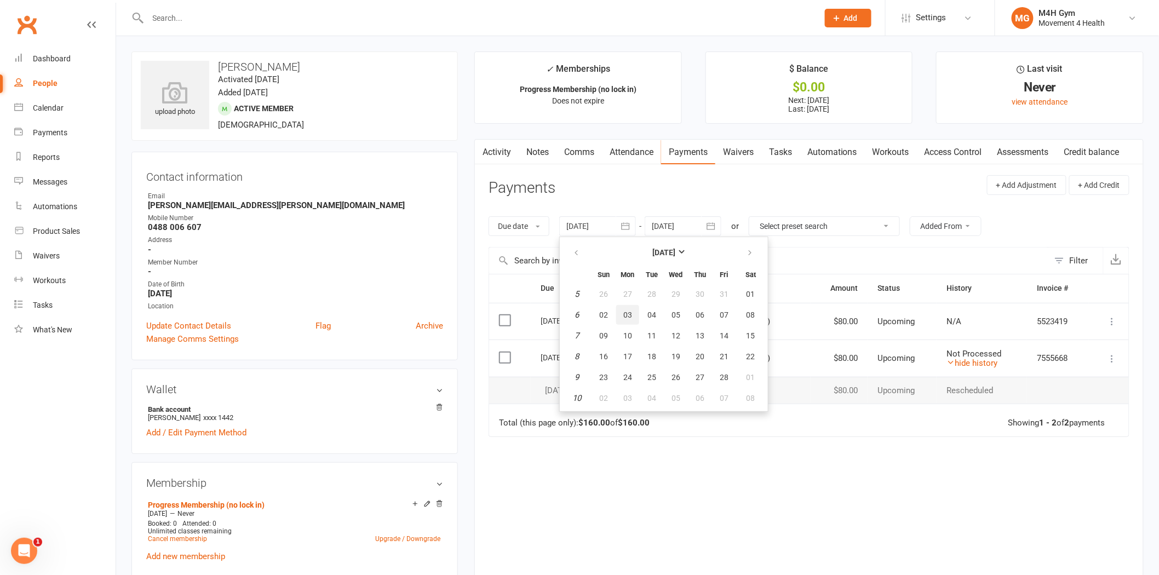
click at [626, 314] on span "03" at bounding box center [627, 315] width 9 height 9
type input "03 Feb 2025"
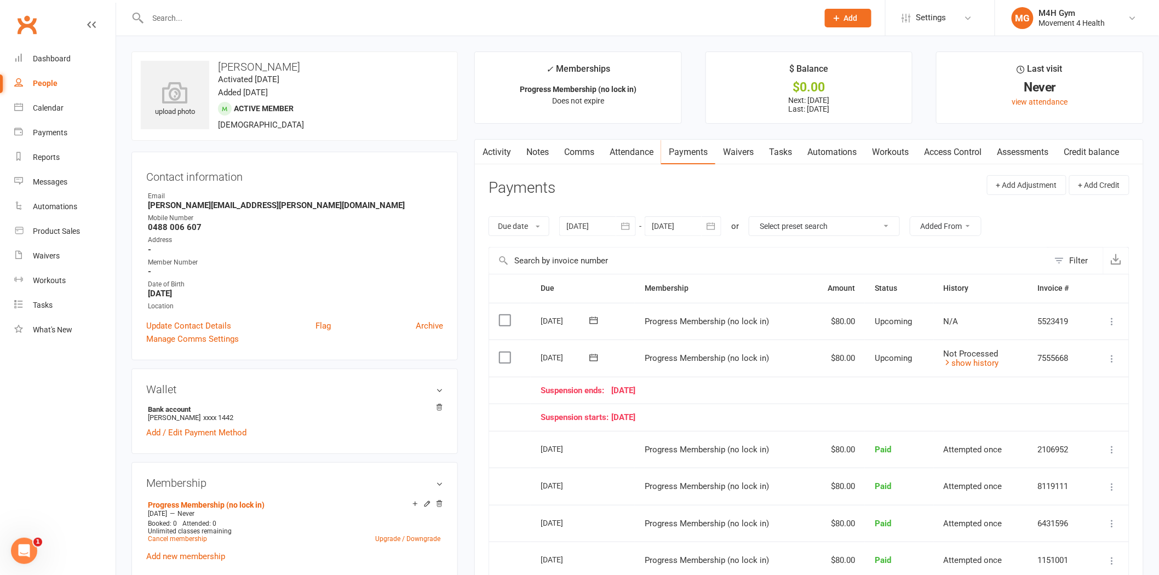
click at [222, 22] on input "text" at bounding box center [478, 17] width 666 height 15
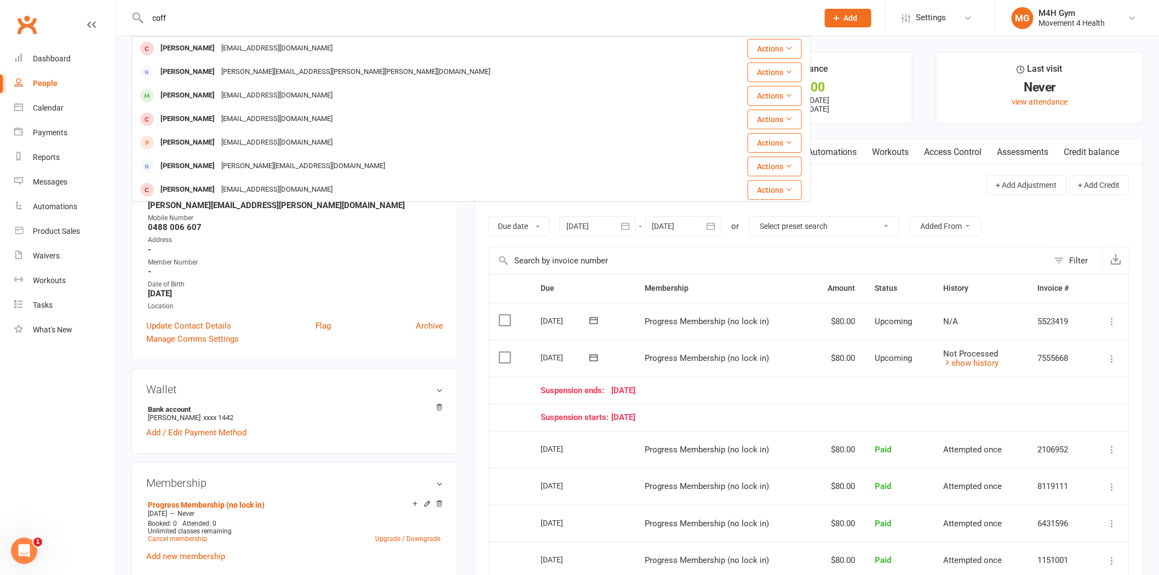
click at [151, 19] on input "coff" at bounding box center [478, 17] width 666 height 15
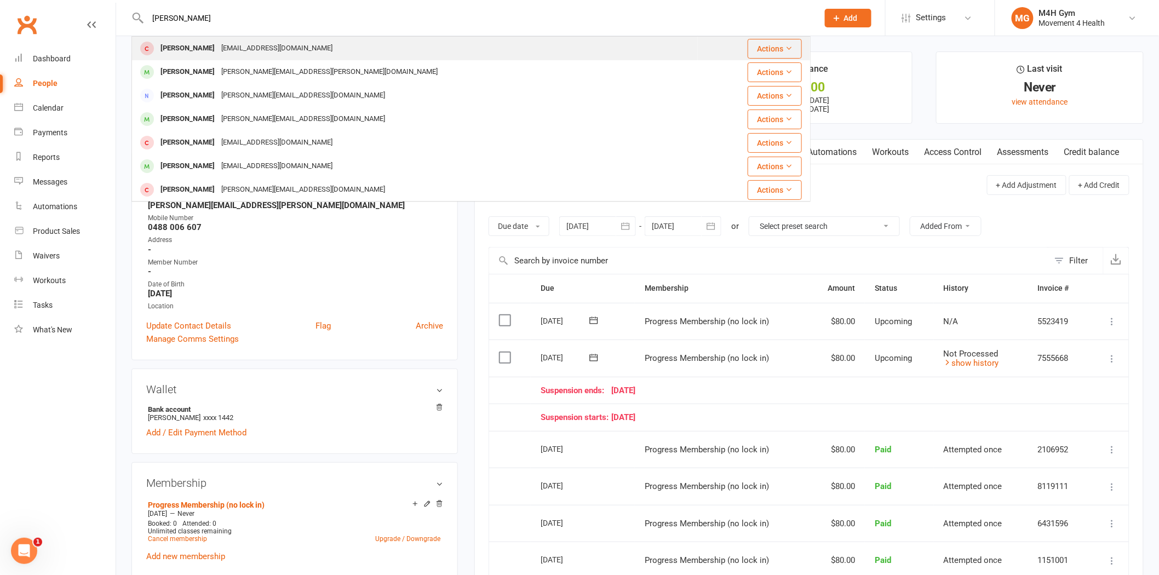
type input "john coff"
click at [226, 56] on div "John Coffey joncoffeyG8@bigpond.com" at bounding box center [415, 48] width 565 height 22
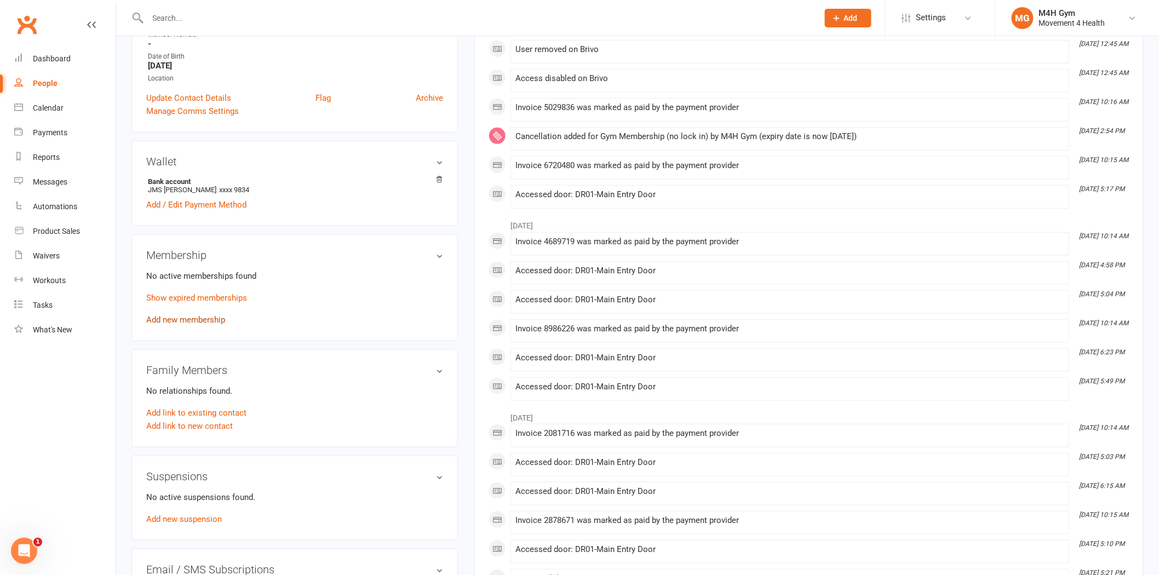
scroll to position [243, 0]
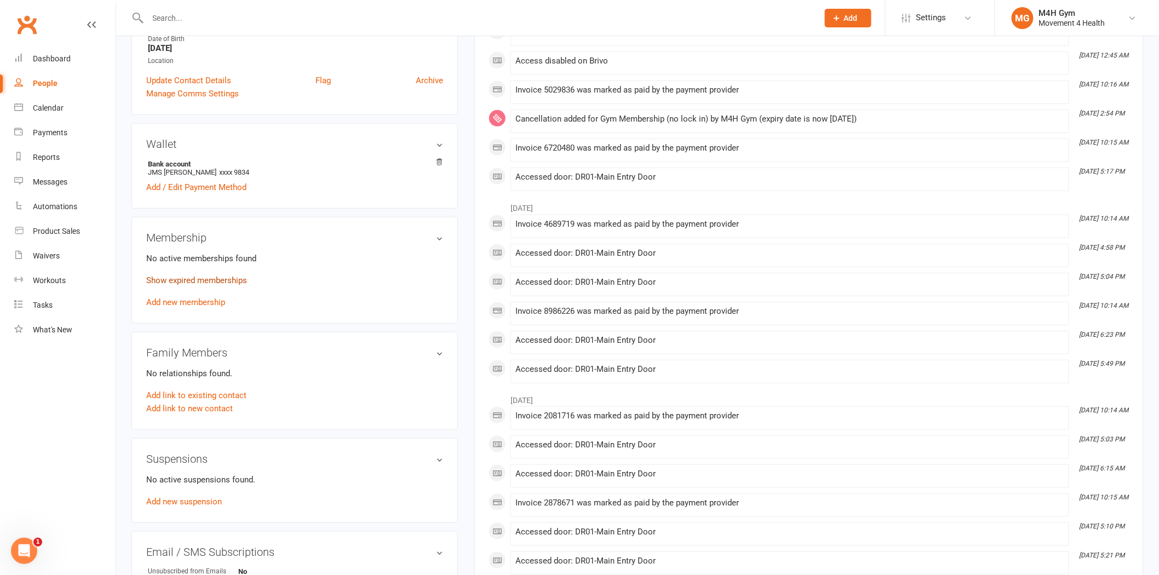
click at [210, 282] on link "Show expired memberships" at bounding box center [196, 281] width 101 height 10
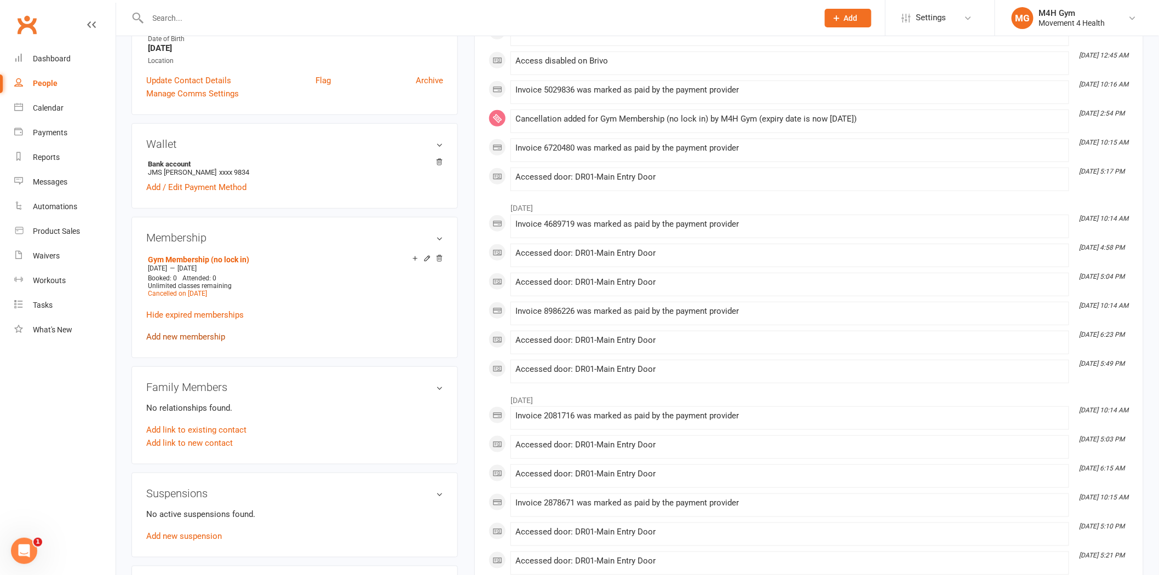
click at [198, 335] on link "Add new membership" at bounding box center [185, 337] width 79 height 10
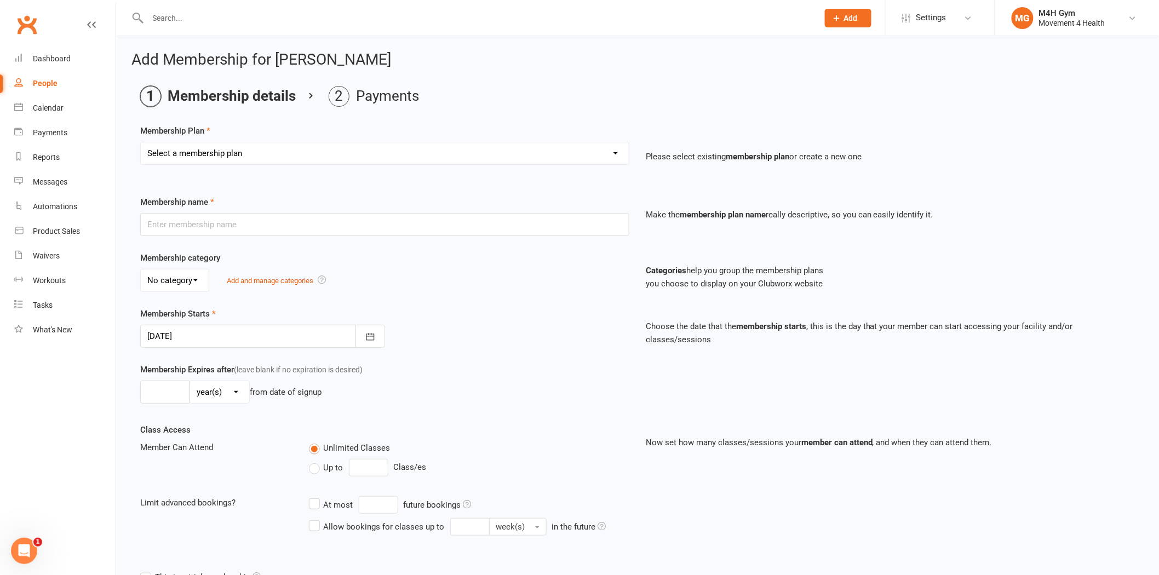
click at [221, 153] on select "Select a membership plan Create new Membership Plan Gym Membership Group Member…" at bounding box center [385, 153] width 488 height 22
click at [274, 138] on div "Membership Plan Select a membership plan Create new Membership Plan Gym Members…" at bounding box center [637, 152] width 995 height 56
click at [232, 156] on select "Select a membership plan Create new Membership Plan Gym Membership Group Member…" at bounding box center [385, 153] width 488 height 22
select select "4"
click at [141, 142] on select "Select a membership plan Create new Membership Plan Gym Membership Group Member…" at bounding box center [385, 153] width 488 height 22
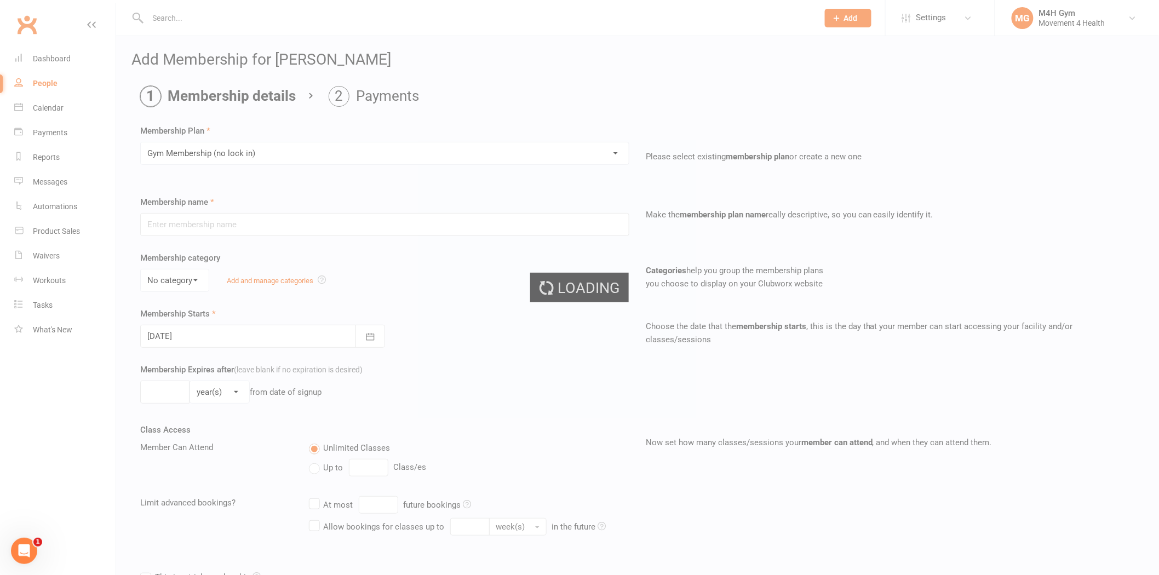
type input "Gym Membership (no lock in)"
select select "3"
type input "0"
select select "2"
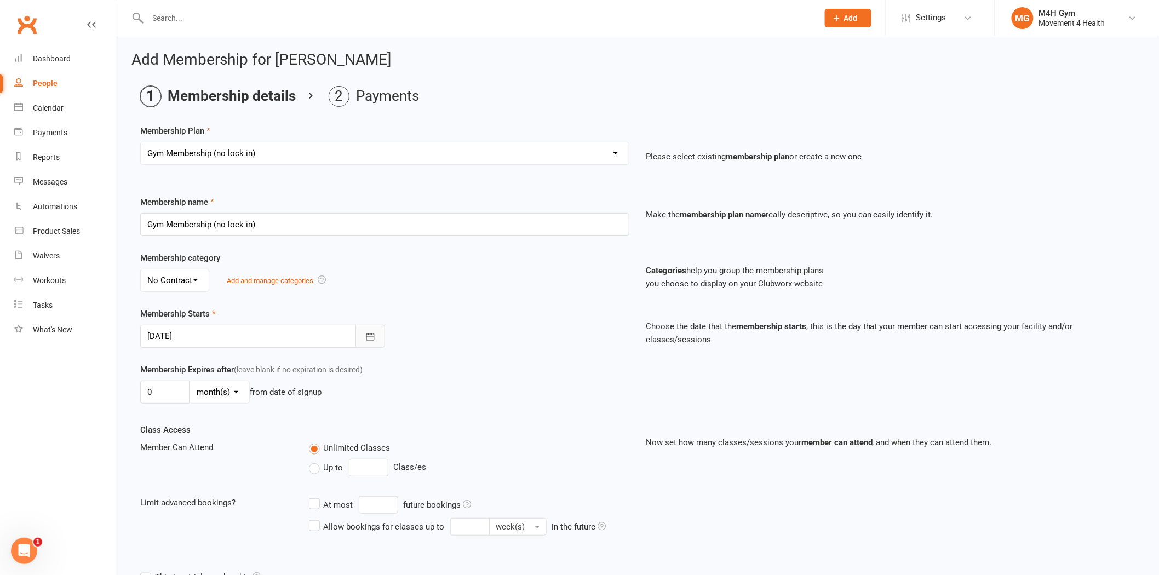
click at [362, 333] on button "button" at bounding box center [371, 336] width 30 height 23
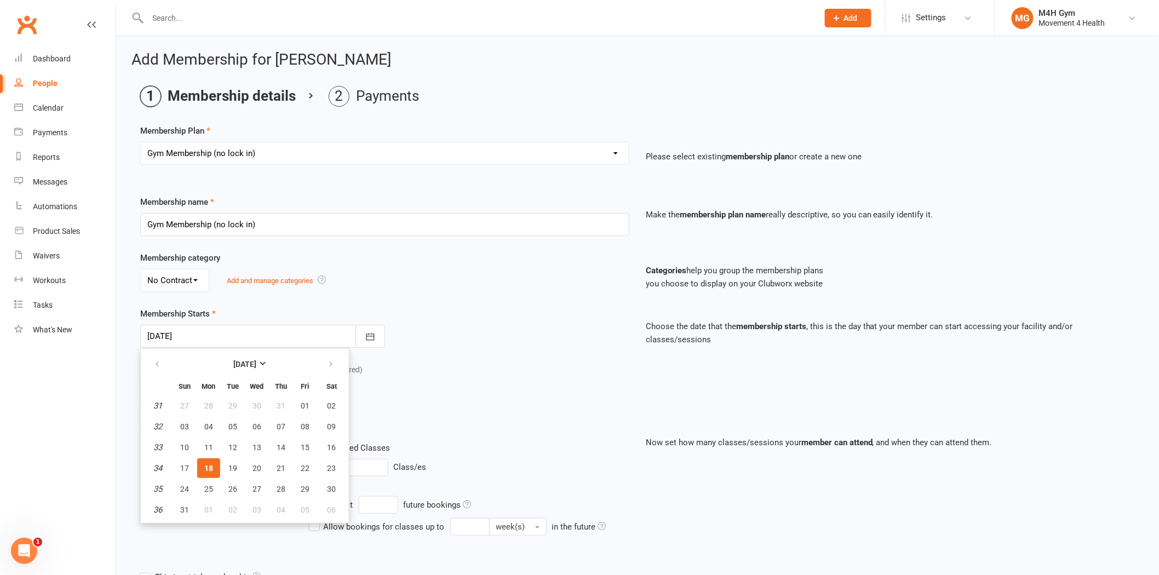
click at [208, 467] on span "18" at bounding box center [208, 468] width 9 height 9
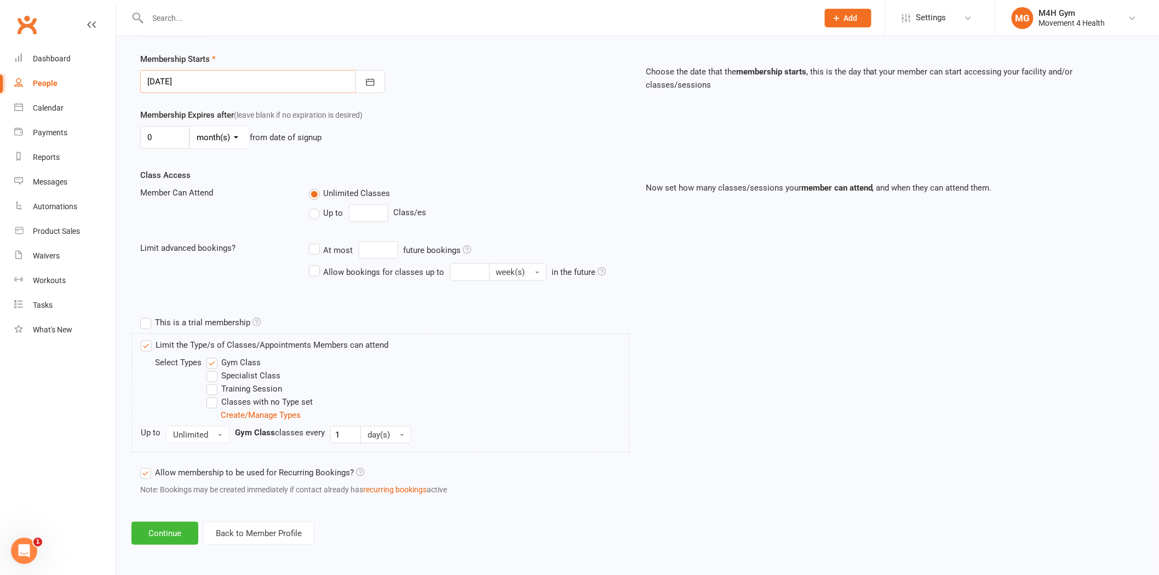
scroll to position [256, 0]
click at [173, 530] on button "Continue" at bounding box center [164, 532] width 67 height 23
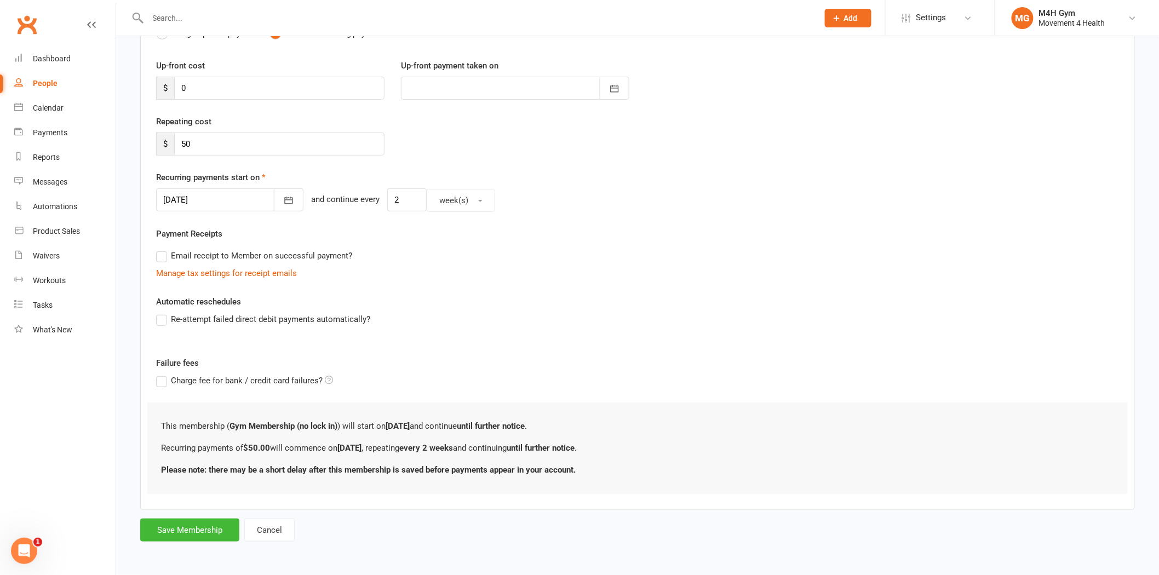
scroll to position [0, 0]
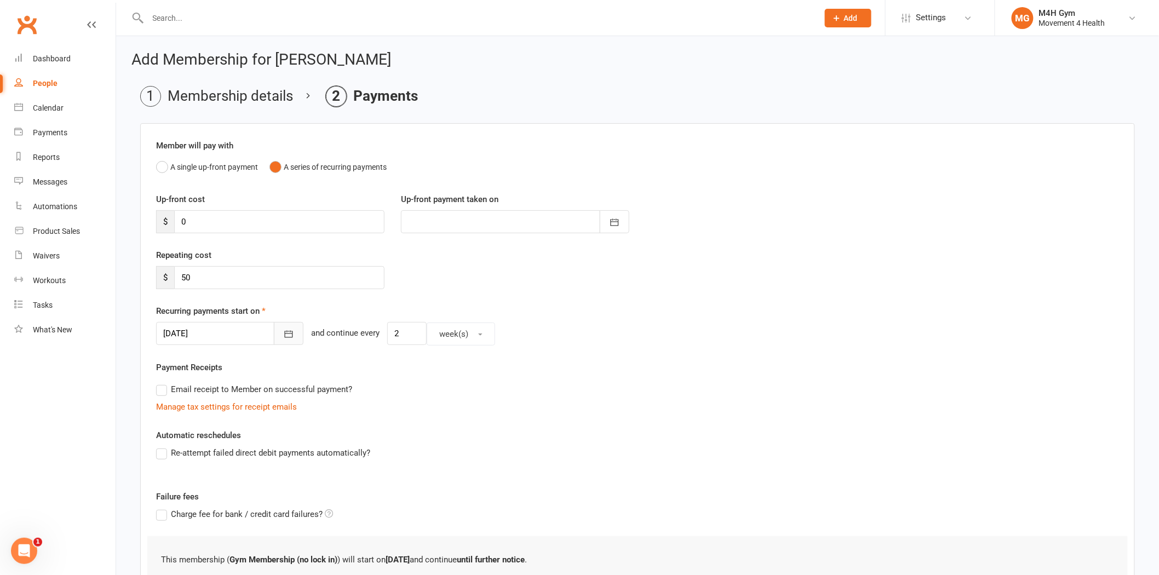
click at [274, 326] on button "button" at bounding box center [289, 333] width 30 height 23
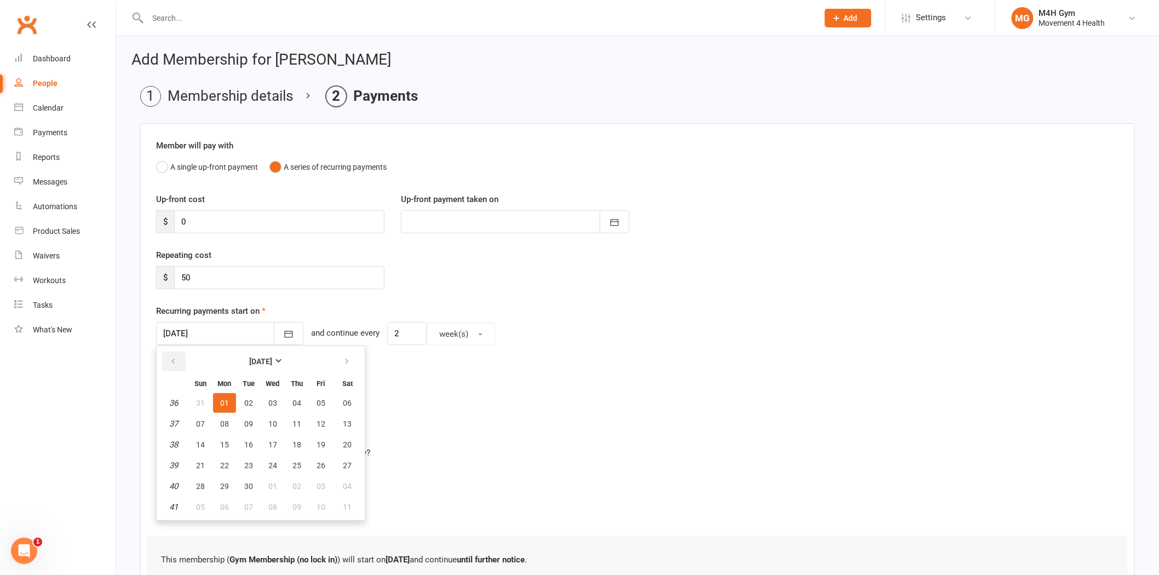
click at [168, 357] on button "button" at bounding box center [174, 362] width 24 height 20
click at [293, 462] on span "21" at bounding box center [297, 465] width 9 height 9
type input "21 Aug 2025"
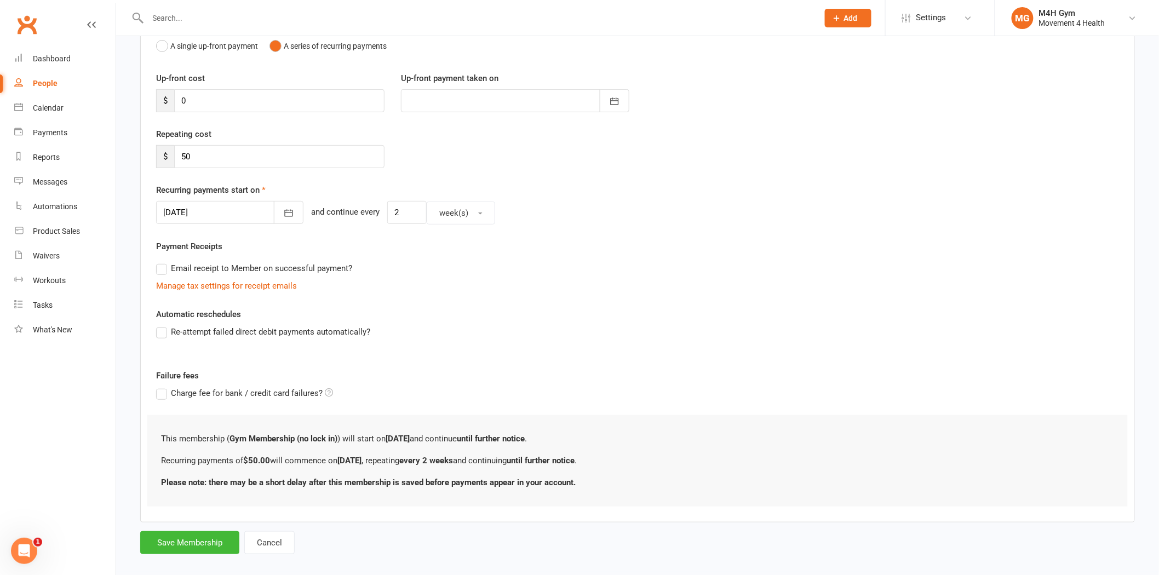
scroll to position [122, 0]
click at [193, 538] on button "Save Membership" at bounding box center [189, 542] width 99 height 23
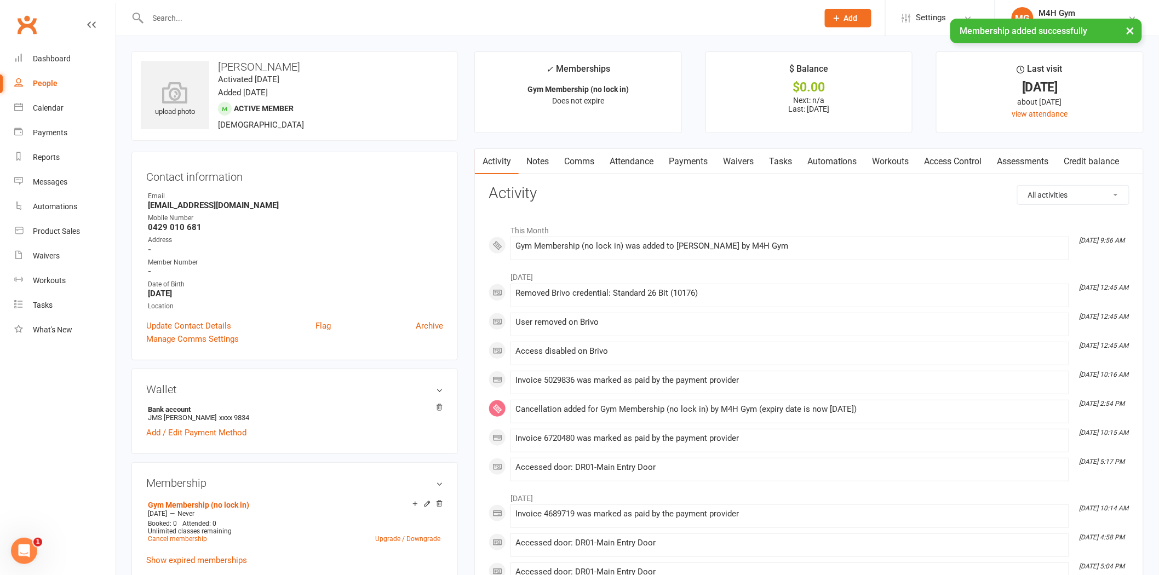
click at [966, 157] on link "Access Control" at bounding box center [953, 161] width 73 height 25
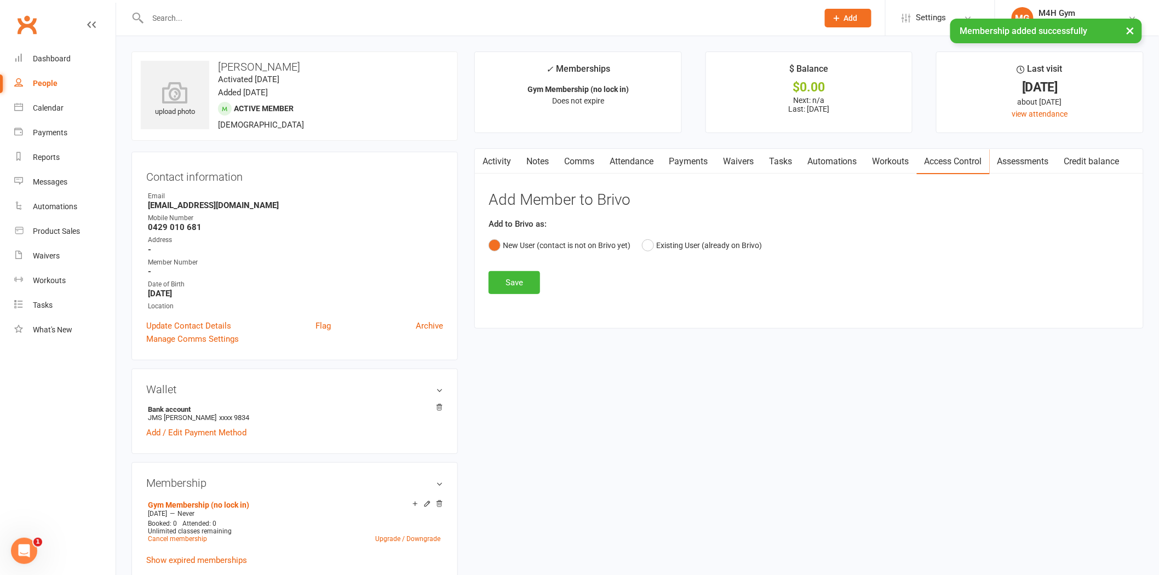
click at [500, 161] on link "Activity" at bounding box center [497, 161] width 44 height 25
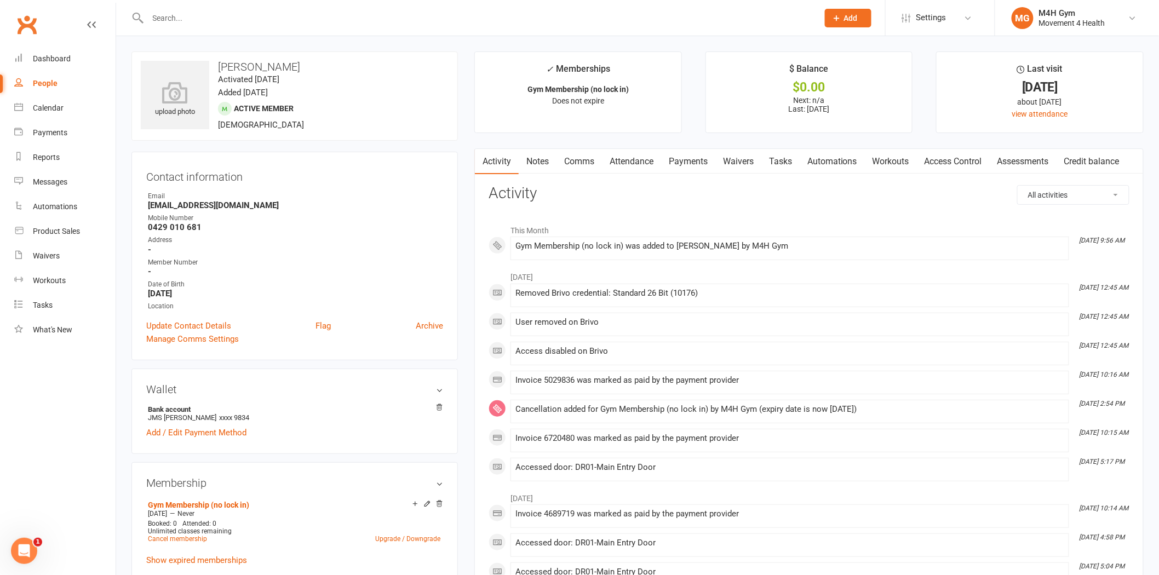
click at [962, 160] on link "Access Control" at bounding box center [953, 161] width 73 height 25
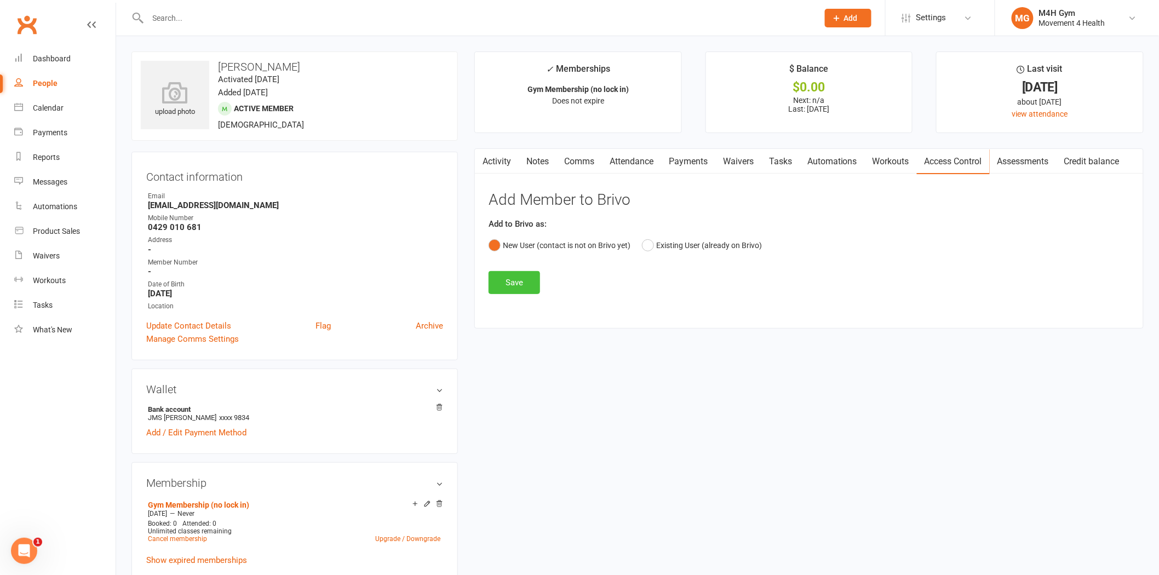
click at [530, 279] on button "Save" at bounding box center [514, 282] width 51 height 23
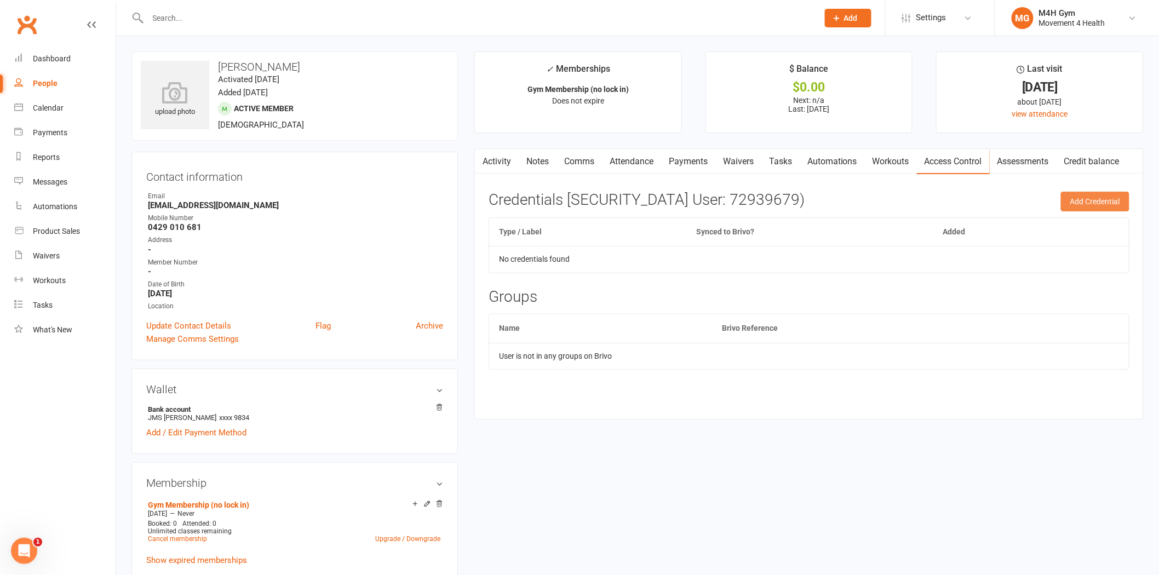
click at [1084, 211] on button "Add Credential" at bounding box center [1095, 202] width 68 height 20
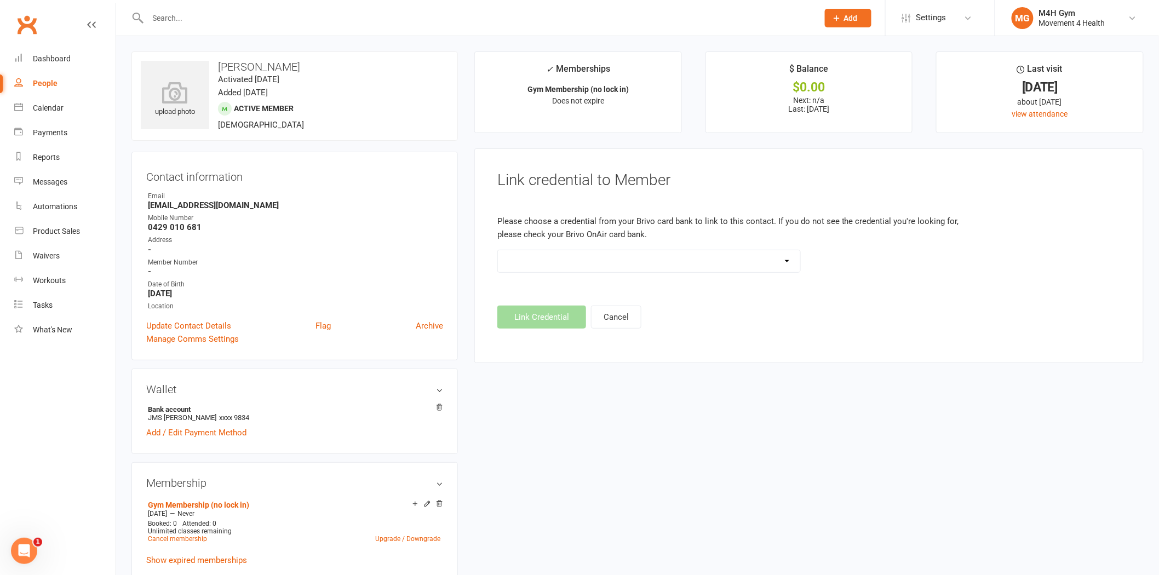
click at [639, 260] on select "Standard 26 Bit (03461) Standard 26 Bit (101) Standard 26 Bit (10101) - already…" at bounding box center [649, 261] width 302 height 22
select select "617"
click at [498, 250] on select "Standard 26 Bit (03461) Standard 26 Bit (101) Standard 26 Bit (10101) - already…" at bounding box center [649, 261] width 302 height 22
click at [551, 316] on button "Link Credential" at bounding box center [541, 317] width 89 height 23
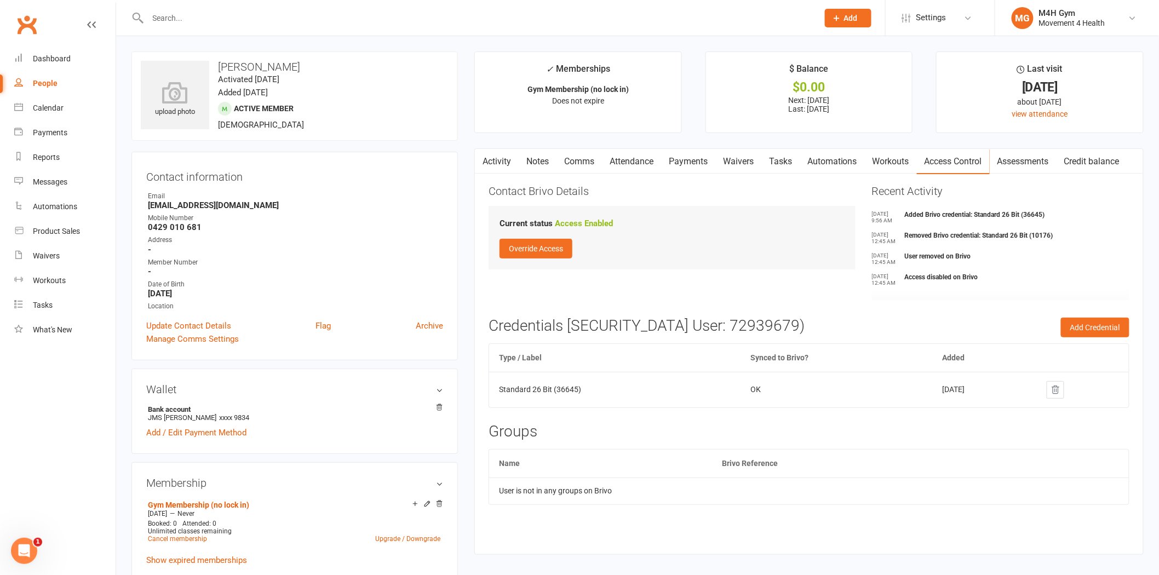
click at [500, 156] on link "Activity" at bounding box center [497, 161] width 44 height 25
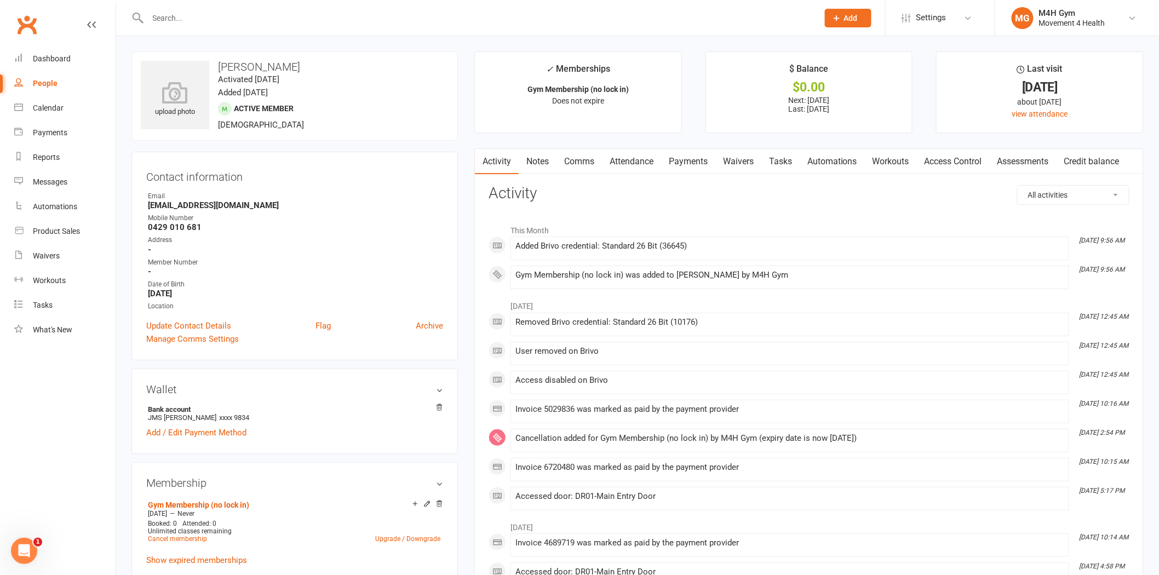
click at [535, 161] on link "Notes" at bounding box center [538, 161] width 38 height 25
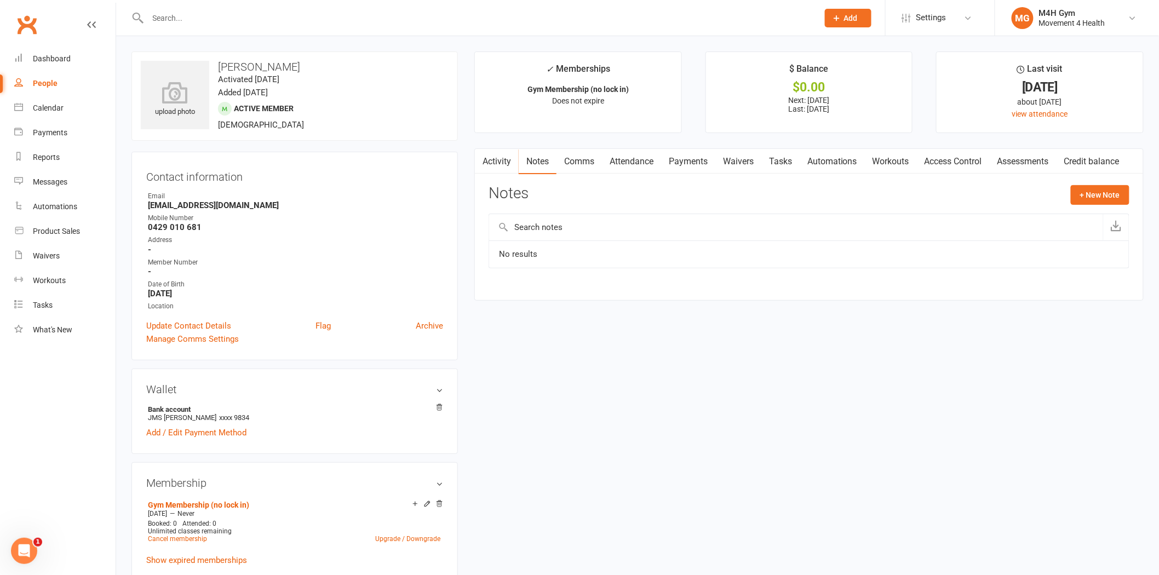
click at [490, 157] on link "Activity" at bounding box center [497, 161] width 44 height 25
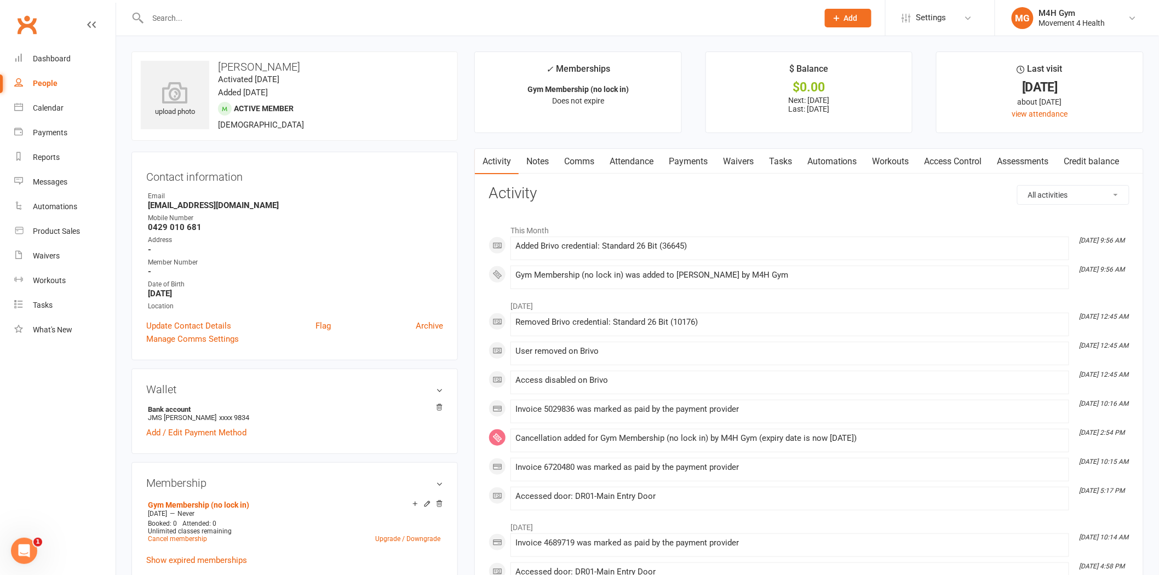
click at [644, 161] on link "Attendance" at bounding box center [631, 161] width 59 height 25
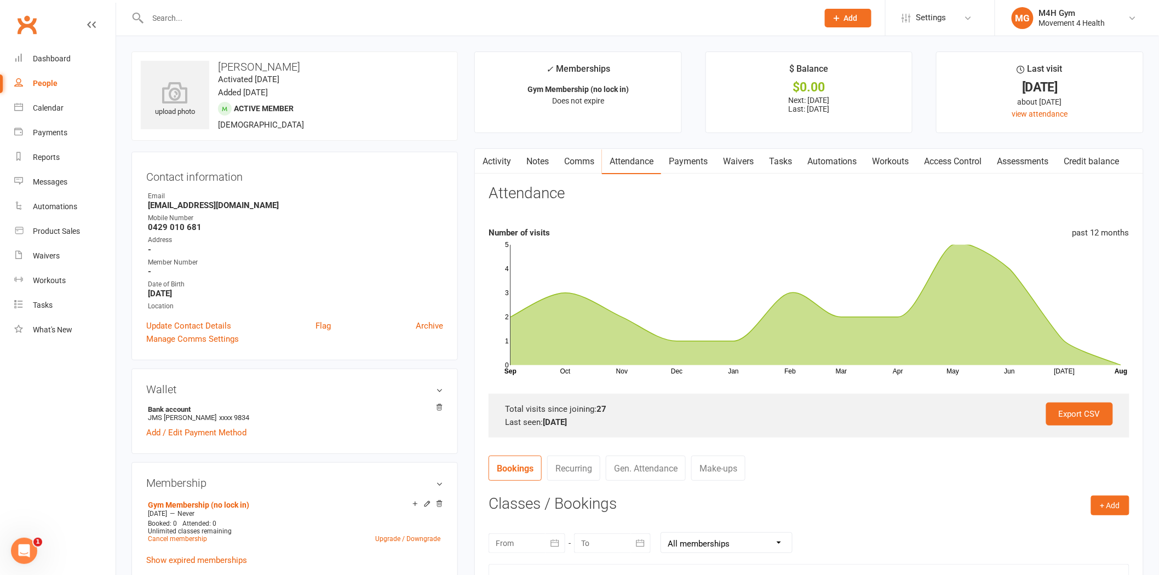
click at [485, 157] on button "button" at bounding box center [482, 161] width 14 height 25
click at [492, 161] on link "Activity" at bounding box center [497, 161] width 44 height 25
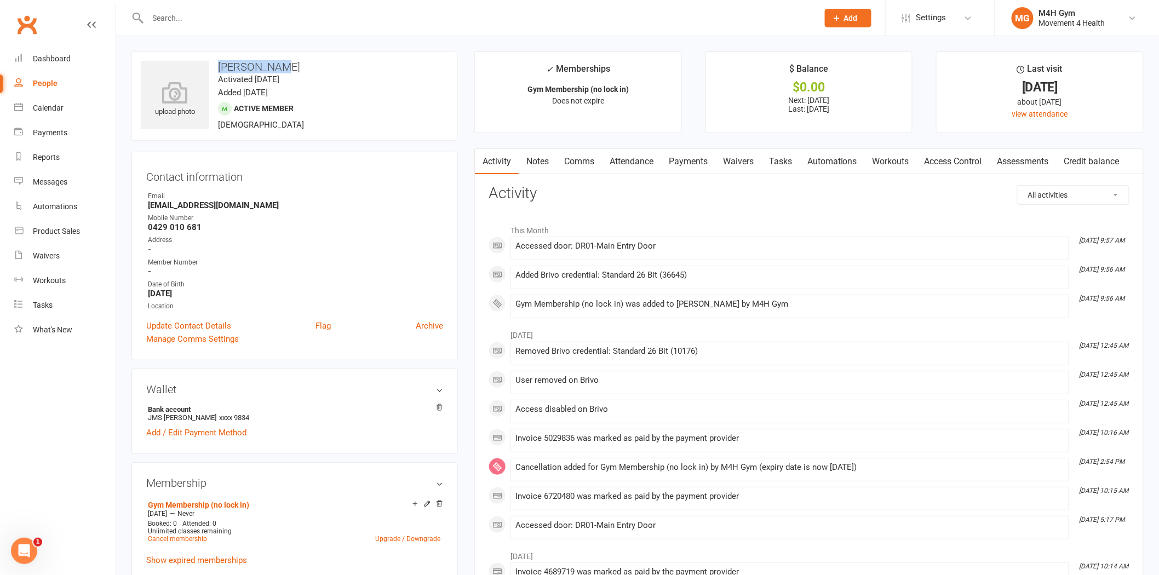
drag, startPoint x: 265, startPoint y: 59, endPoint x: 220, endPoint y: 59, distance: 44.9
click at [220, 61] on h3 "John Coffey" at bounding box center [295, 67] width 308 height 12
copy h3 "John Coffey"
click at [173, 19] on input "text" at bounding box center [478, 17] width 666 height 15
click at [173, 19] on input "cherly d" at bounding box center [478, 17] width 666 height 15
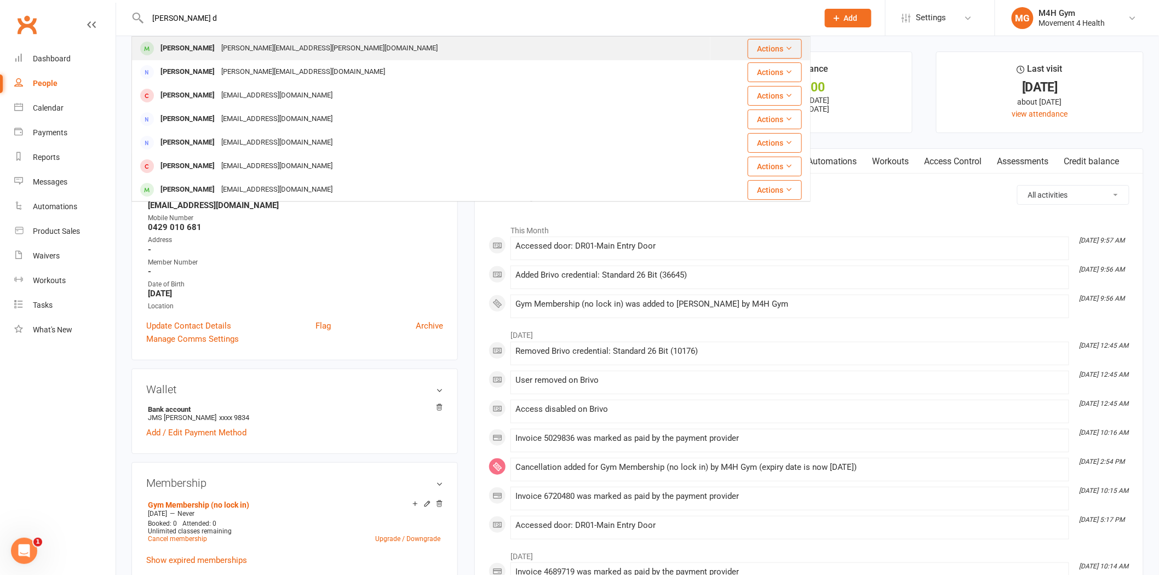
type input "cherly d"
click at [218, 47] on div "cheryl.dixon@bigpond.com" at bounding box center [329, 49] width 223 height 16
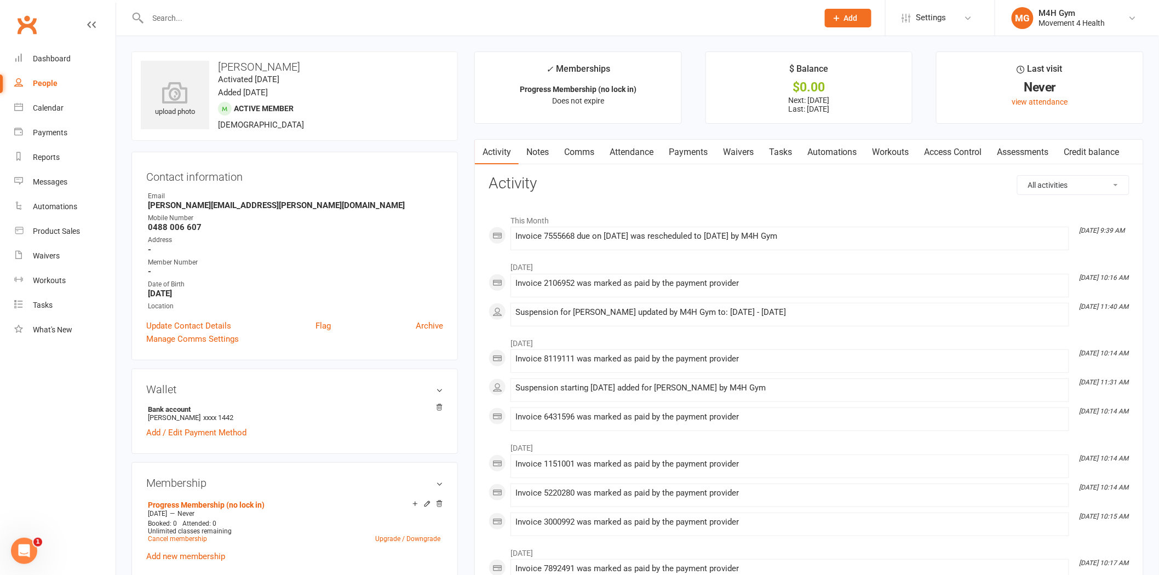
click at [694, 153] on link "Payments" at bounding box center [688, 152] width 54 height 25
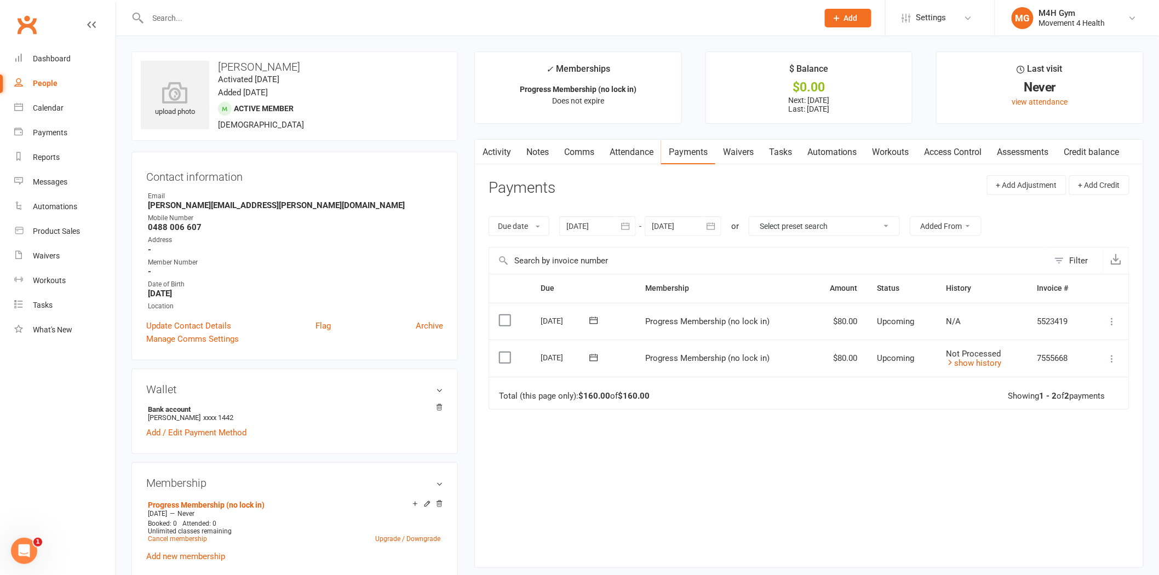
click at [979, 369] on td "Not Processed show history" at bounding box center [982, 358] width 91 height 37
click at [976, 368] on link "show history" at bounding box center [974, 363] width 55 height 10
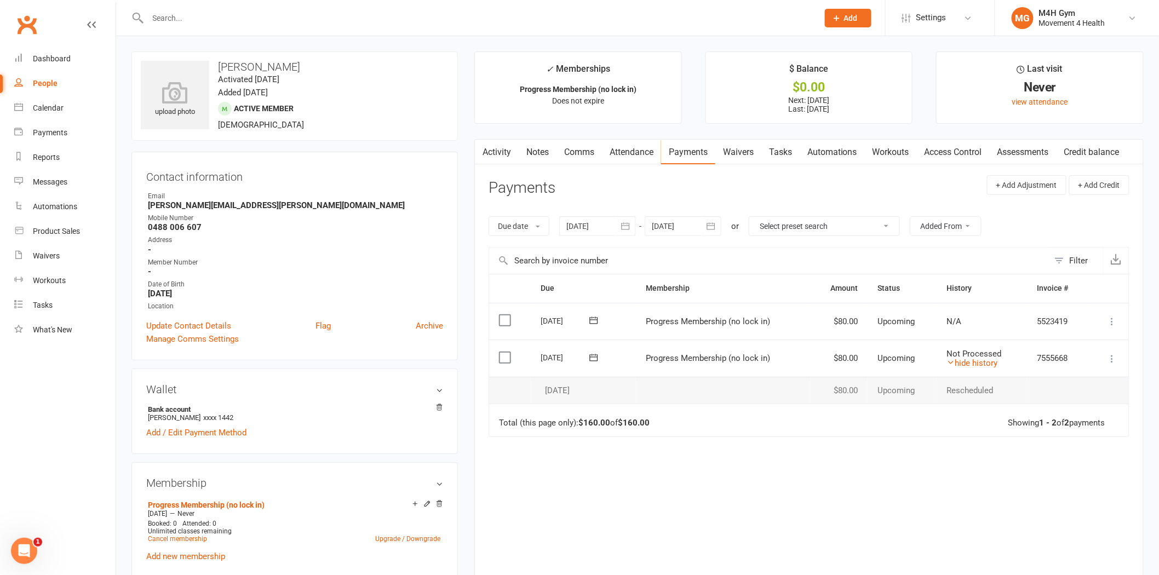
click at [1108, 360] on icon at bounding box center [1112, 358] width 11 height 11
click at [1060, 511] on link "Bulk reschedule from this date" at bounding box center [1053, 512] width 129 height 22
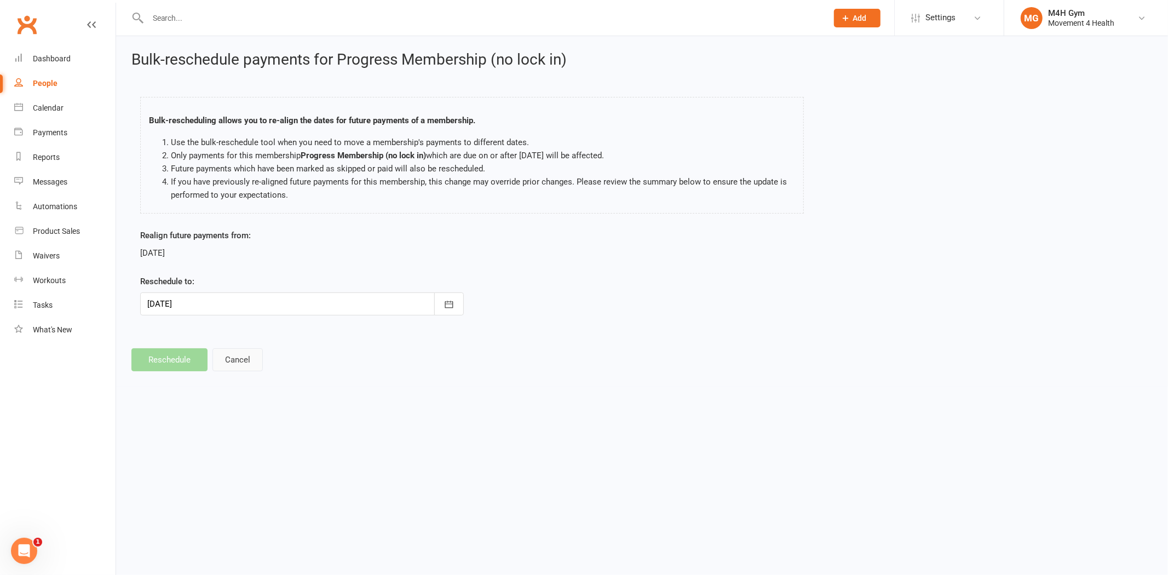
click at [253, 362] on button "Cancel" at bounding box center [238, 359] width 50 height 23
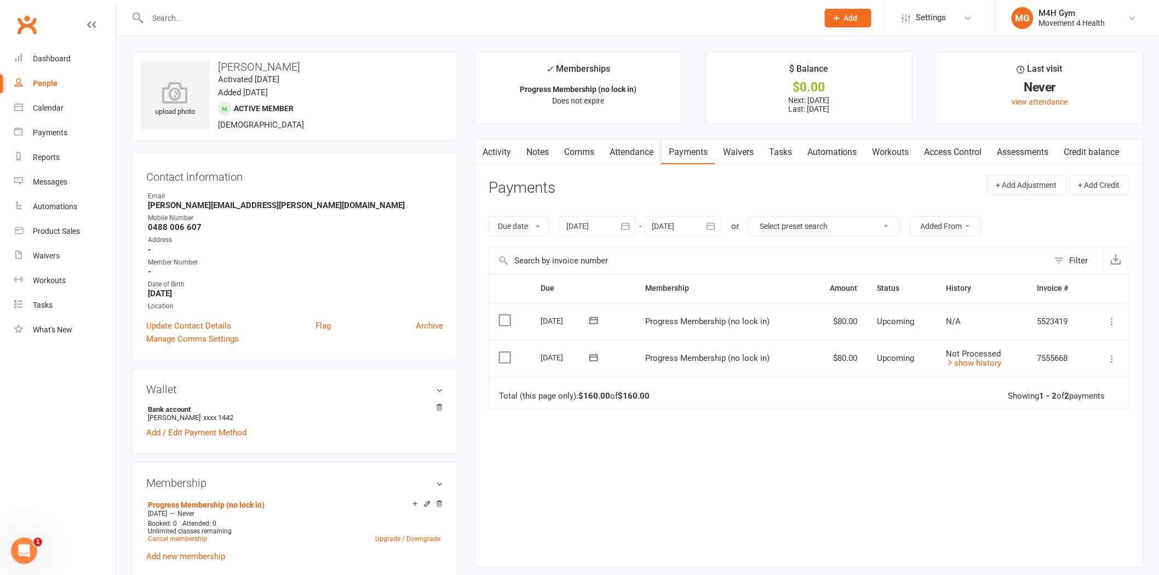
click at [1114, 318] on icon at bounding box center [1112, 321] width 11 height 11
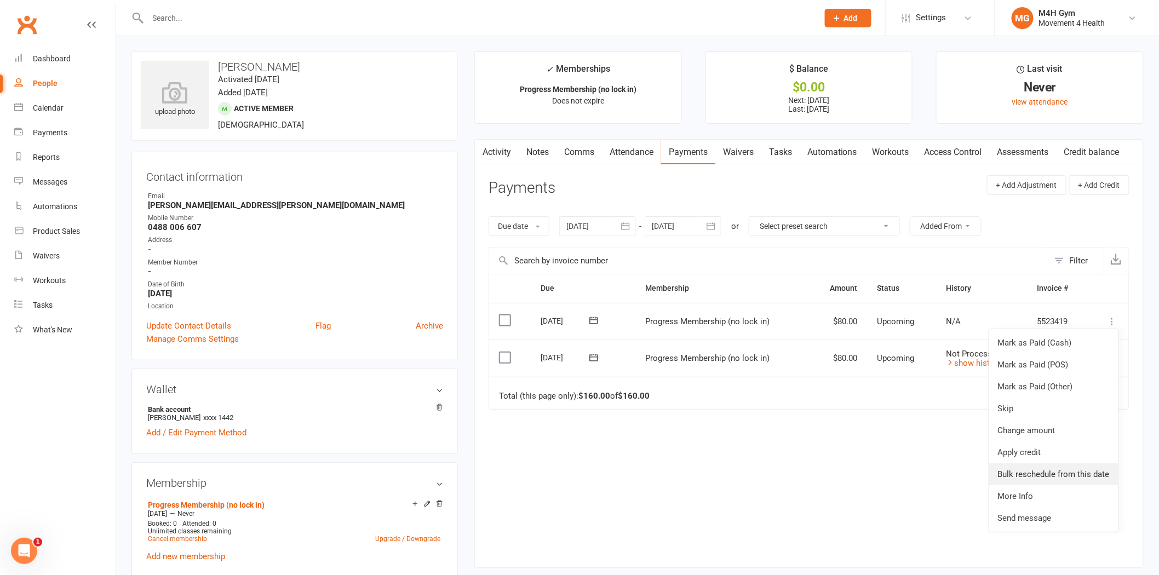
click at [1075, 473] on link "Bulk reschedule from this date" at bounding box center [1053, 474] width 129 height 22
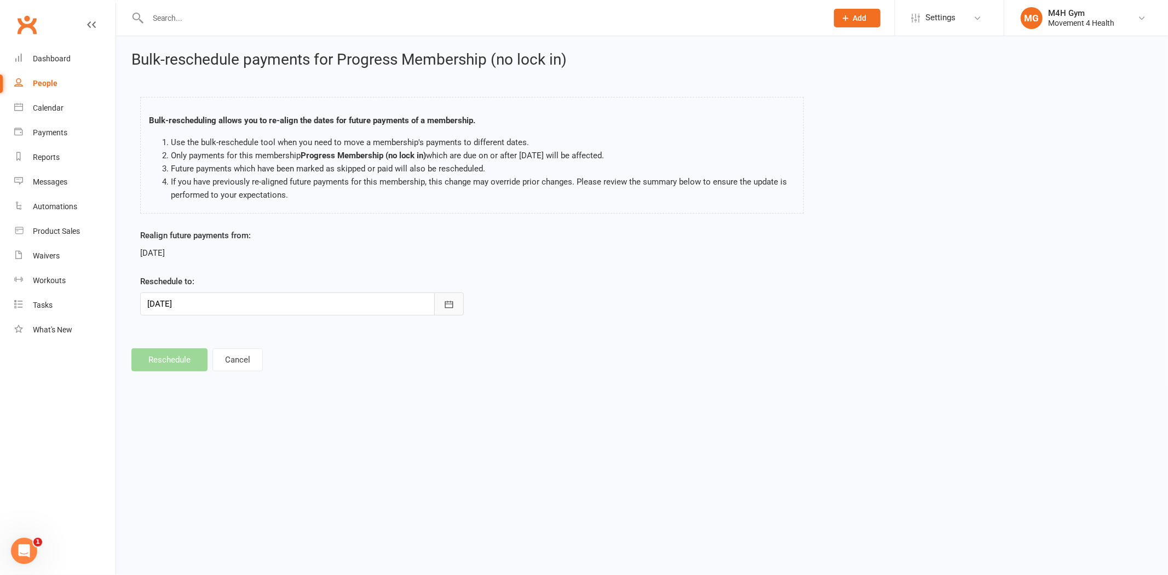
click at [446, 302] on icon "button" at bounding box center [449, 304] width 11 height 11
click at [302, 390] on span "12" at bounding box center [305, 394] width 9 height 9
type input "12 Sep 2025"
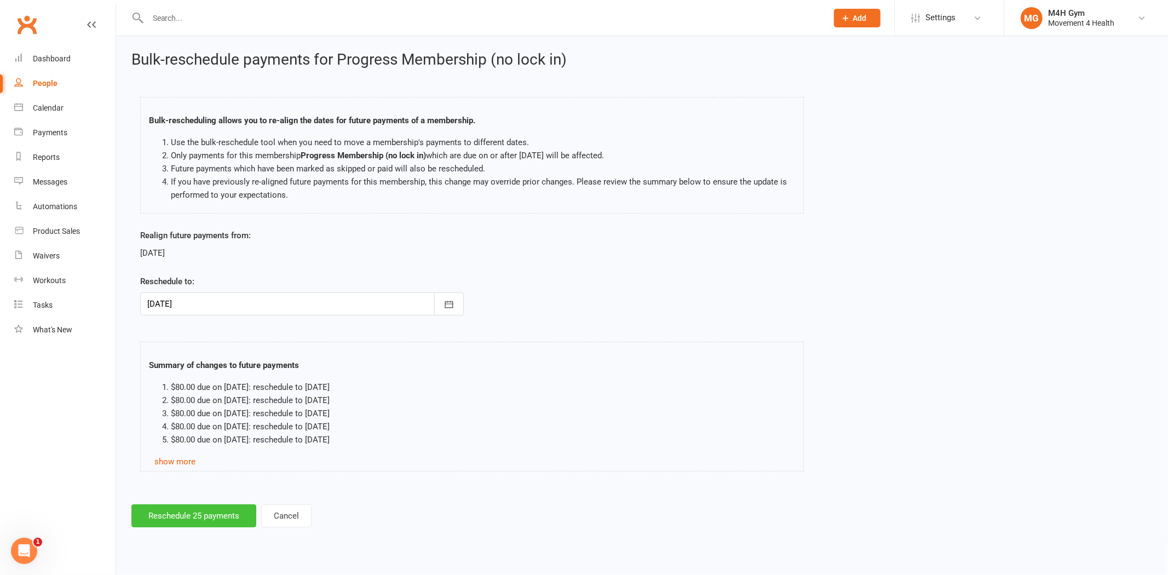
click at [197, 512] on button "Reschedule 25 payments" at bounding box center [193, 516] width 125 height 23
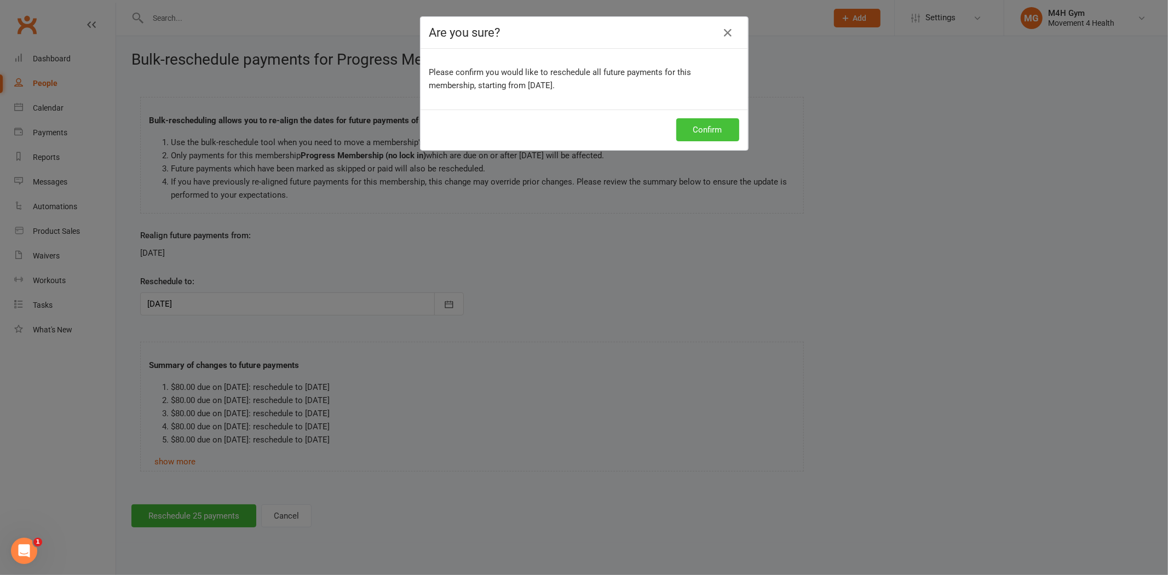
click at [724, 140] on button "Confirm" at bounding box center [708, 129] width 63 height 23
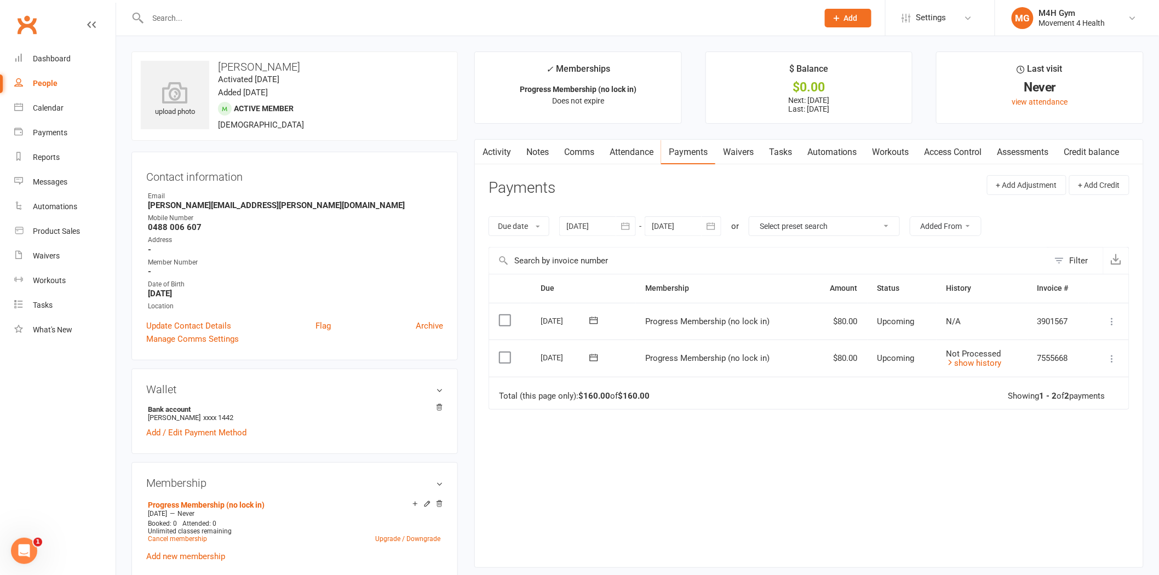
click at [281, 26] on div at bounding box center [470, 18] width 679 height 36
click at [283, 18] on input "text" at bounding box center [478, 17] width 666 height 15
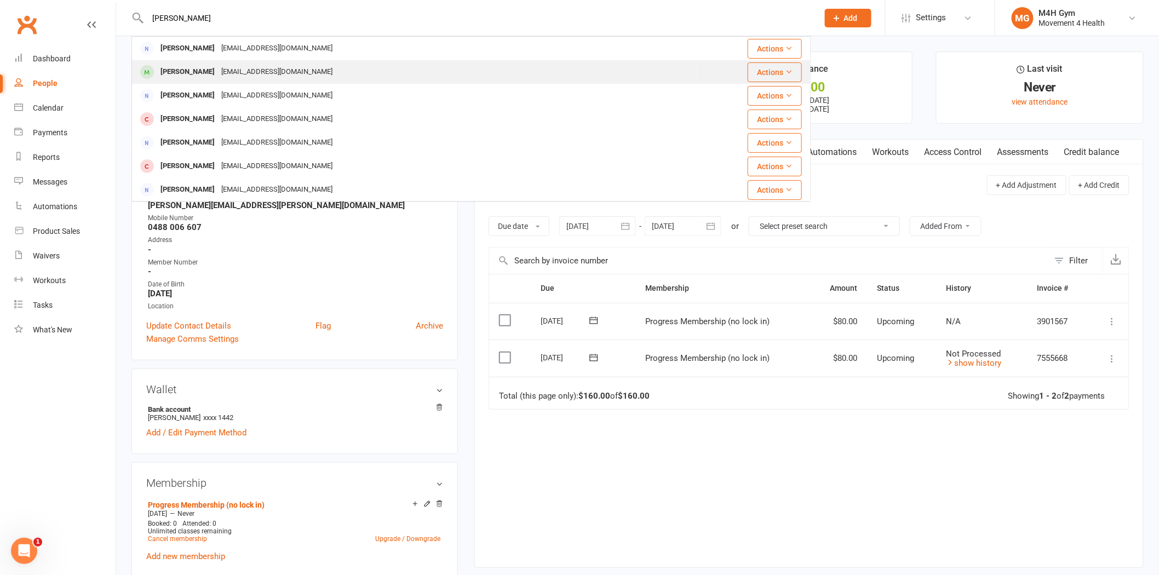
type input "deb wat"
click at [255, 67] on div "paulanddebra1@bigpond.com" at bounding box center [277, 72] width 118 height 16
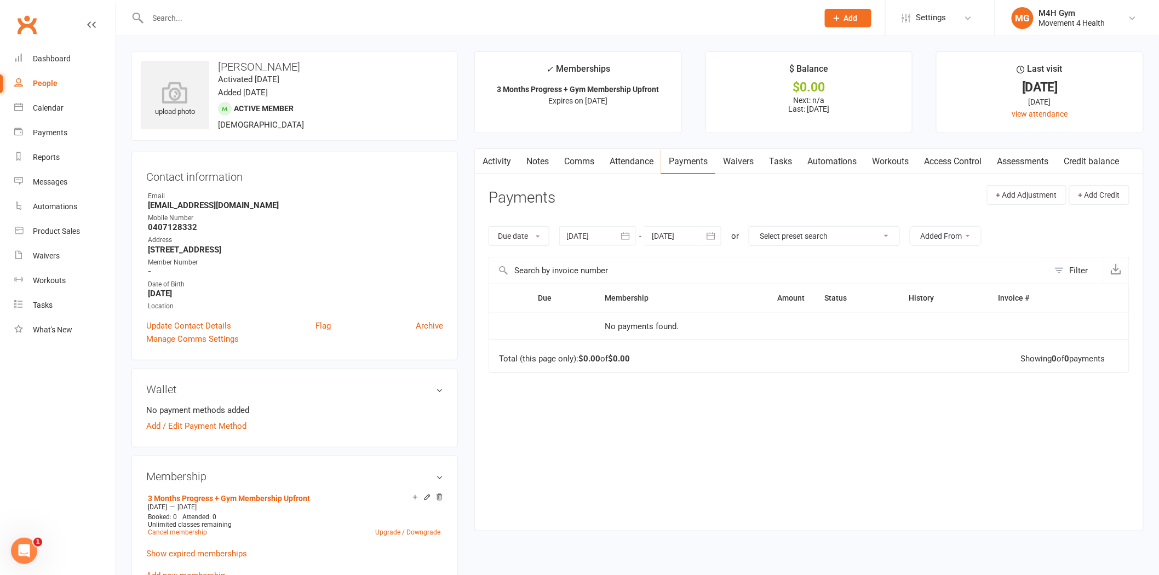
click at [269, 16] on input "text" at bounding box center [478, 17] width 666 height 15
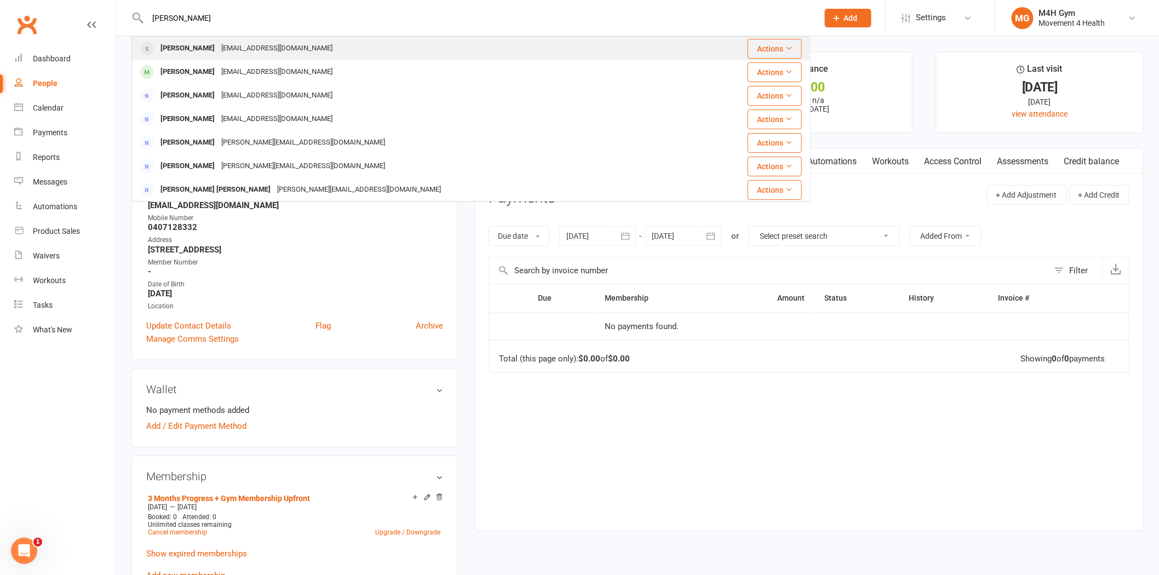
type input "gr newman"
click at [217, 47] on div "Graeme Newman" at bounding box center [187, 49] width 61 height 16
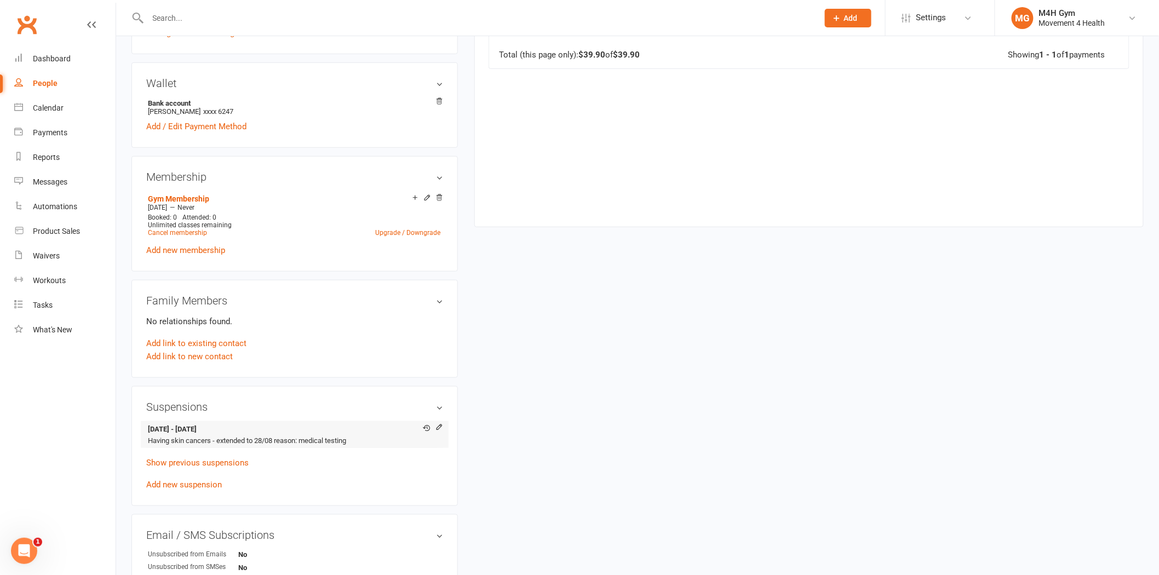
scroll to position [426, 0]
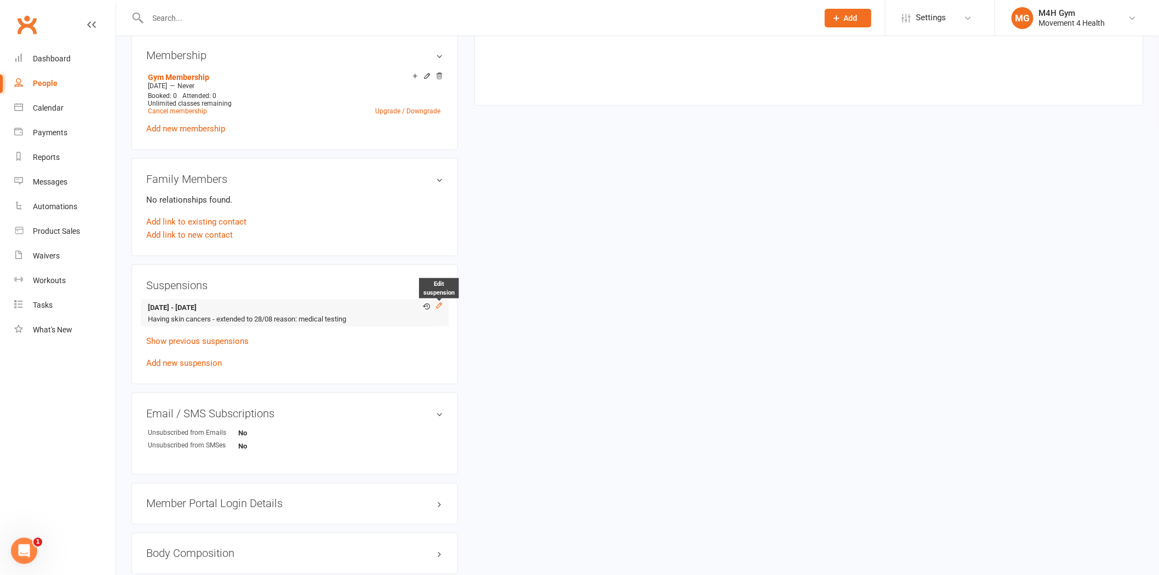
click at [437, 307] on icon at bounding box center [439, 305] width 5 height 5
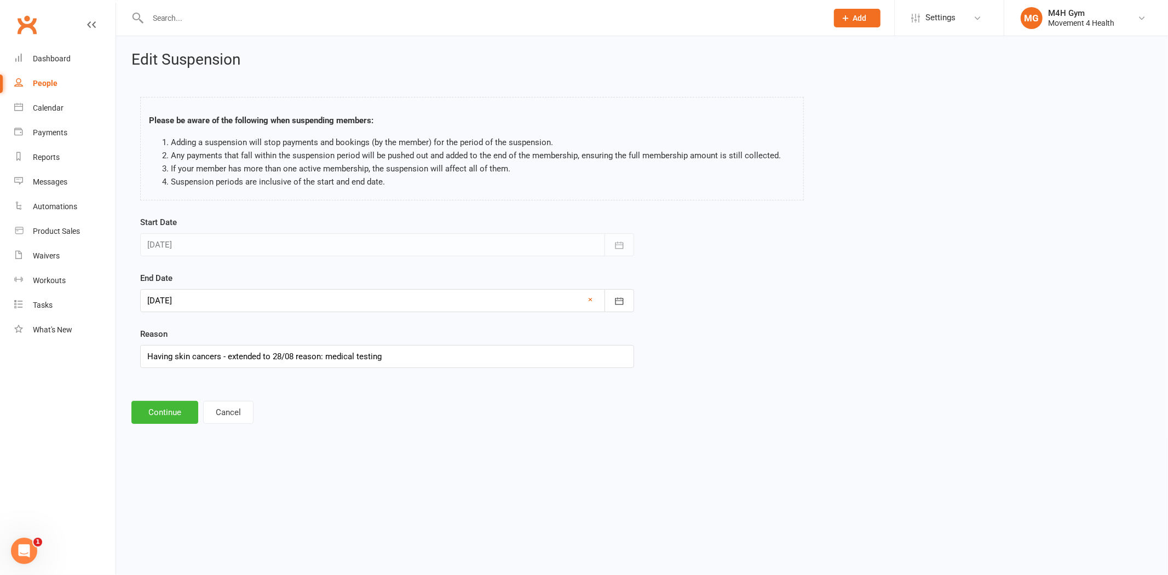
click at [234, 299] on div at bounding box center [387, 300] width 494 height 23
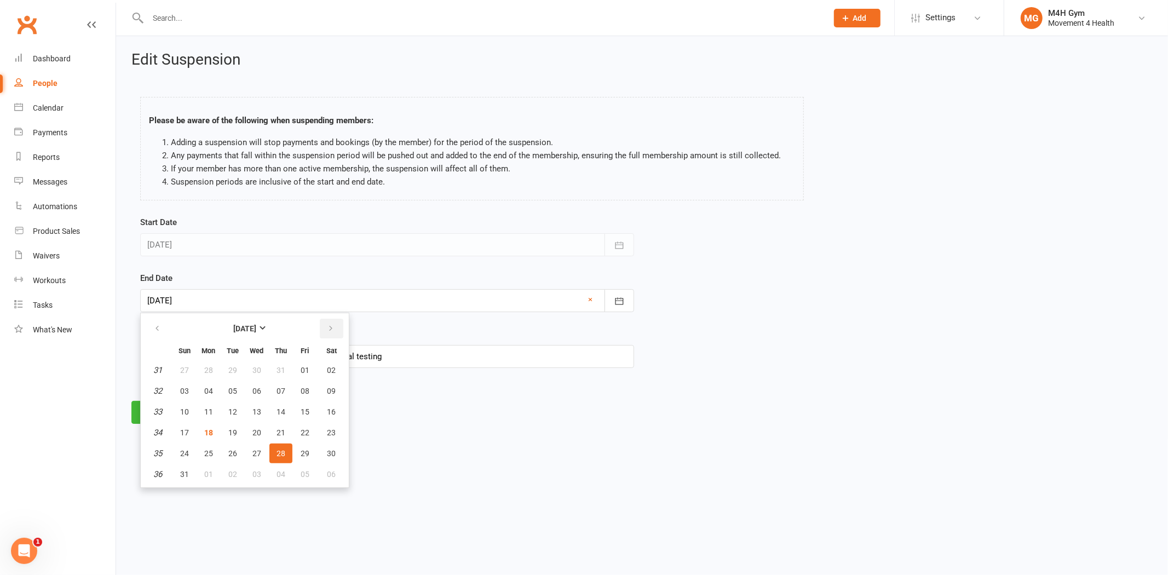
click at [325, 333] on button "button" at bounding box center [332, 329] width 24 height 20
click at [163, 325] on button "button" at bounding box center [158, 329] width 24 height 20
click at [327, 327] on icon "button" at bounding box center [331, 328] width 8 height 9
click at [277, 431] on span "25" at bounding box center [281, 432] width 9 height 9
type input "25 Sep 2025"
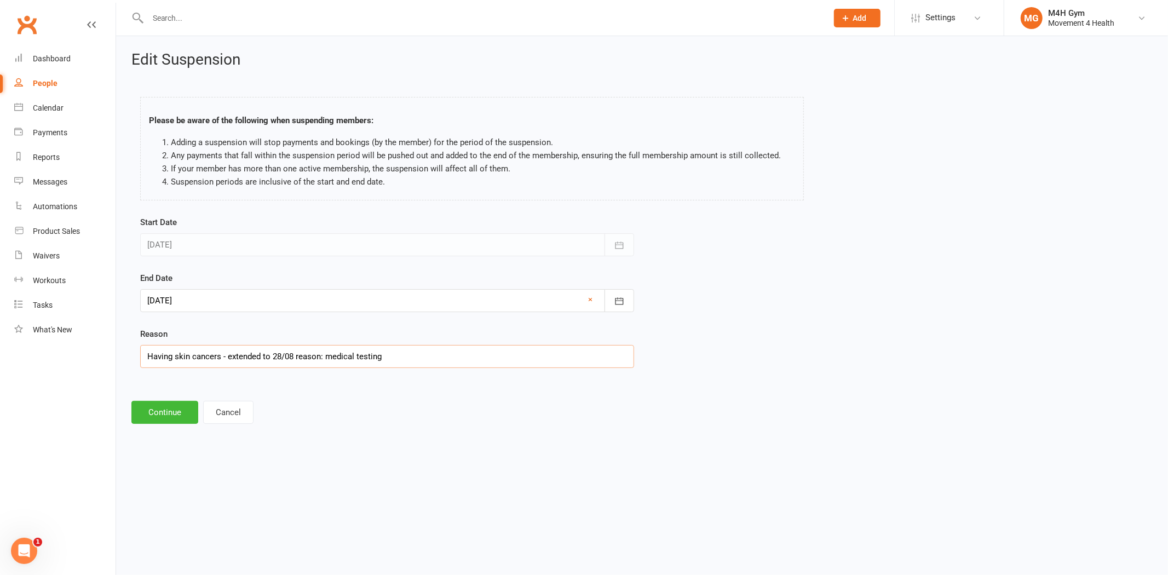
click at [396, 354] on input "Having skin cancers - extended to 28/08 reason: medical testing" at bounding box center [387, 356] width 494 height 23
click at [507, 356] on input "Having skin cancers - extended to 28/08 reason: medical testing. EXtended due t…" at bounding box center [387, 356] width 494 height 23
click at [591, 360] on input "Having skin cancers - extended to 28/08 reason: medical testing. Extended due t…" at bounding box center [387, 356] width 494 height 23
type input "Having skin cancers - extended to 28/08 reason: medical testing. Extended due t…"
click at [159, 411] on button "Continue" at bounding box center [164, 412] width 67 height 23
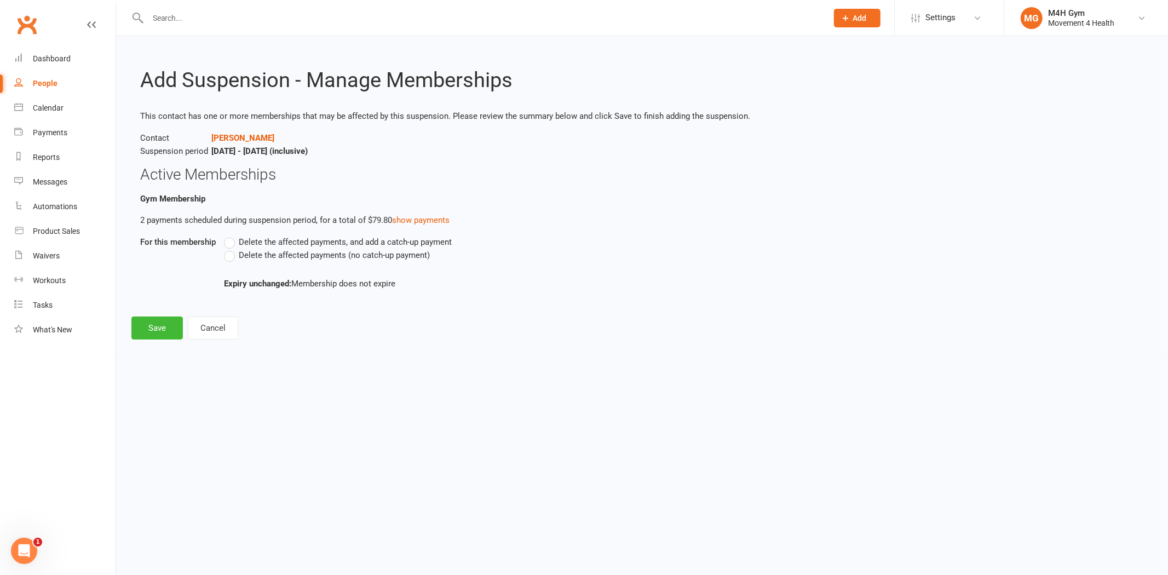
click at [314, 254] on span "Delete the affected payments (no catch-up payment)" at bounding box center [334, 255] width 191 height 12
click at [231, 249] on input "Delete the affected payments (no catch-up payment)" at bounding box center [227, 249] width 7 height 0
click at [168, 325] on button "Save" at bounding box center [156, 328] width 51 height 23
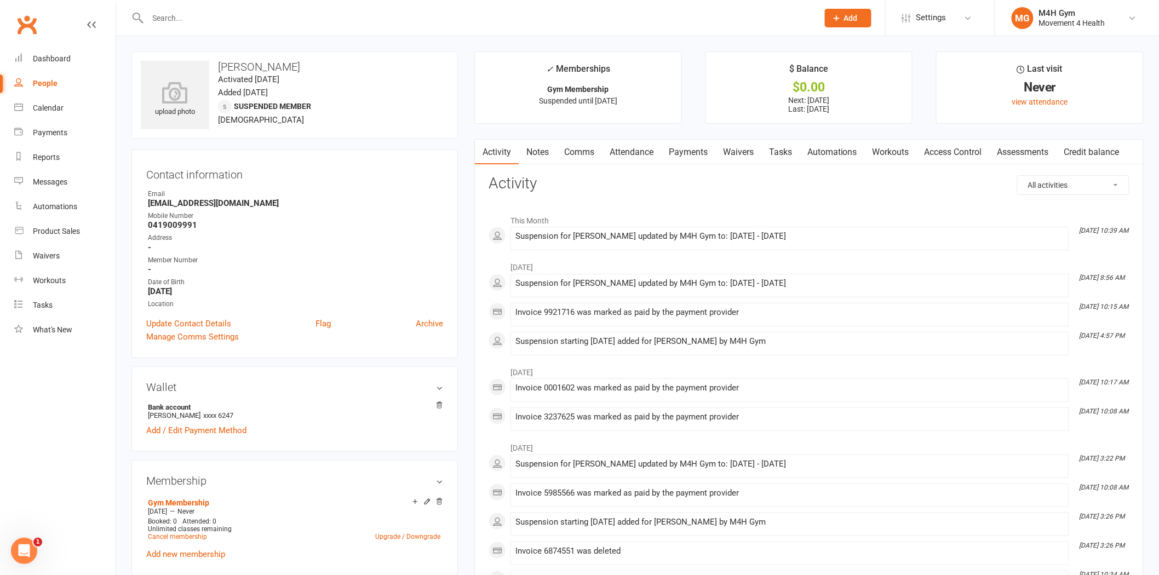
click at [276, 61] on h3 "Graeme Newman" at bounding box center [295, 67] width 308 height 12
copy h3 "Newman"
click at [200, 13] on input "text" at bounding box center [478, 17] width 666 height 15
paste input "Newman"
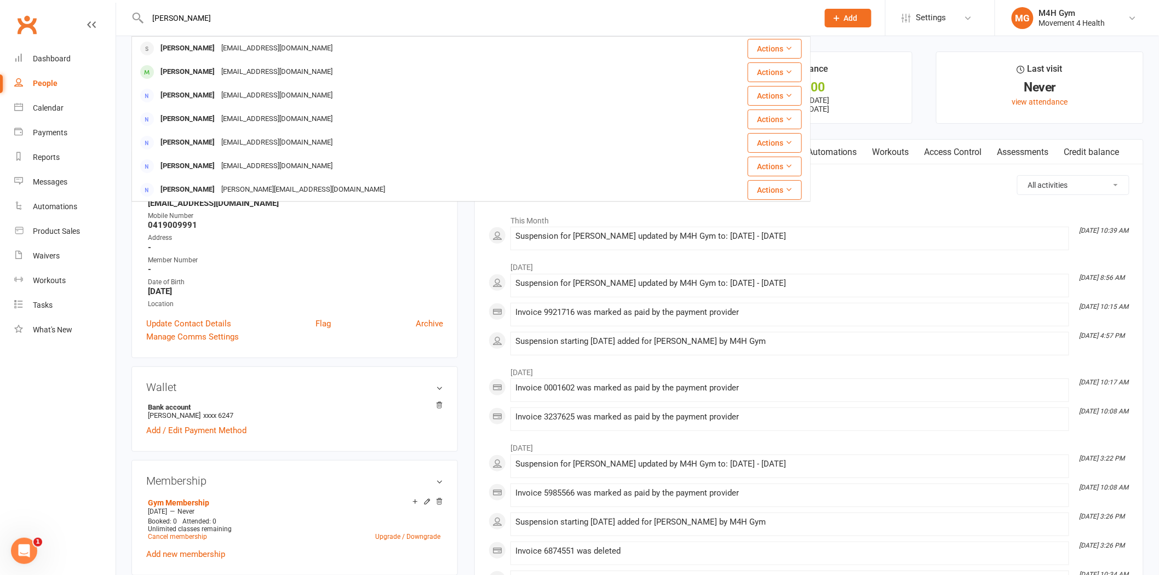
type input "Newman"
